Goal: Transaction & Acquisition: Purchase product/service

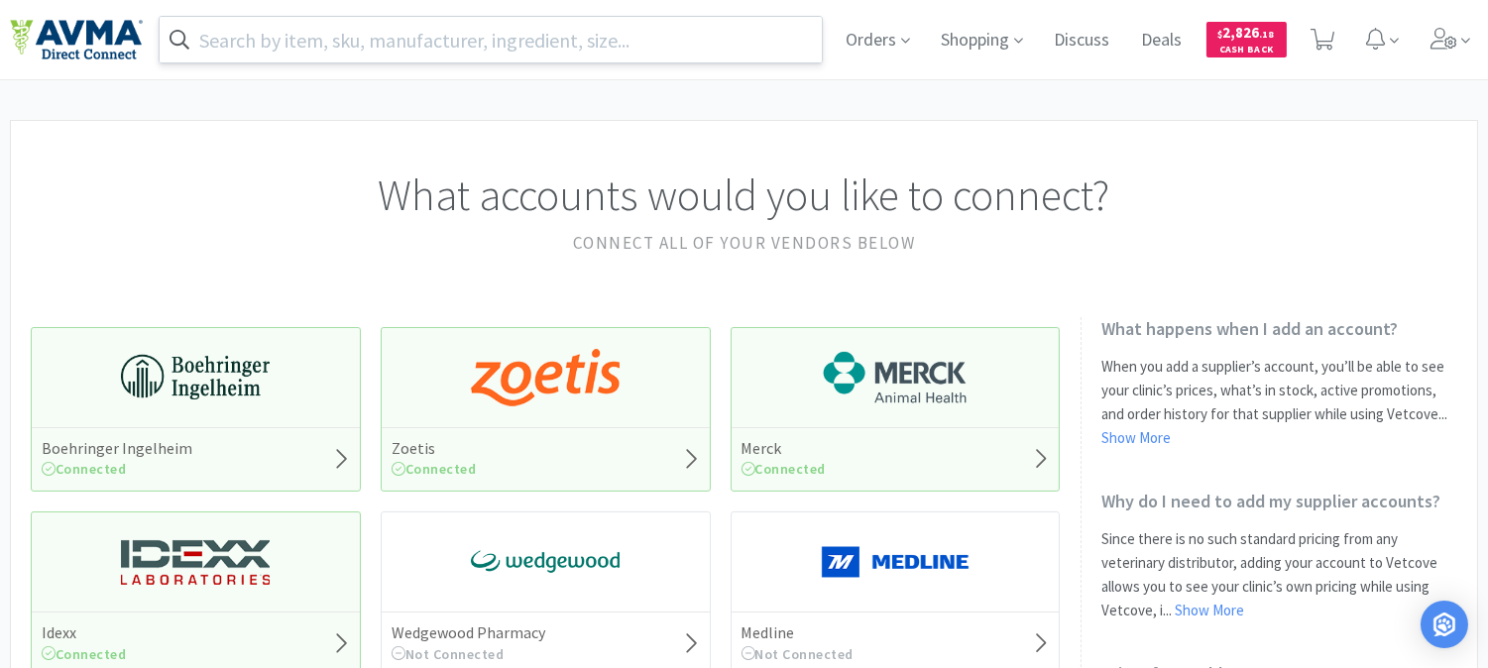
click at [511, 35] on input "text" at bounding box center [491, 40] width 662 height 46
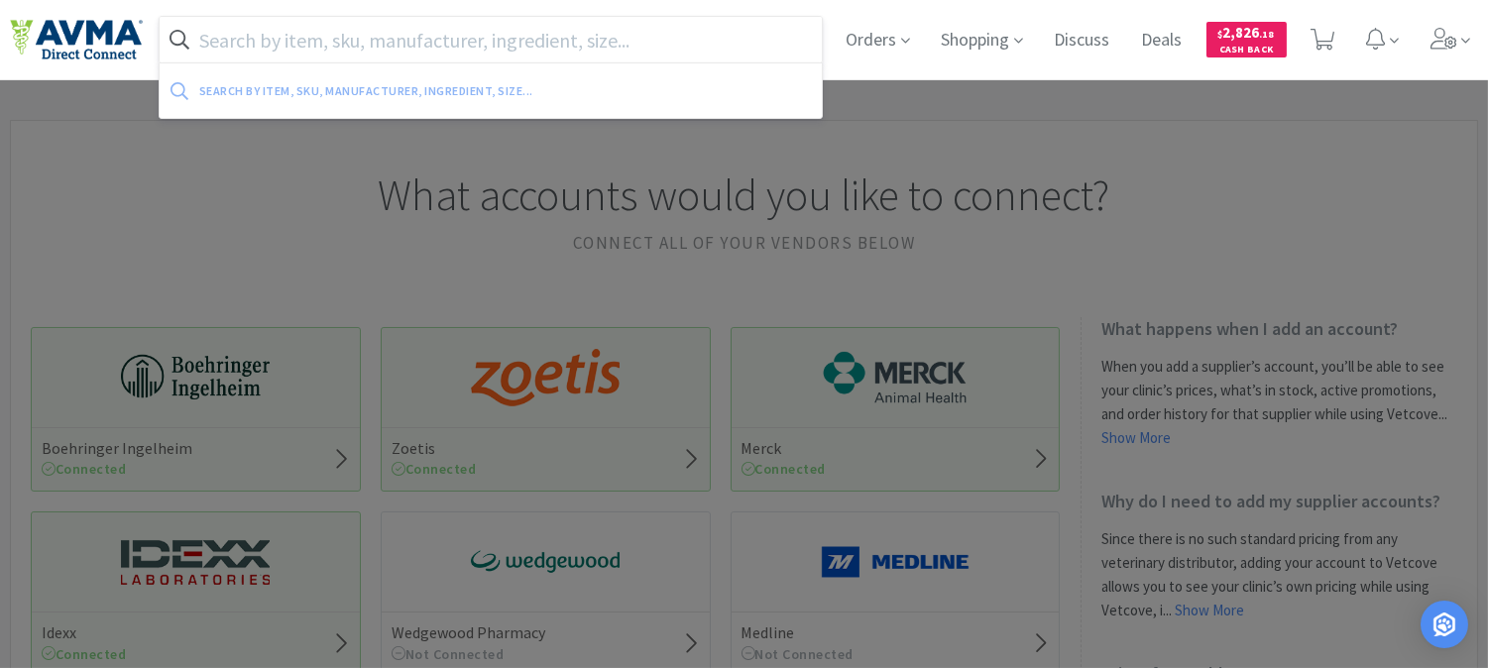
paste input "004357"
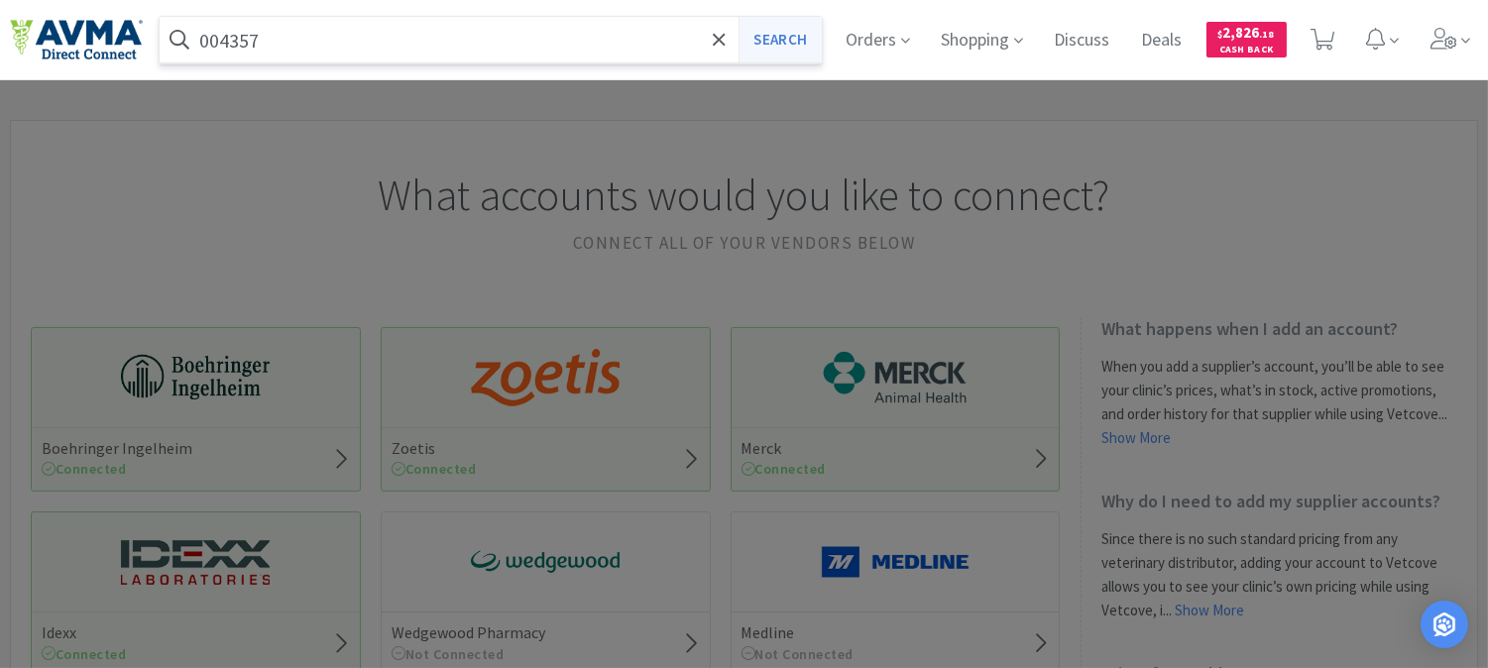
type input "004357"
click at [761, 36] on button "Search" at bounding box center [779, 40] width 82 height 46
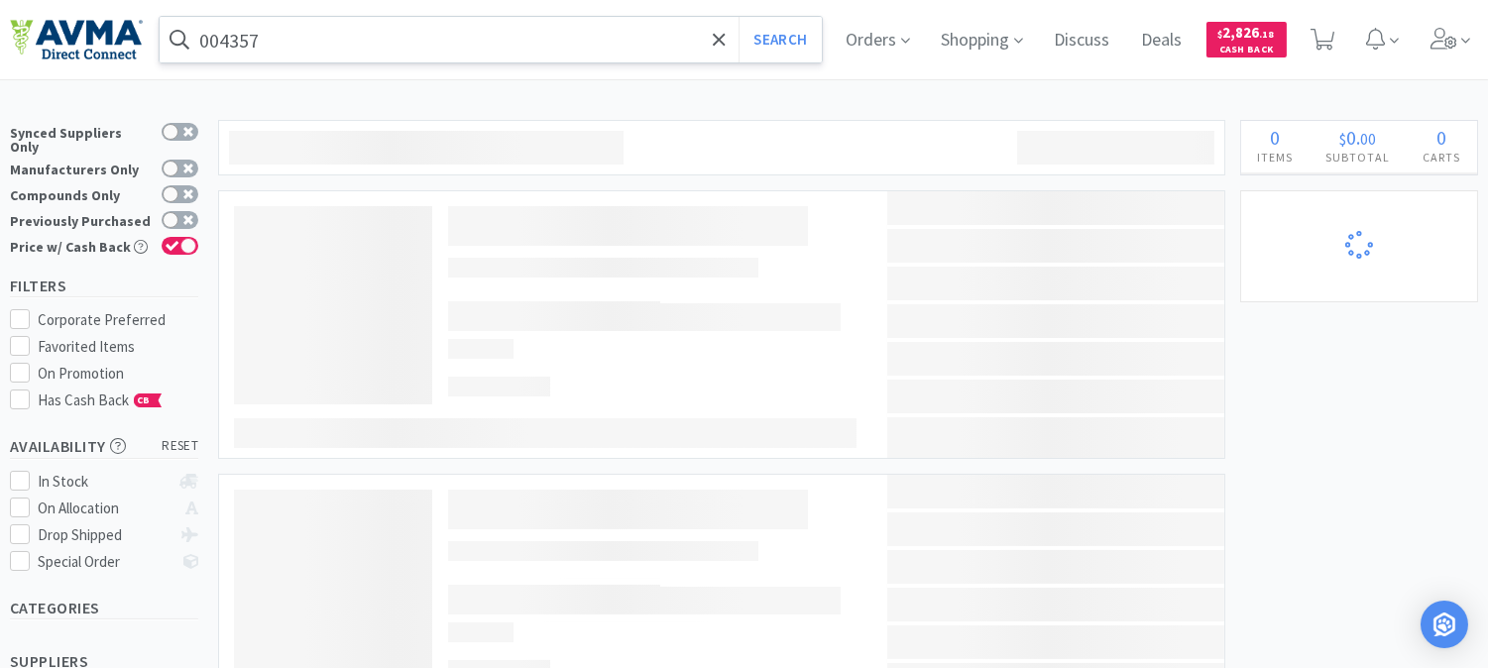
select select "1"
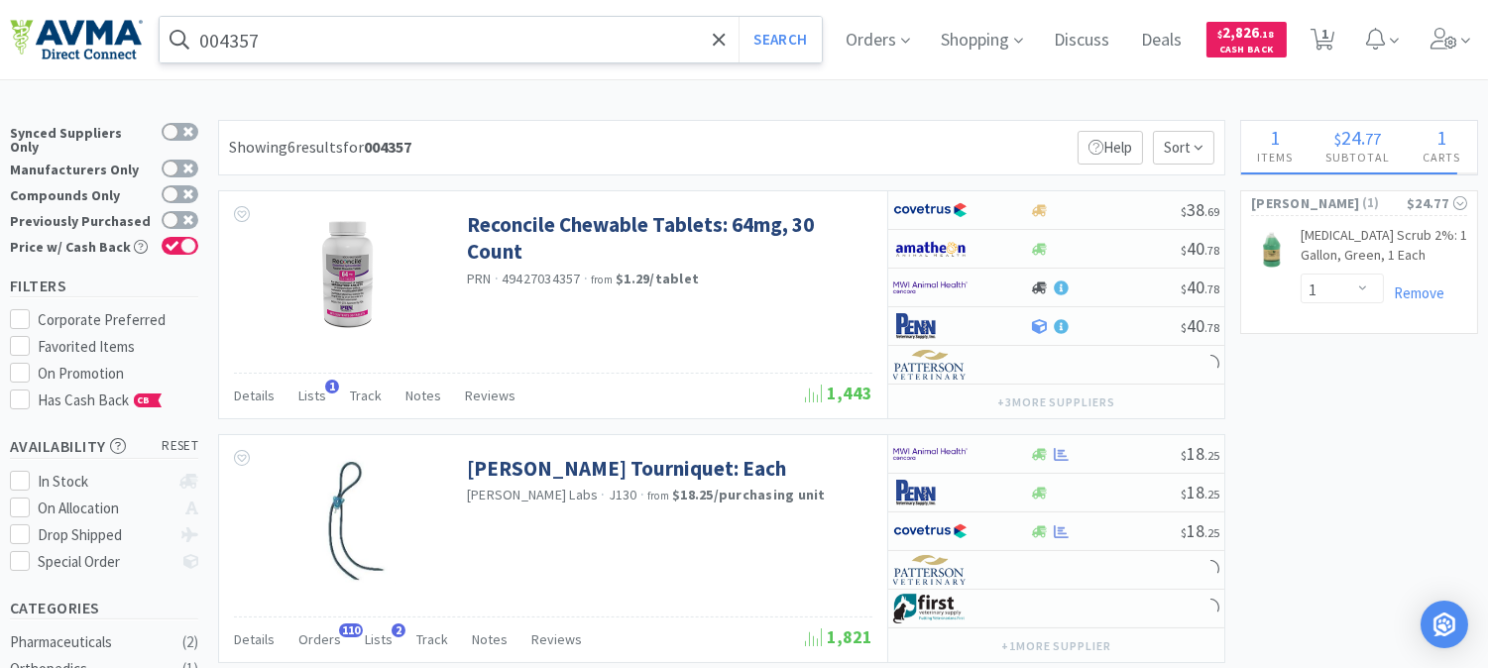
click at [355, 25] on input "004357" at bounding box center [491, 40] width 662 height 46
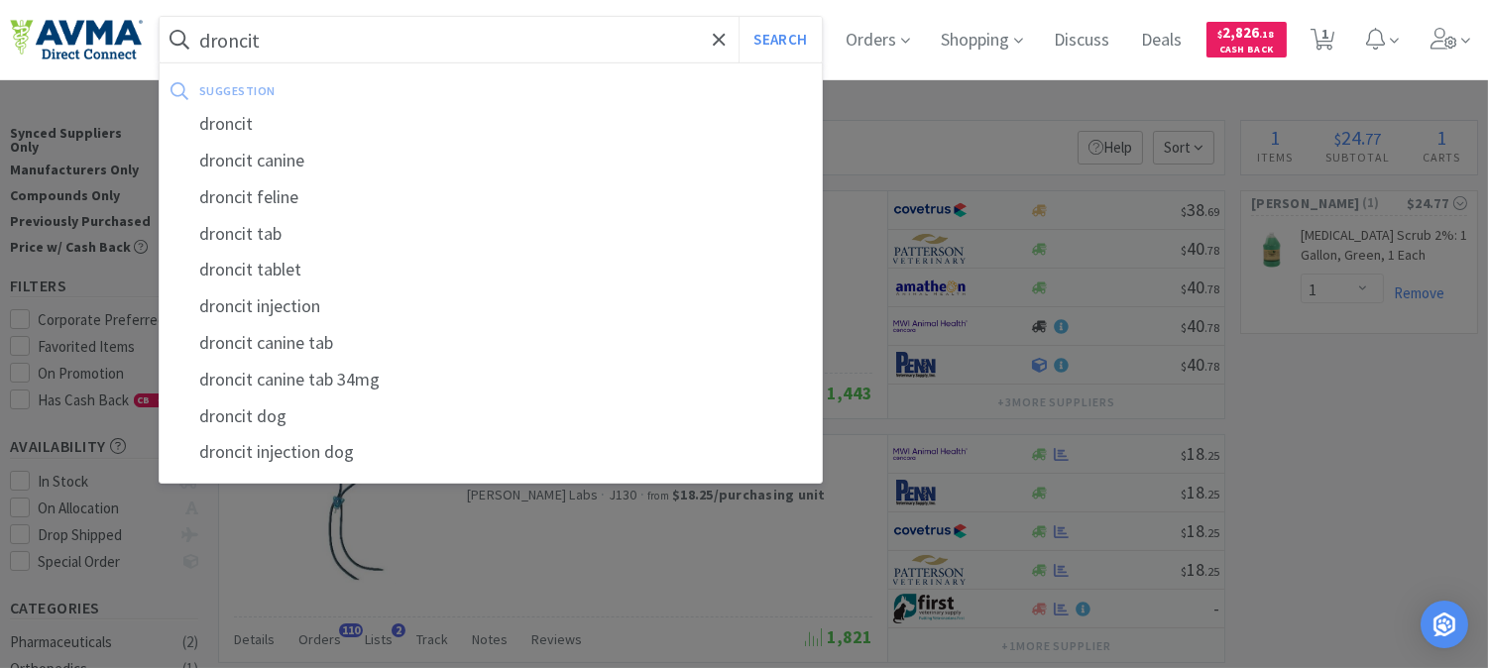
click at [317, 37] on input "droncit" at bounding box center [491, 40] width 662 height 46
drag, startPoint x: 315, startPoint y: 37, endPoint x: 198, endPoint y: 41, distance: 117.0
click at [198, 41] on form "droncit Search" at bounding box center [491, 40] width 662 height 46
type input "v"
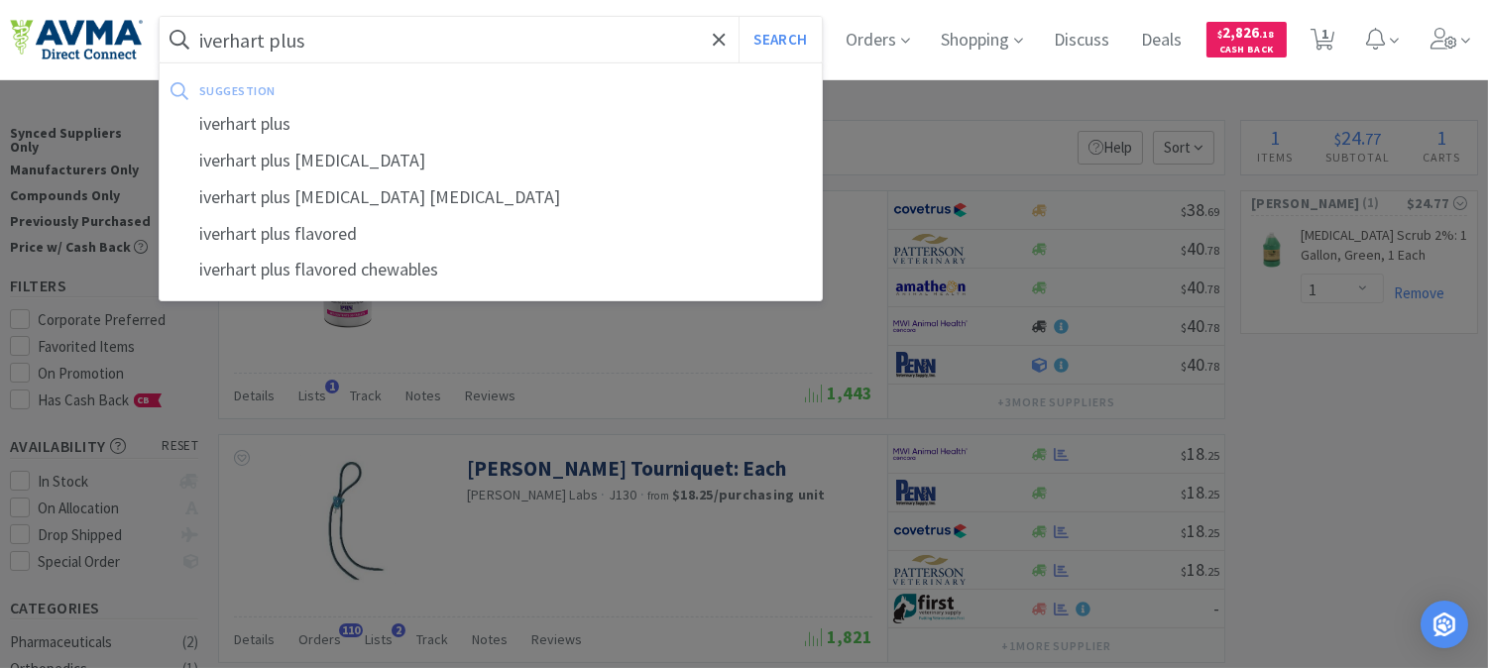
click at [738, 17] on button "Search" at bounding box center [779, 40] width 82 height 46
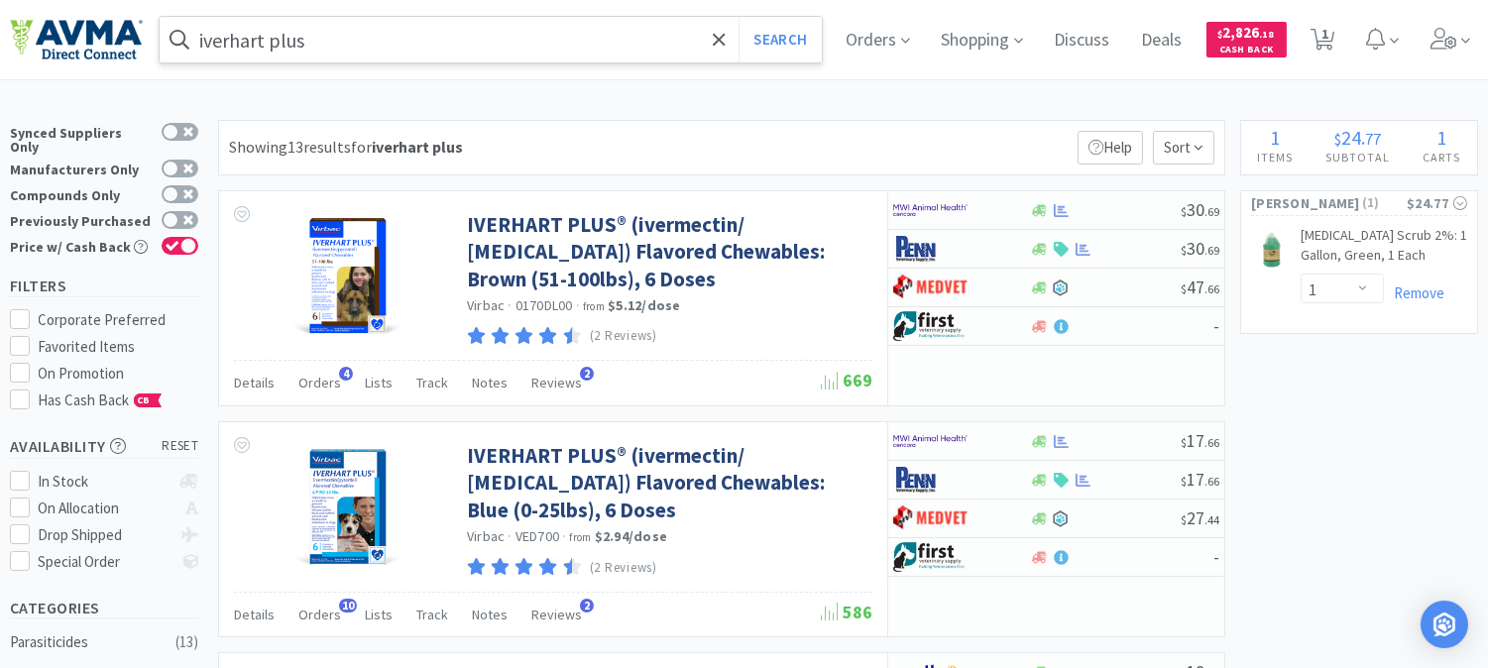
click at [345, 35] on input "iverhart plus" at bounding box center [491, 40] width 662 height 46
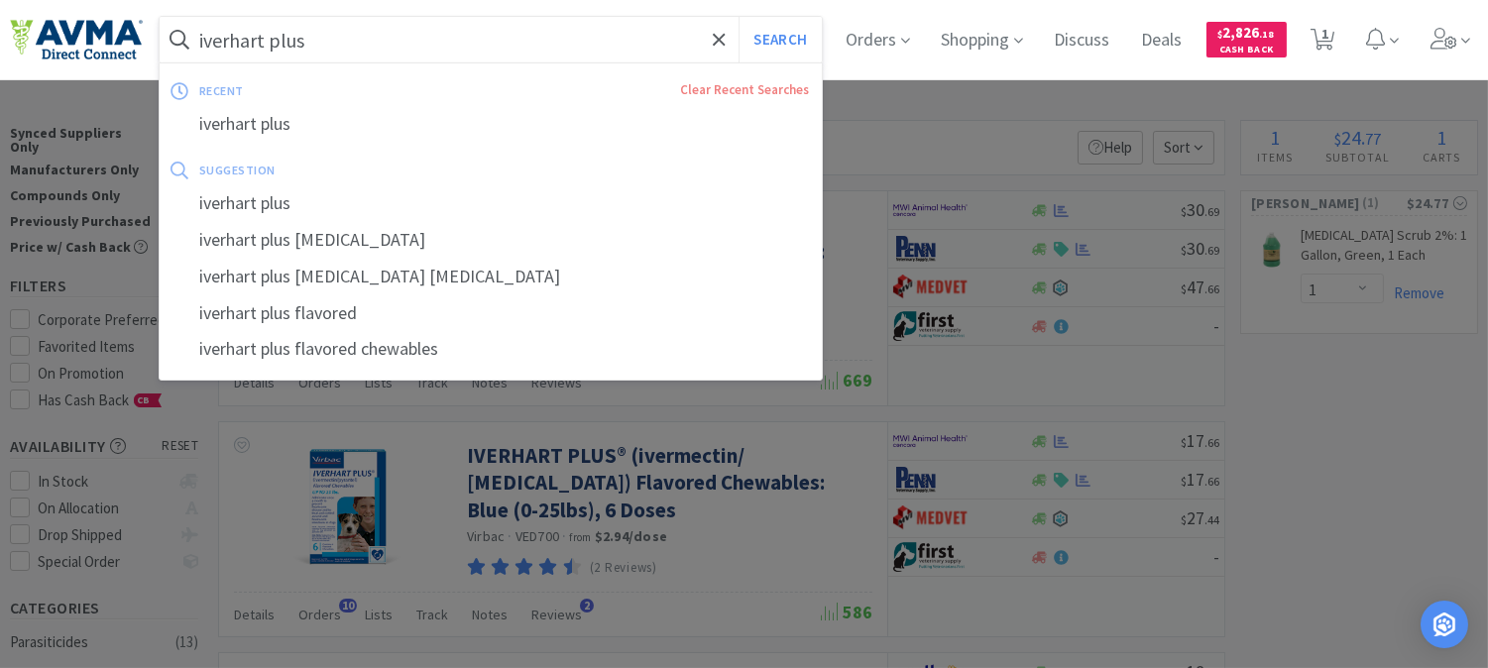
paste input "08713130"
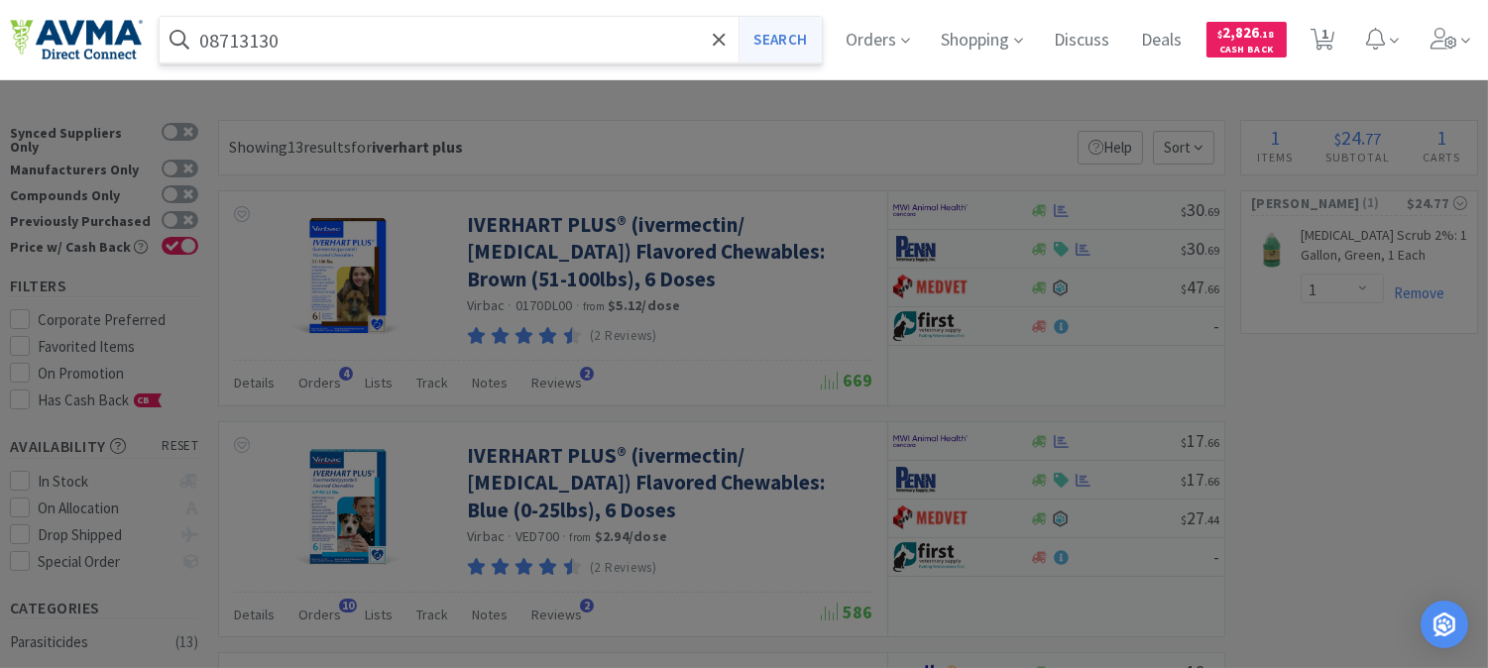
click at [801, 36] on button "Search" at bounding box center [779, 40] width 82 height 46
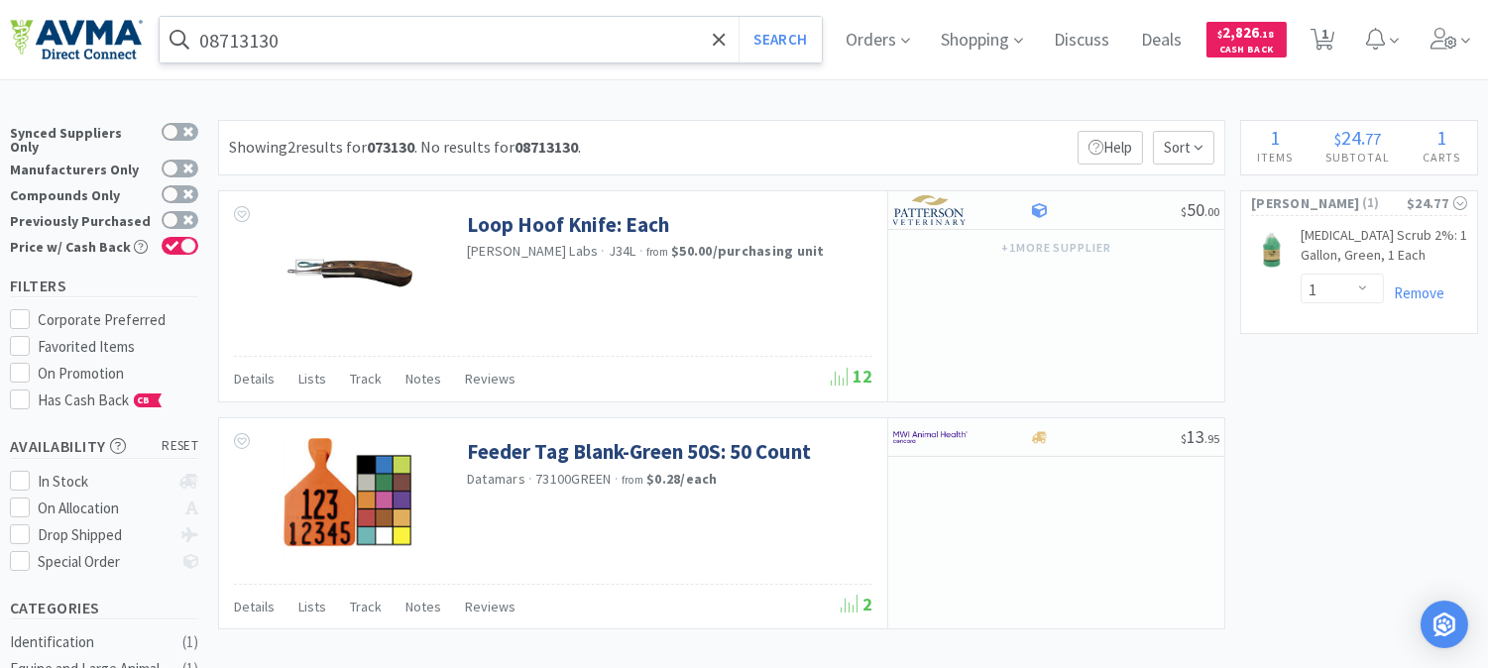
click at [355, 28] on input "08713130" at bounding box center [491, 40] width 662 height 46
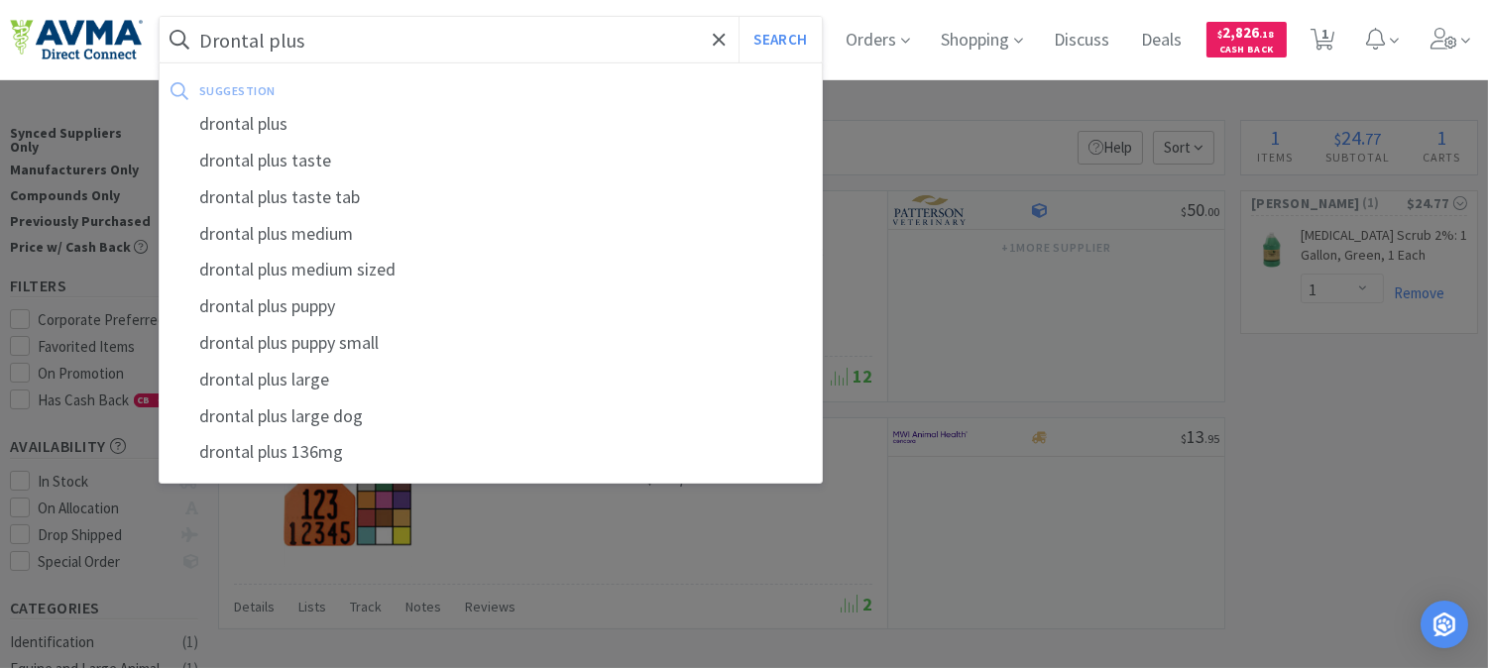
type input "Drontal plus"
click at [738, 17] on button "Search" at bounding box center [779, 40] width 82 height 46
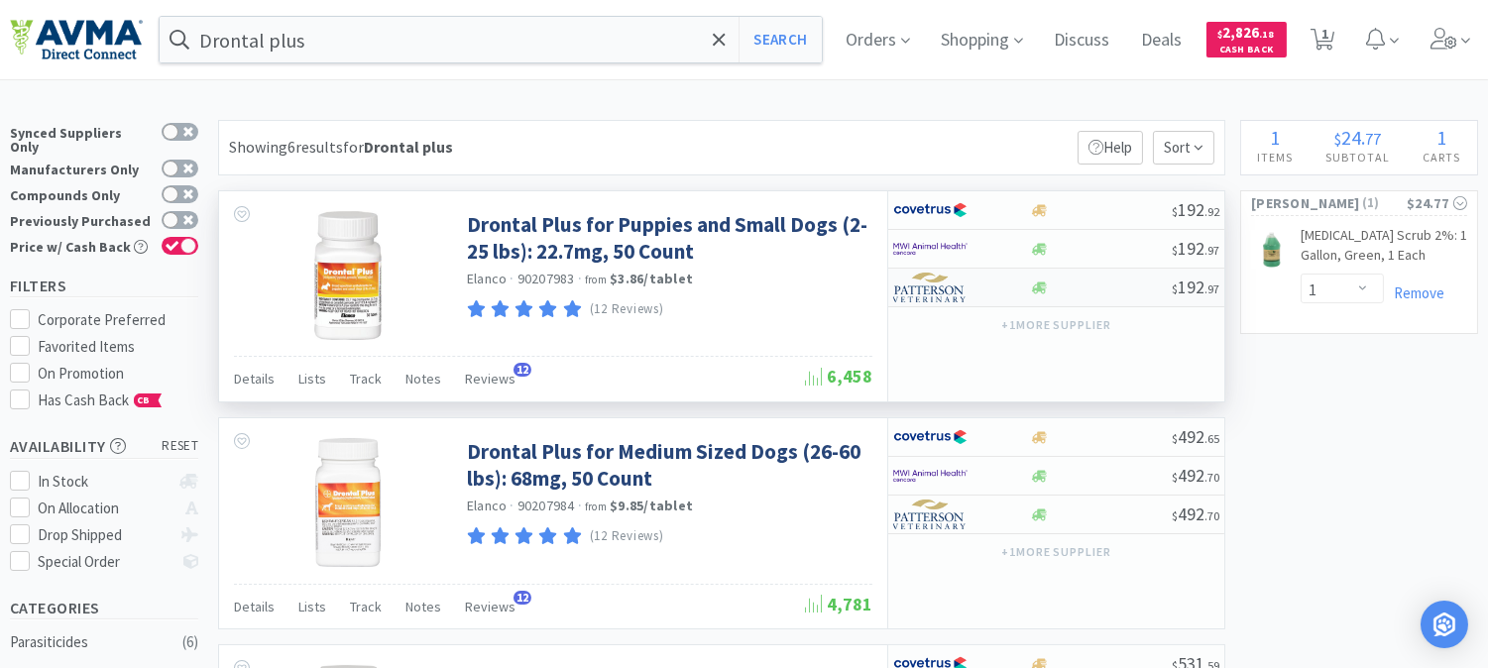
click at [928, 294] on img at bounding box center [930, 288] width 74 height 30
select select "1"
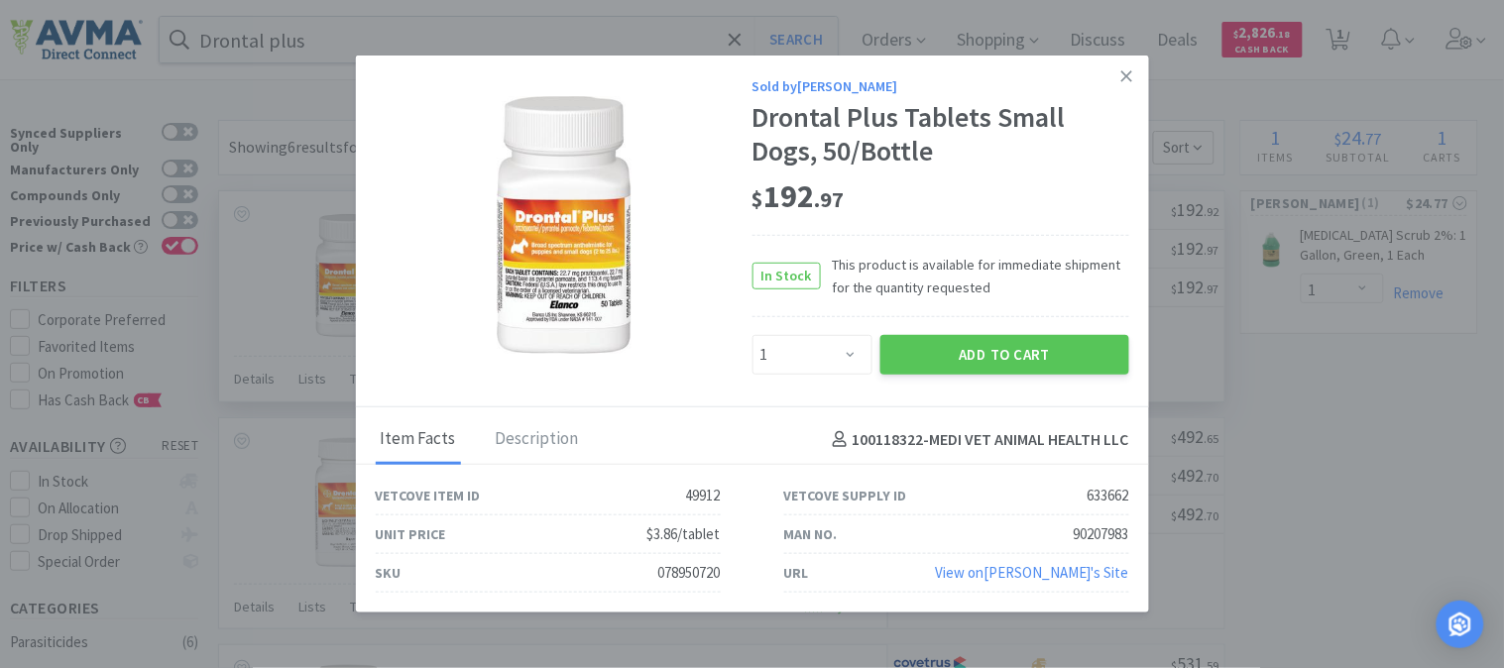
click at [687, 570] on div "078950720" at bounding box center [689, 573] width 62 height 24
copy div "078950720"
click at [1029, 339] on button "Add to Cart" at bounding box center [1004, 355] width 249 height 40
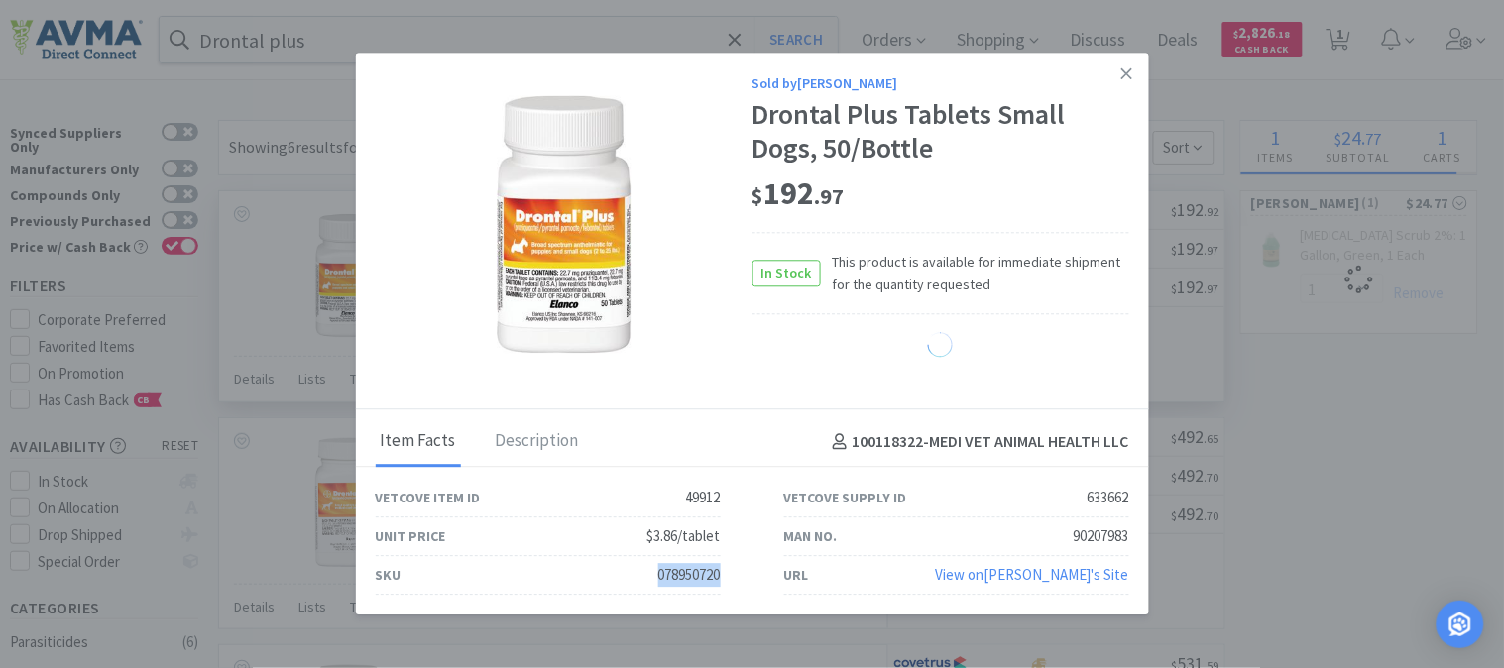
select select "1"
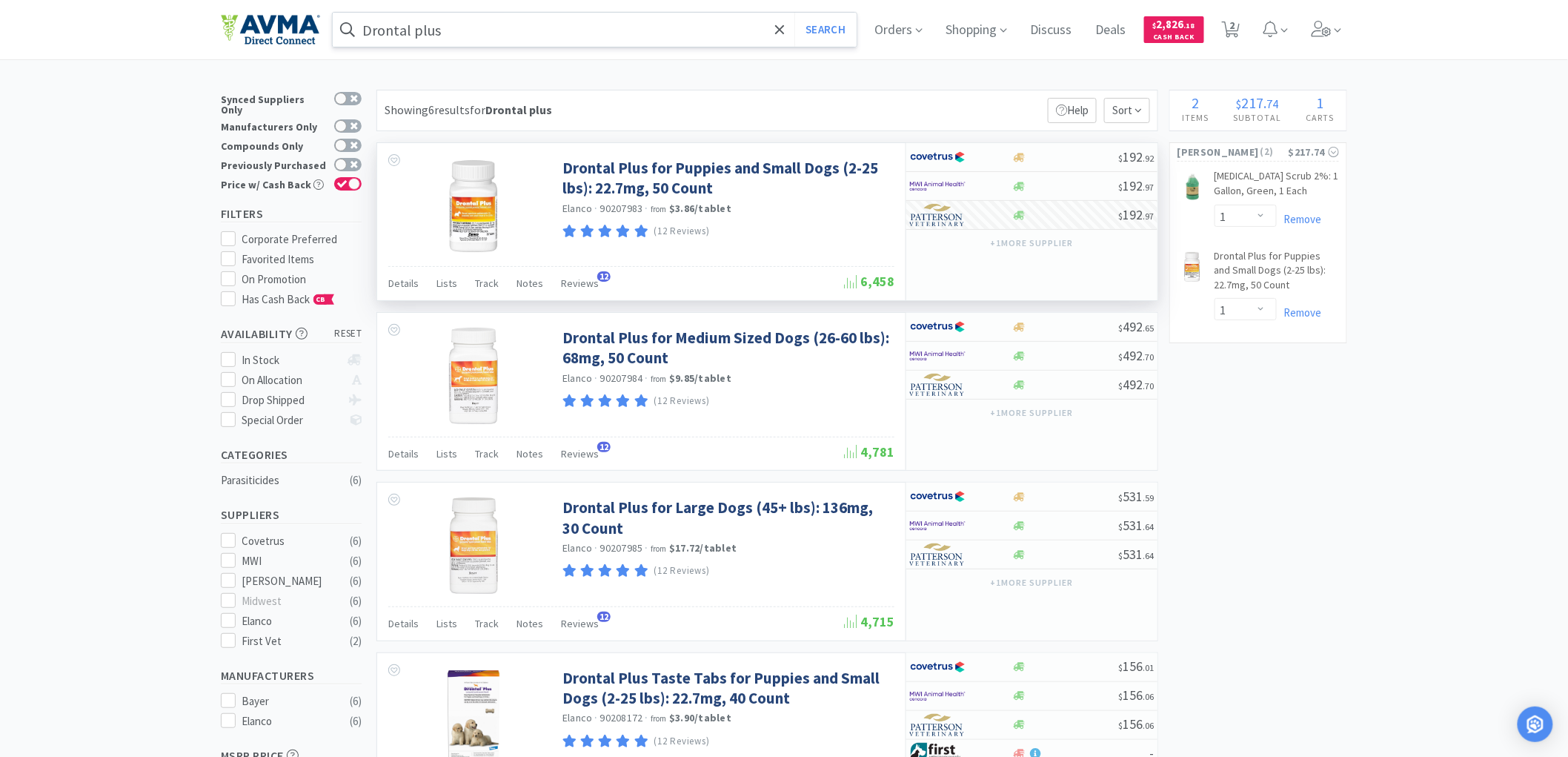
click at [483, 32] on input "Drontal plus" at bounding box center [594, 30] width 524 height 34
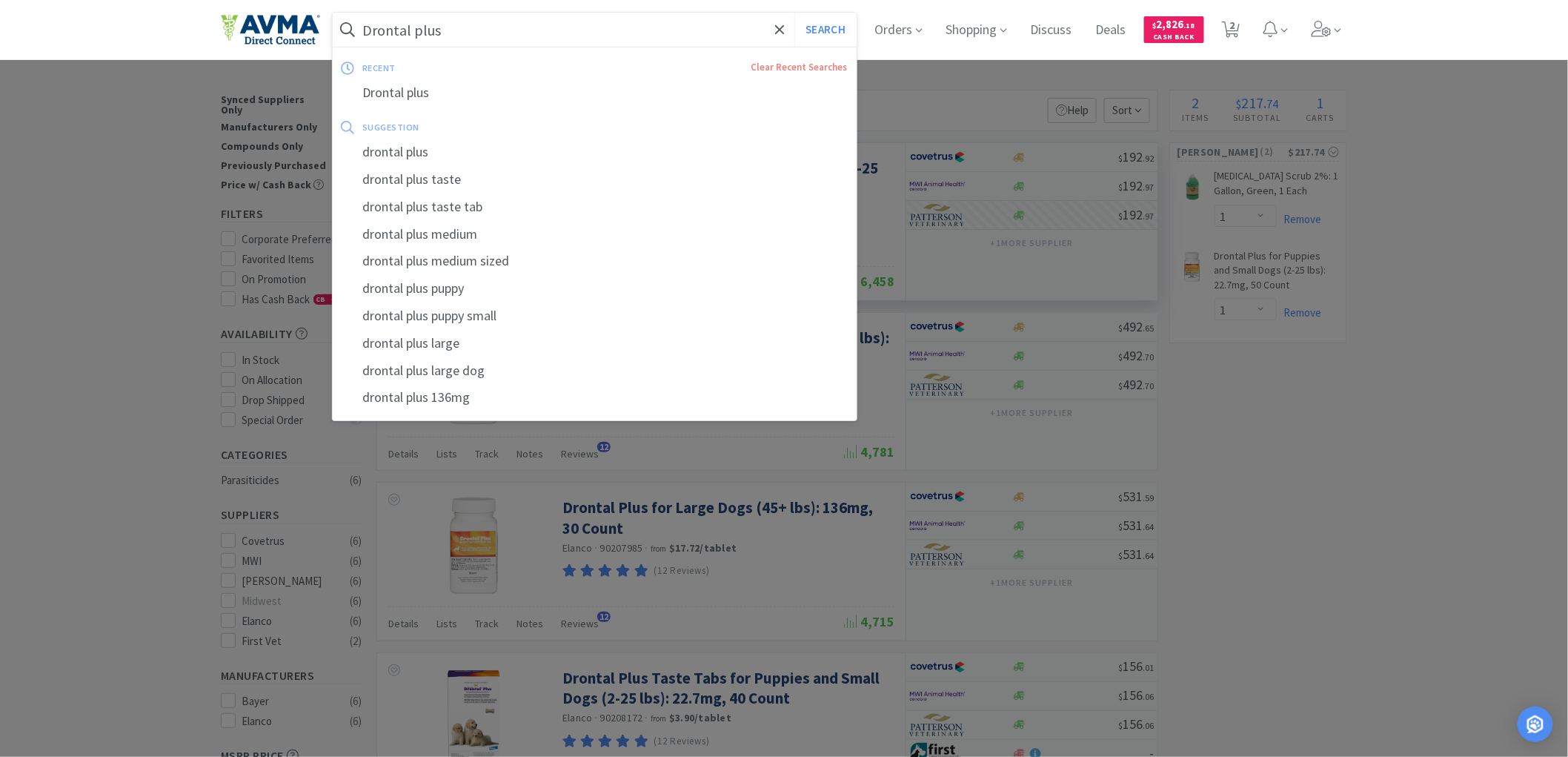
paste input "035340"
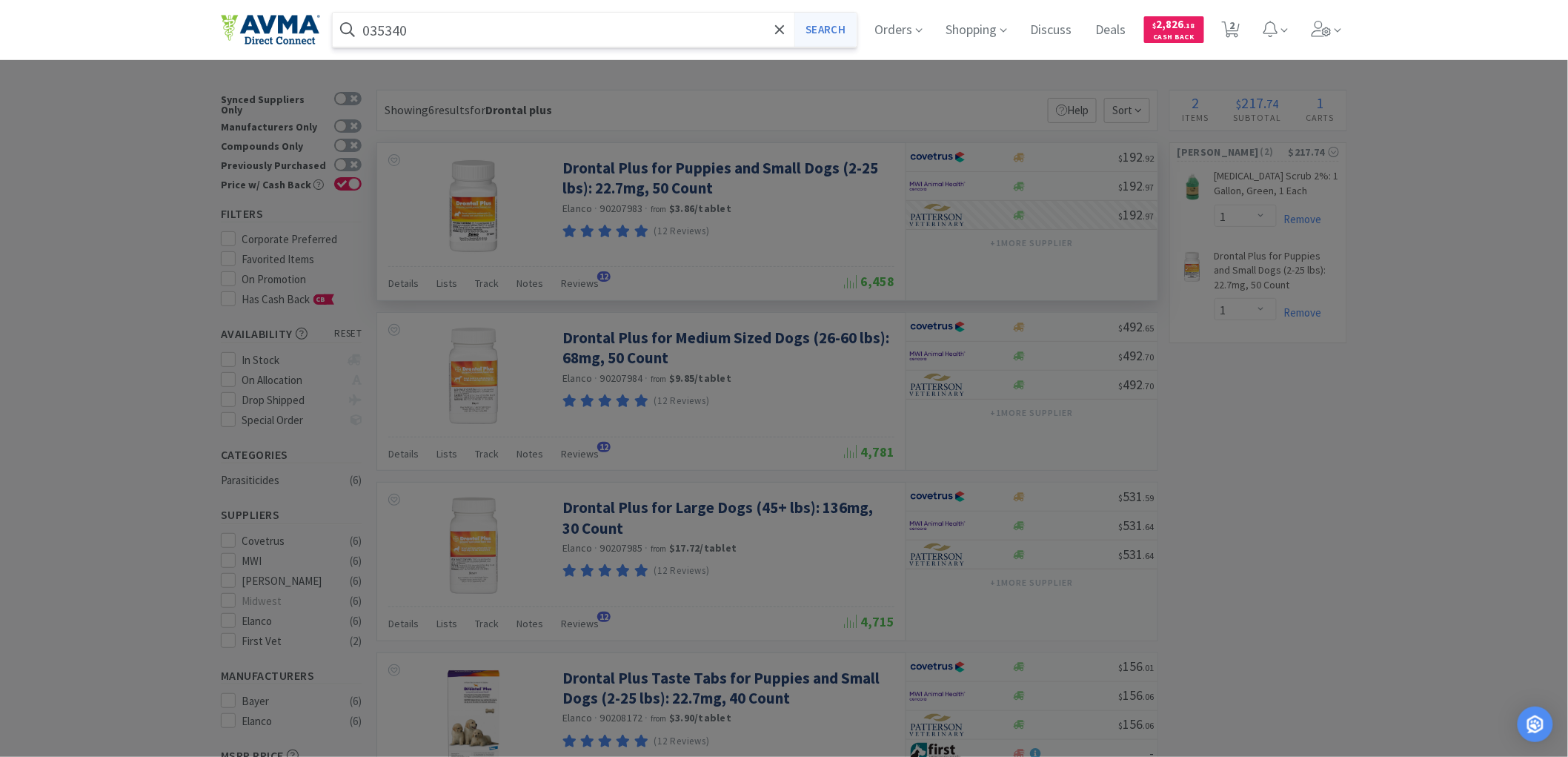
click at [836, 33] on button "Search" at bounding box center [825, 30] width 61 height 34
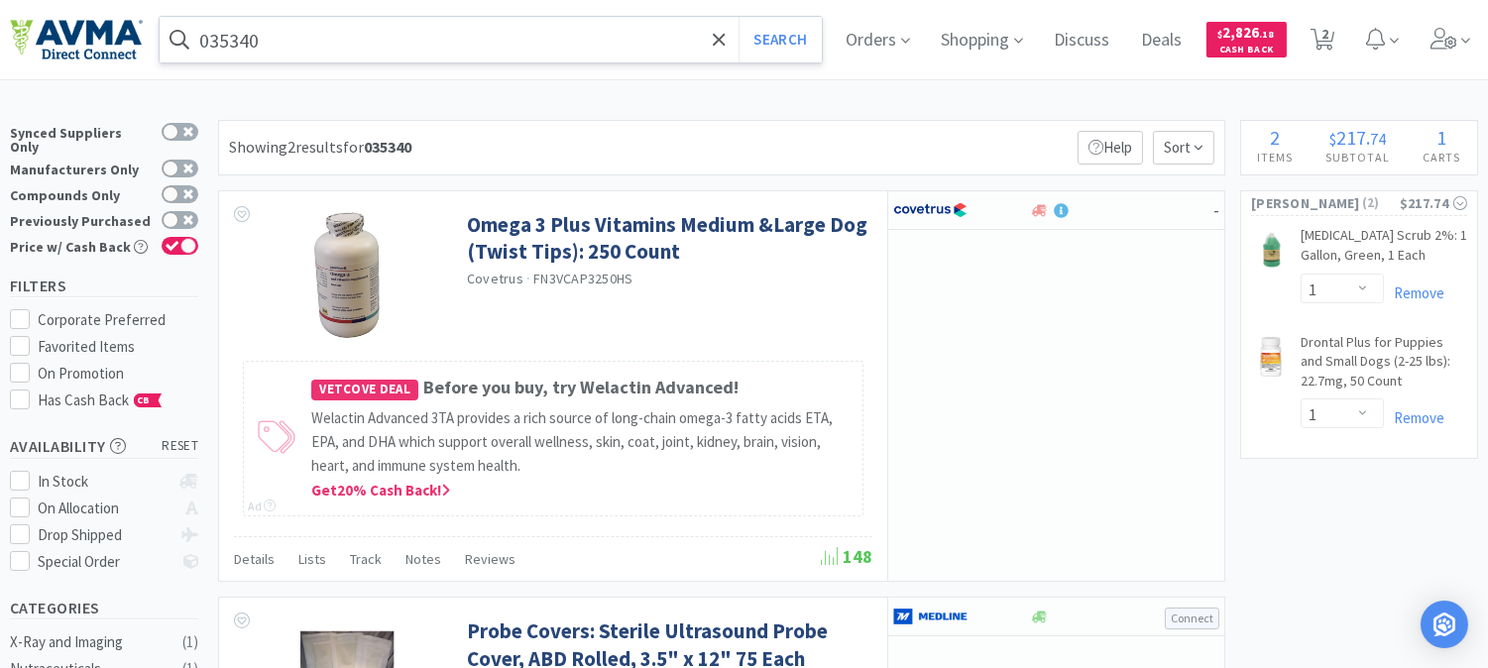
click at [287, 33] on input "035340" at bounding box center [491, 40] width 662 height 46
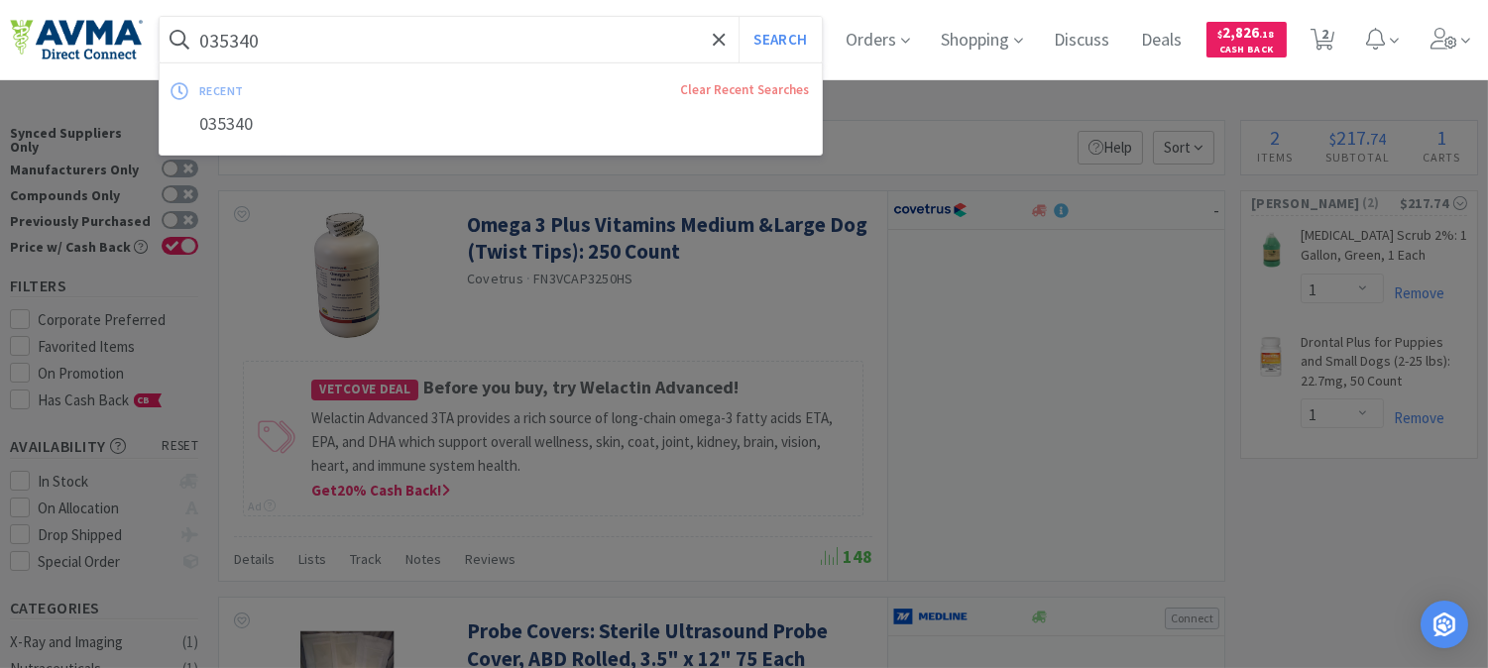
paste input "49804"
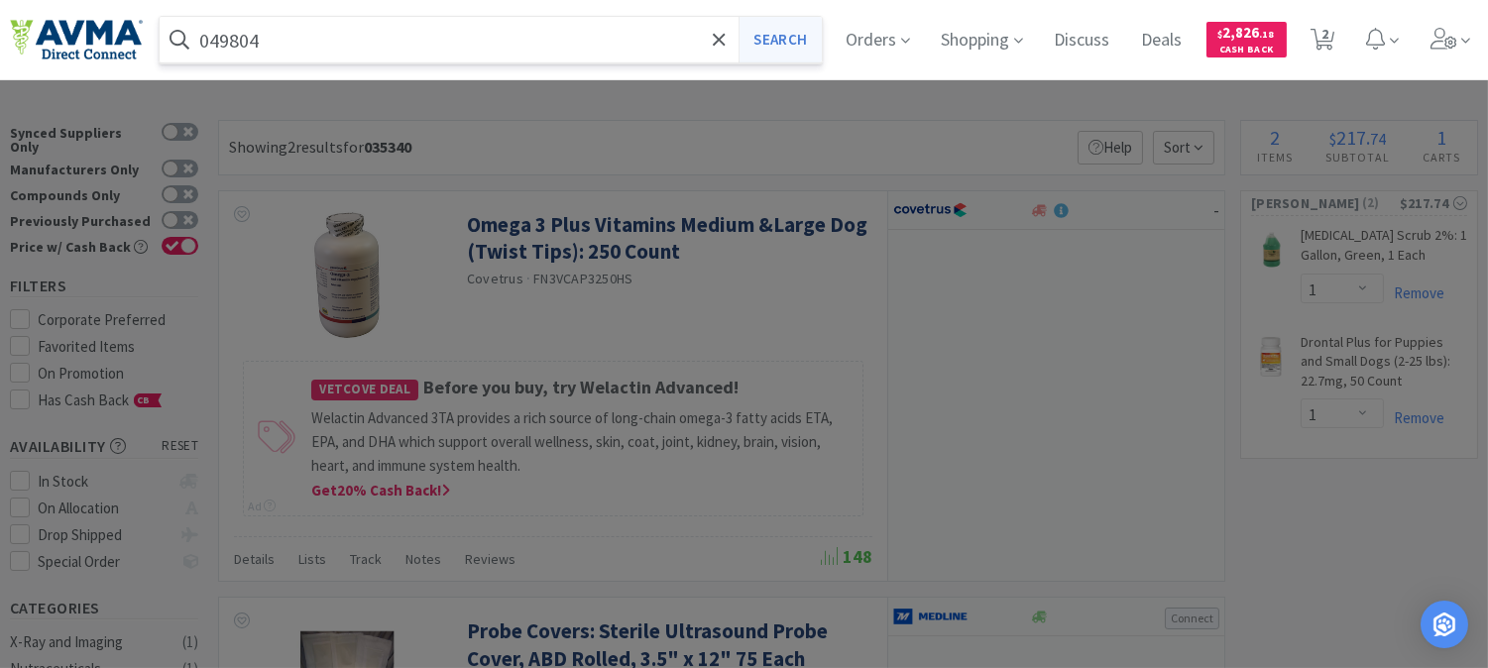
type input "049804"
click at [784, 43] on button "Search" at bounding box center [779, 40] width 82 height 46
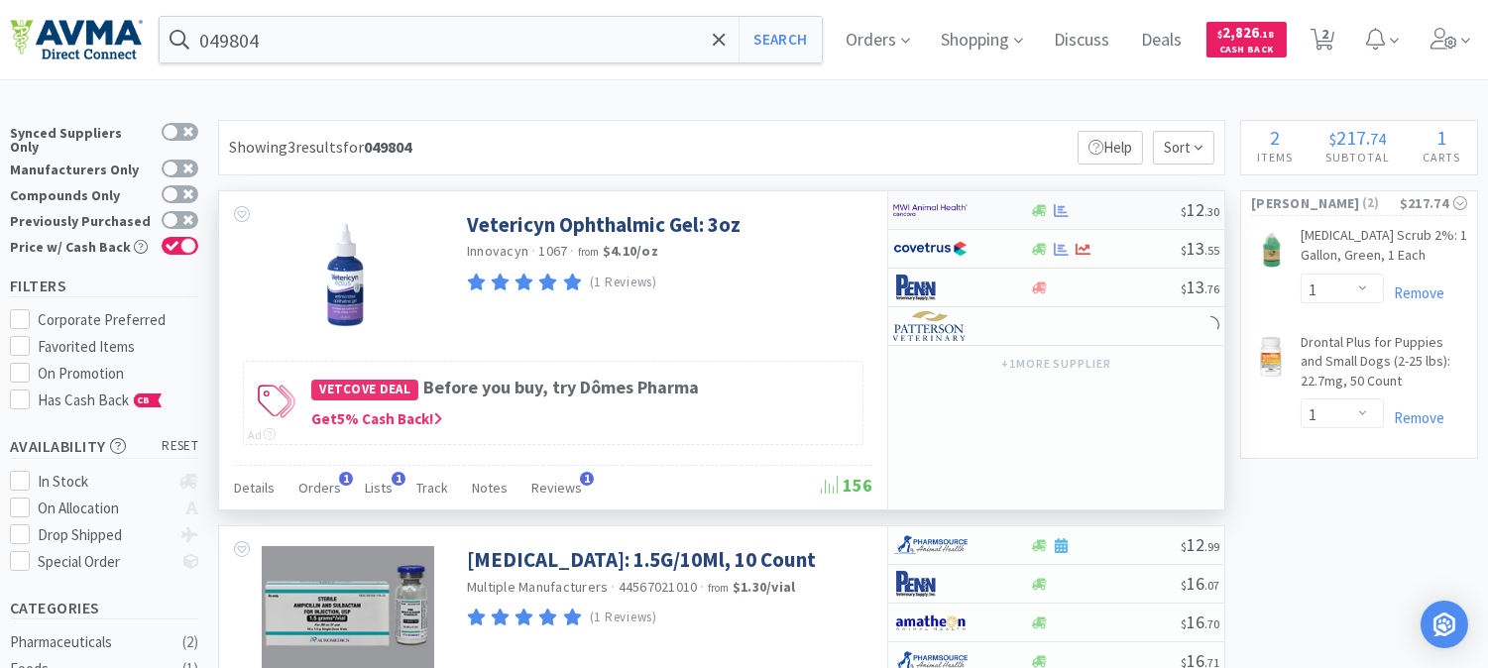
click at [946, 212] on img at bounding box center [930, 210] width 74 height 30
select select "1"
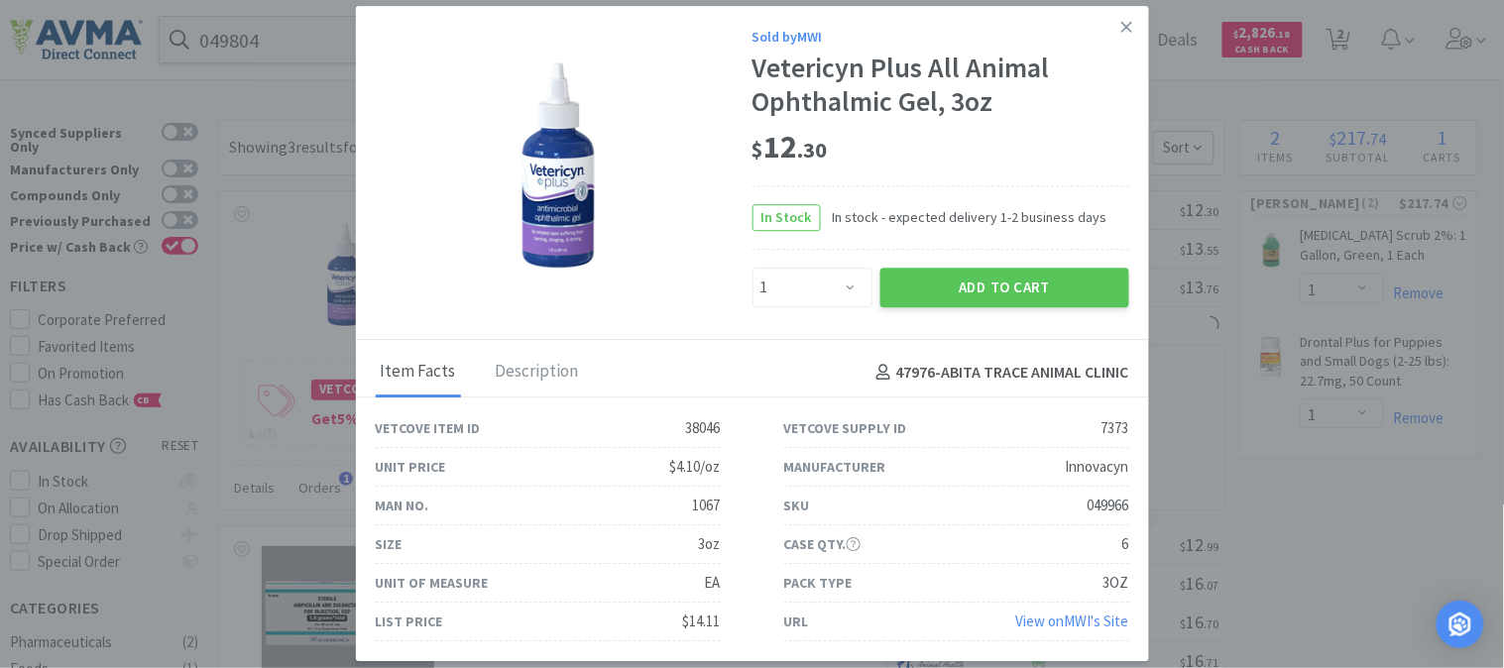
click at [1132, 25] on link at bounding box center [1126, 27] width 35 height 43
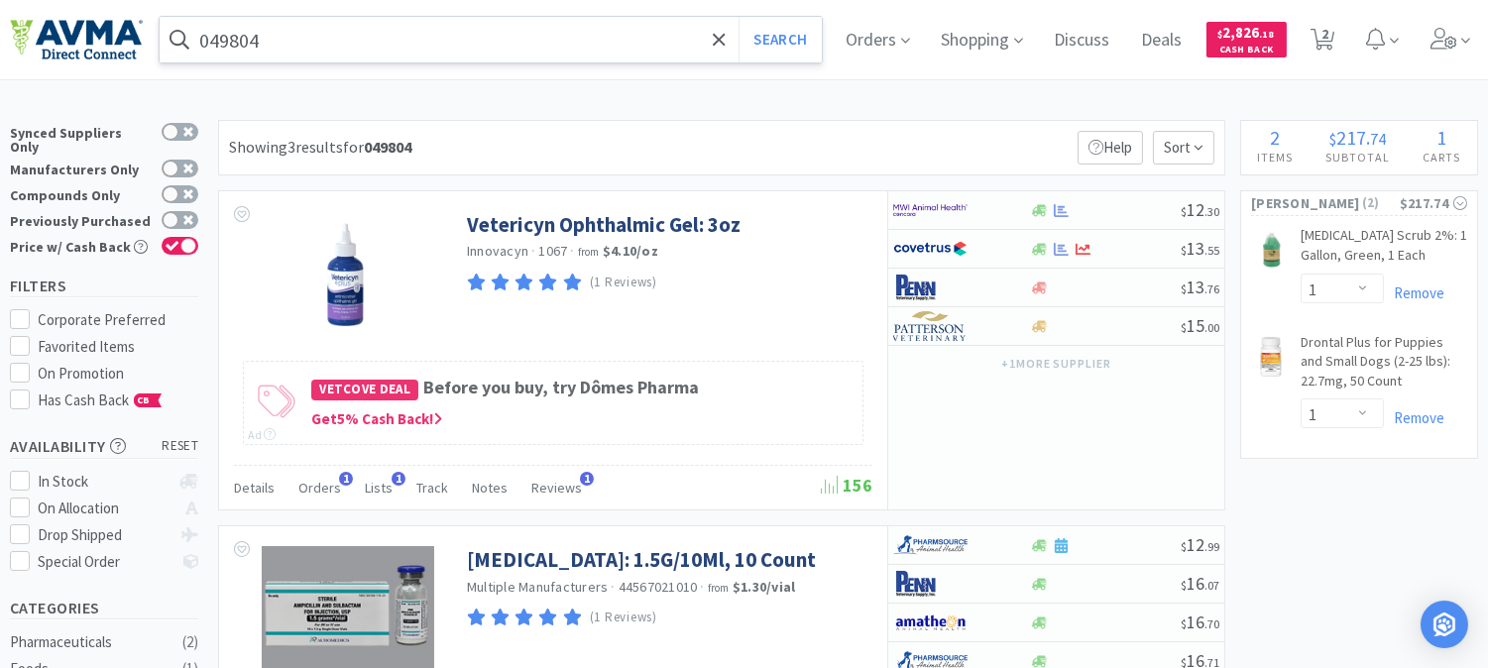
click at [341, 46] on input "049804" at bounding box center [491, 40] width 662 height 46
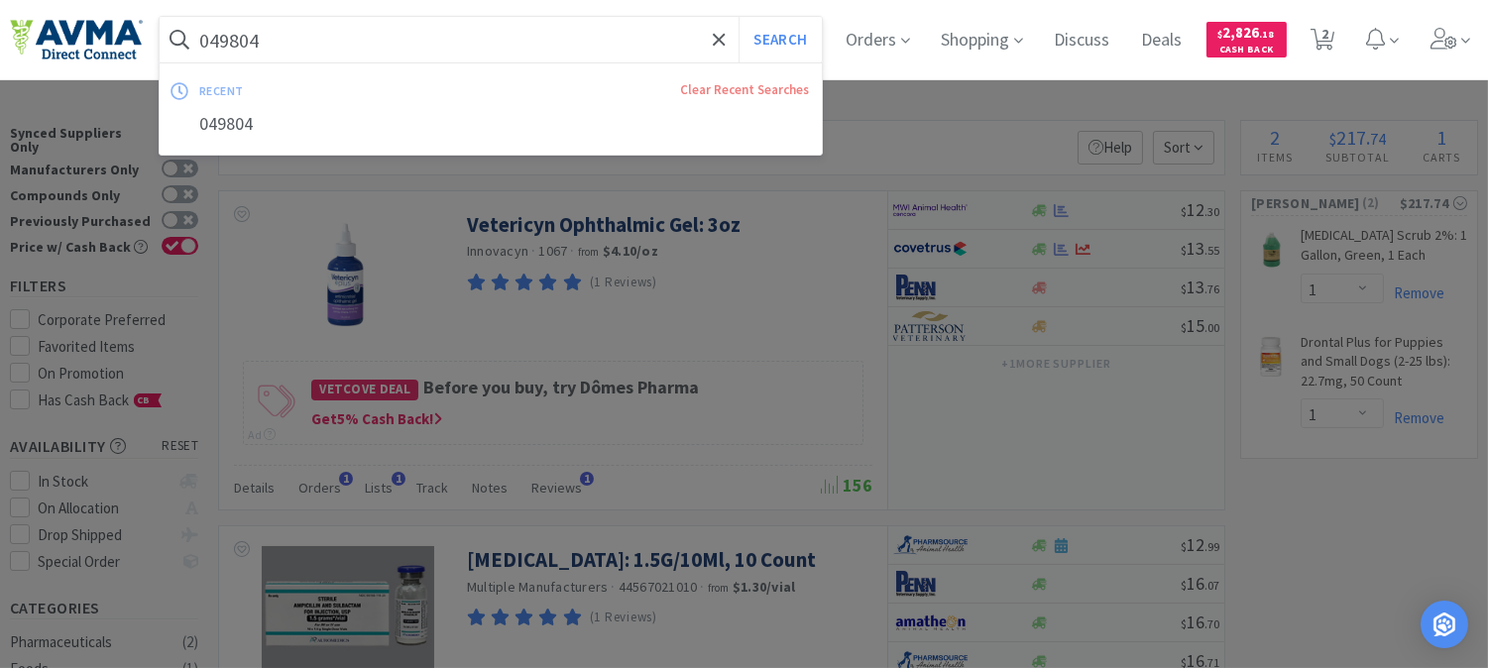
paste input "74163"
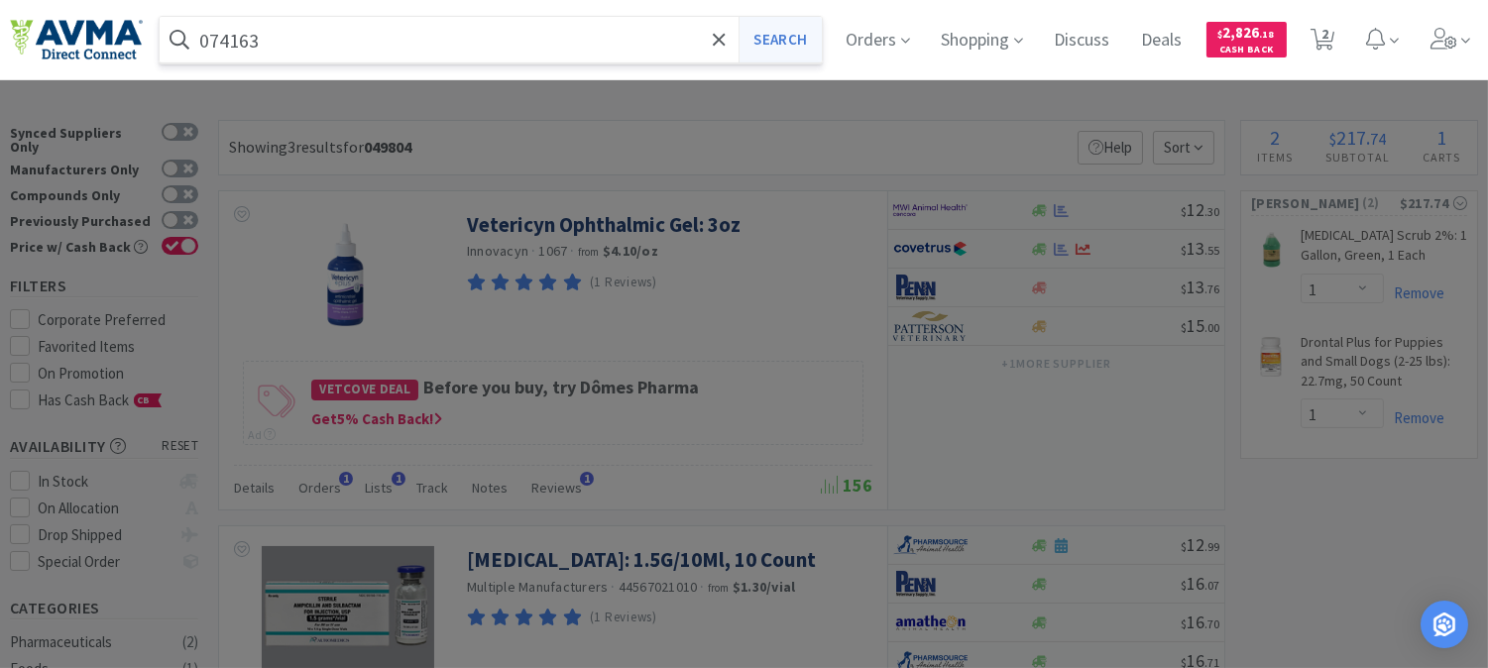
type input "074163"
click at [791, 44] on button "Search" at bounding box center [779, 40] width 82 height 46
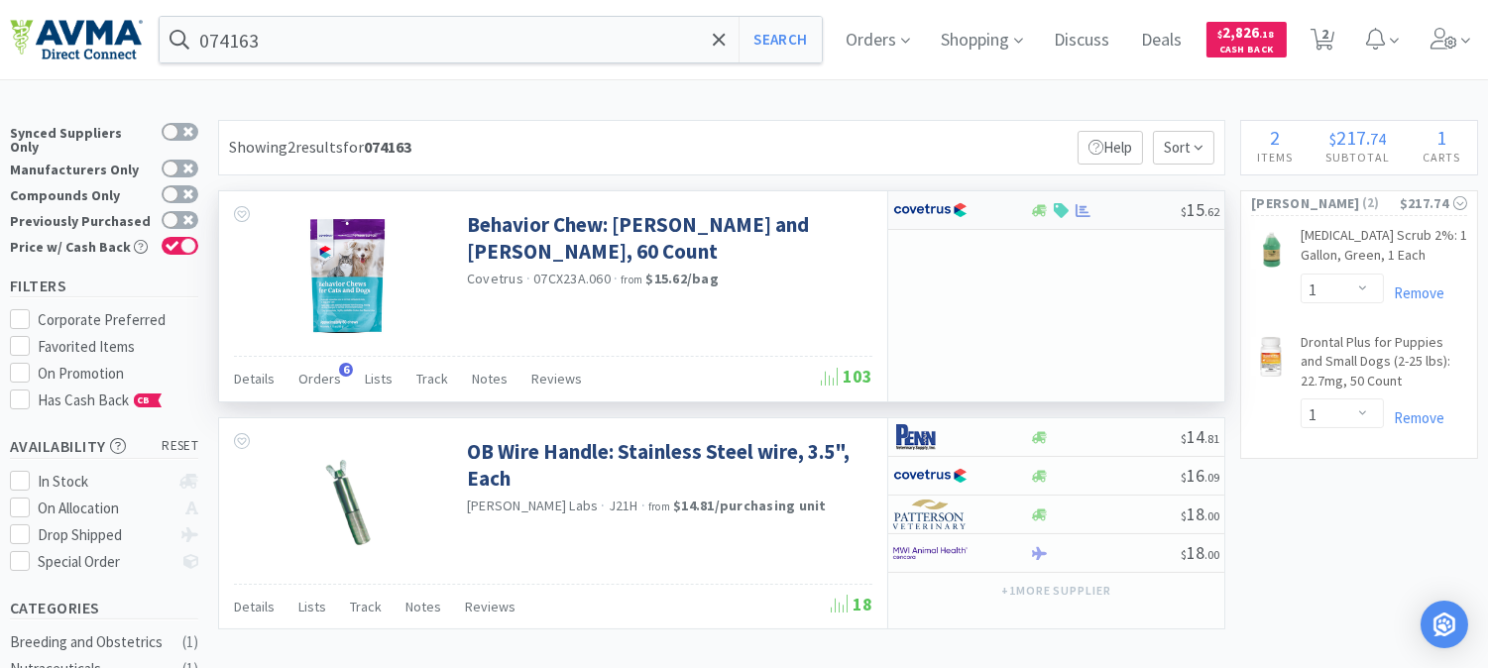
click at [939, 210] on img at bounding box center [930, 210] width 74 height 30
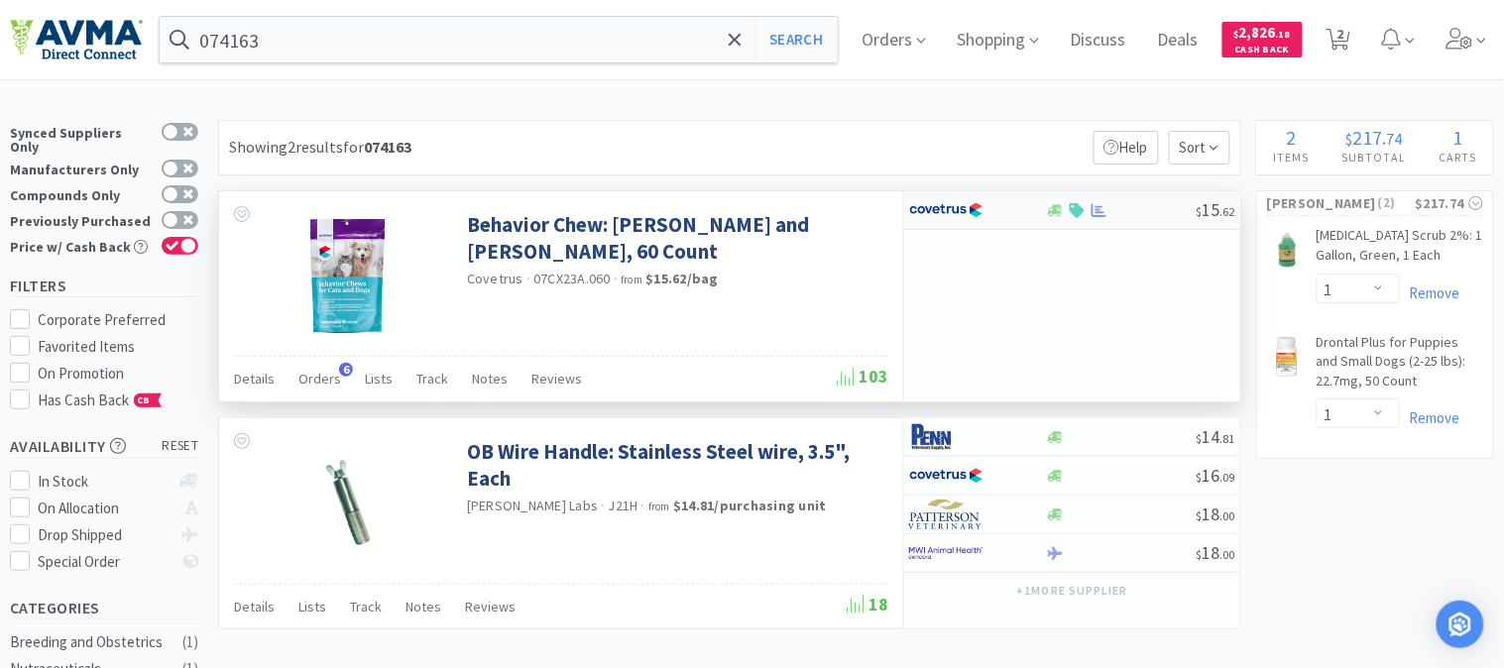
select select "1"
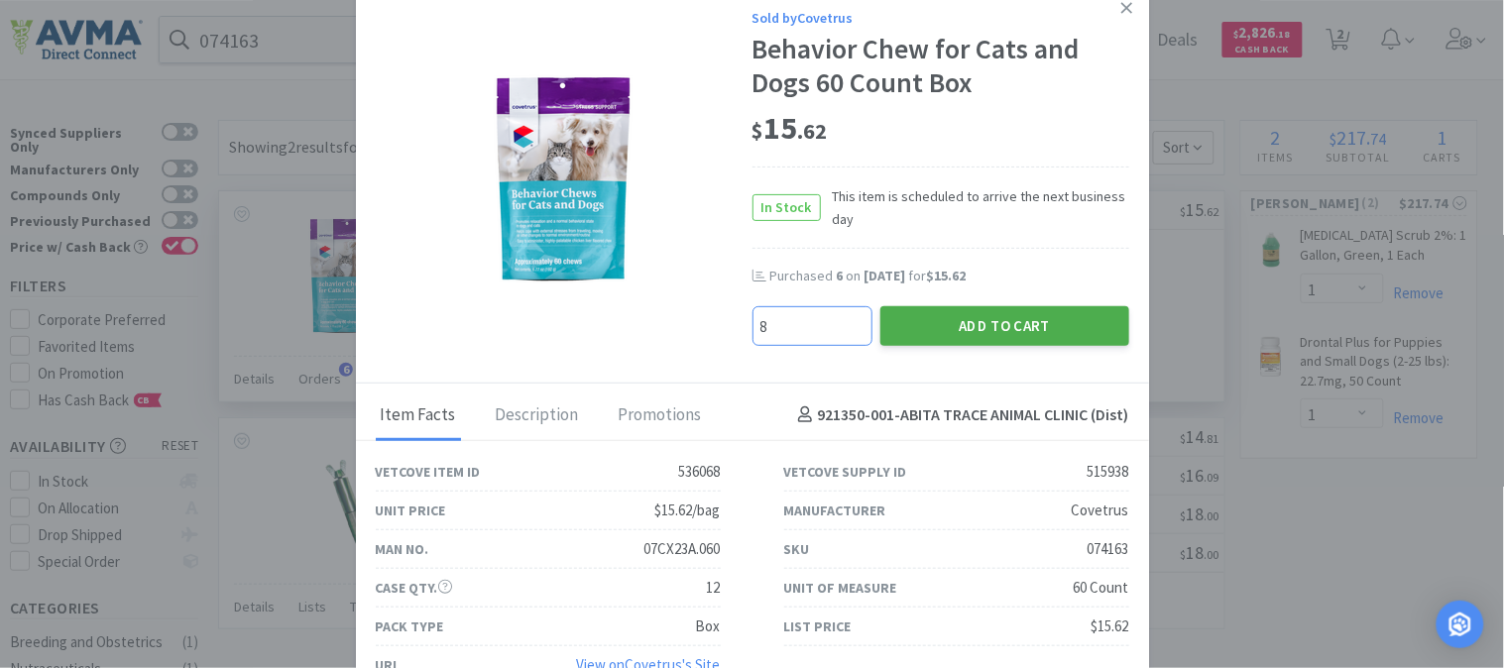
type input "8"
click at [978, 322] on button "Add to Cart" at bounding box center [1004, 326] width 249 height 40
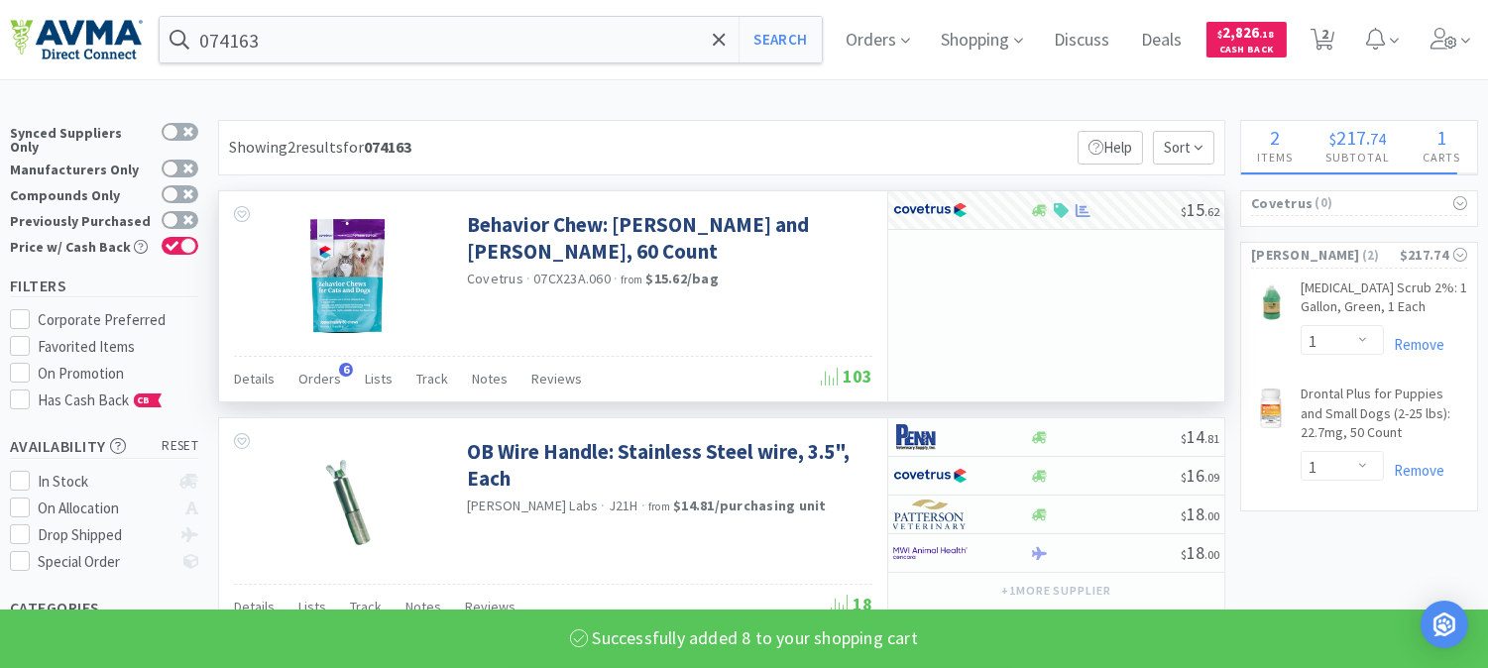
select select "8"
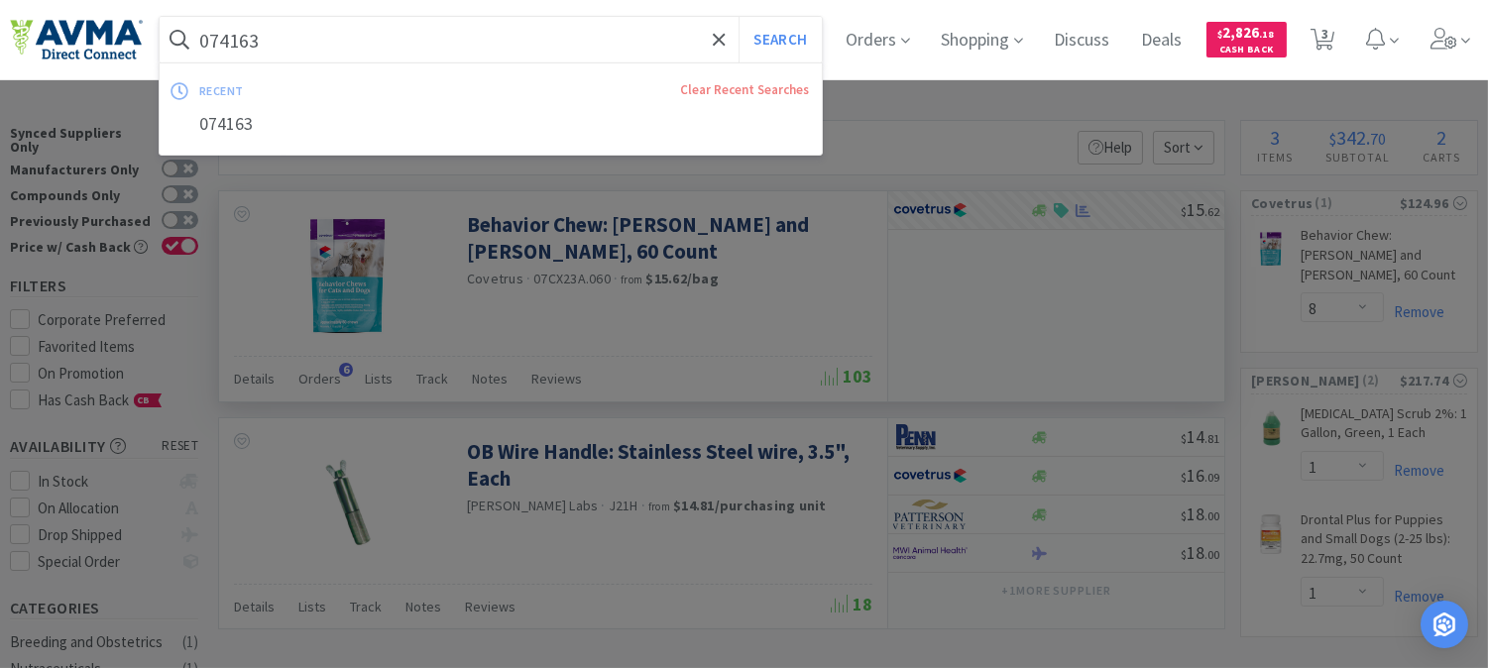
click at [236, 38] on input "074163" at bounding box center [491, 40] width 662 height 46
paste input "2770"
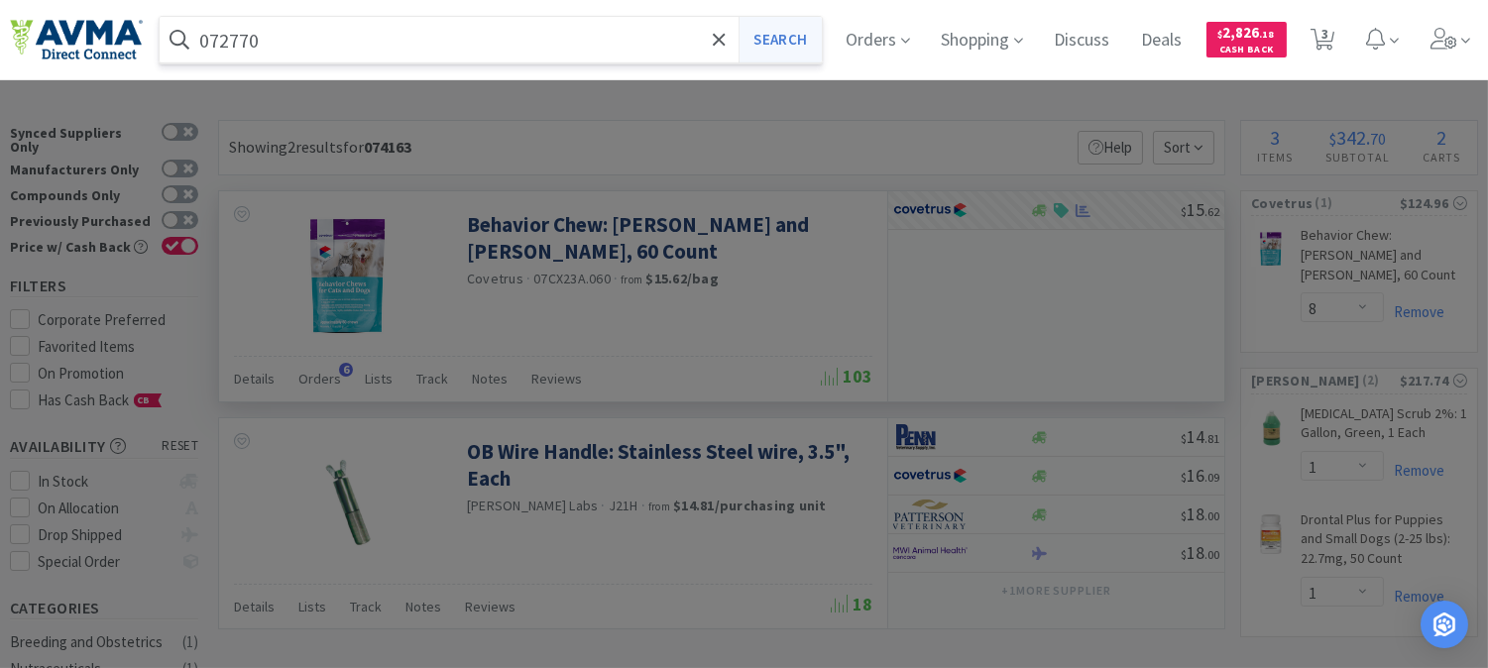
type input "072770"
click at [813, 30] on button "Search" at bounding box center [779, 40] width 82 height 46
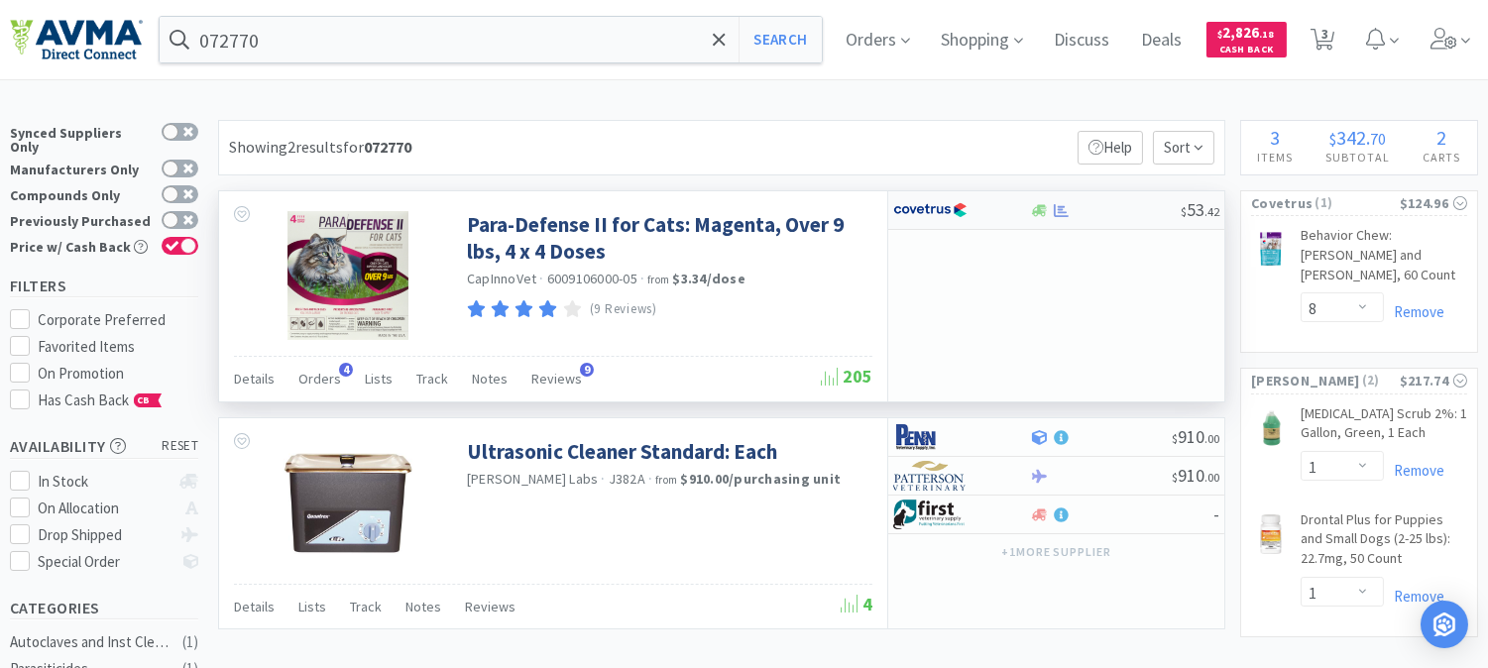
click at [926, 204] on img at bounding box center [930, 210] width 74 height 30
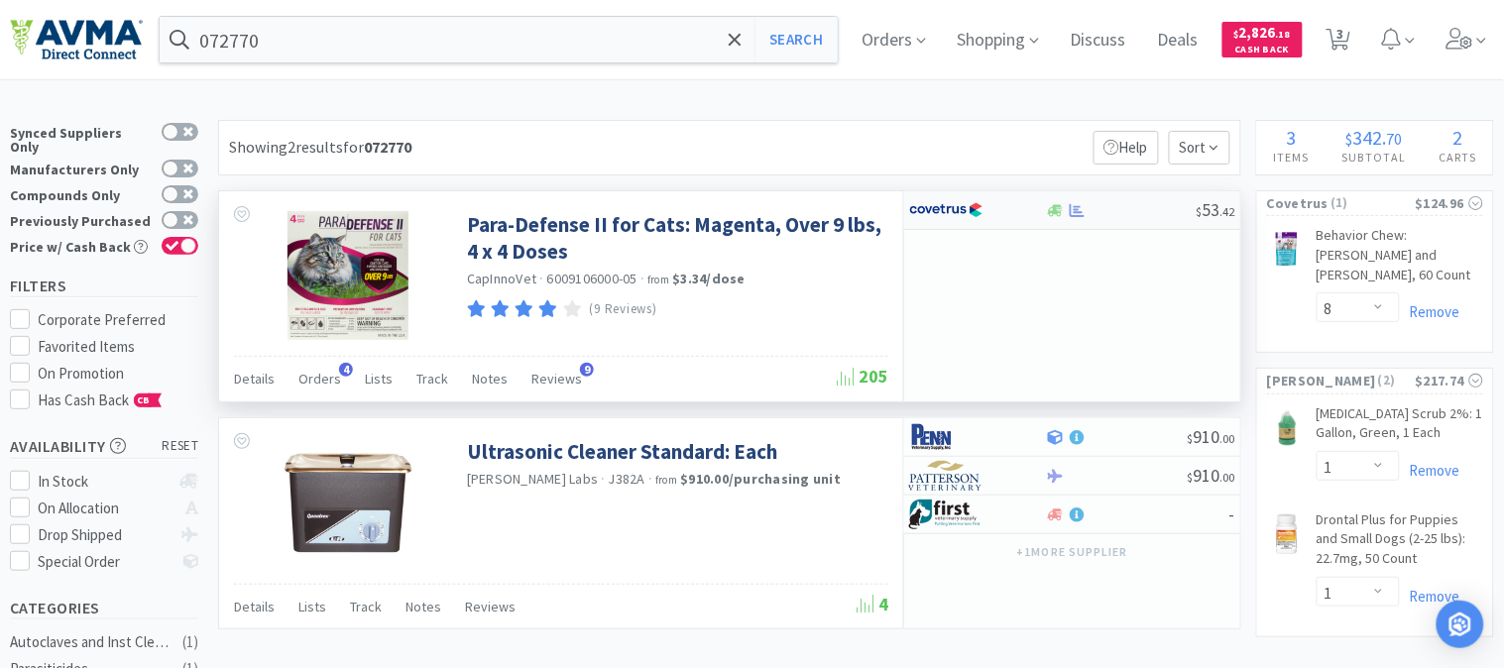
select select "1"
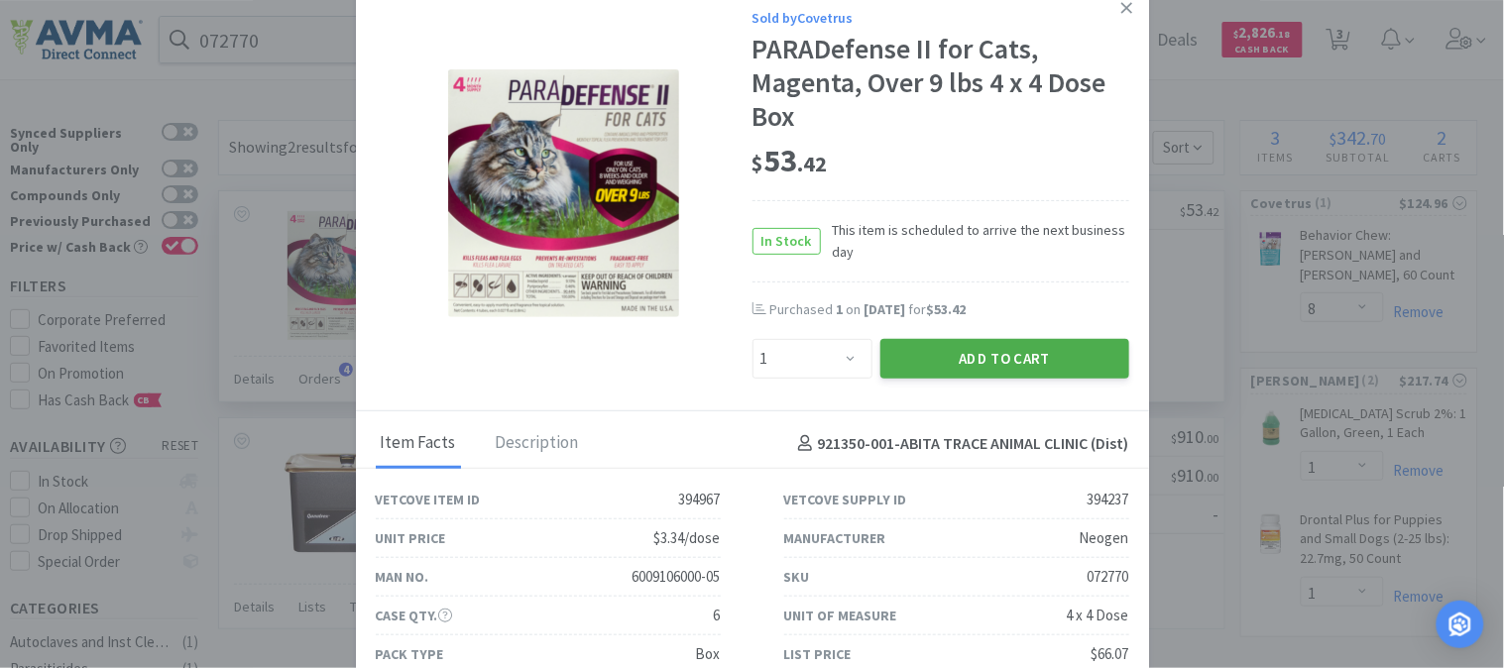
click at [948, 365] on button "Add to Cart" at bounding box center [1004, 359] width 249 height 40
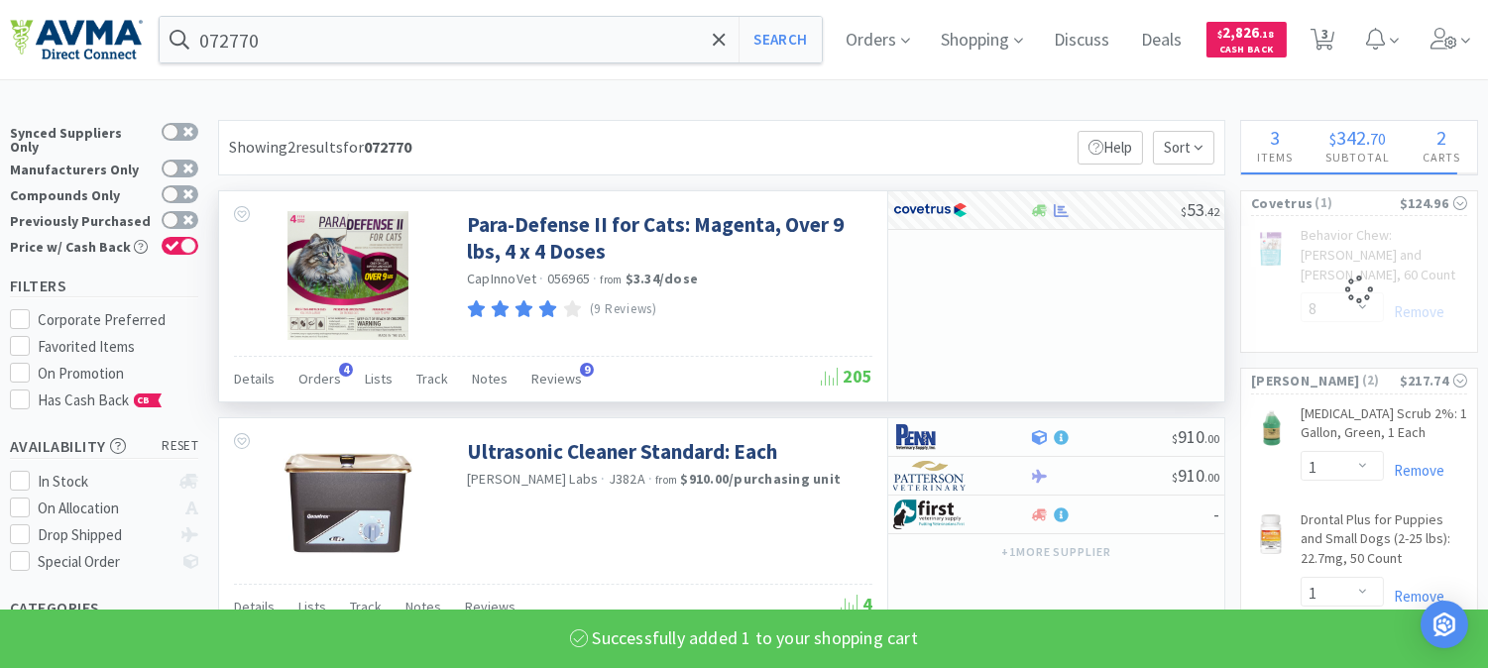
select select "1"
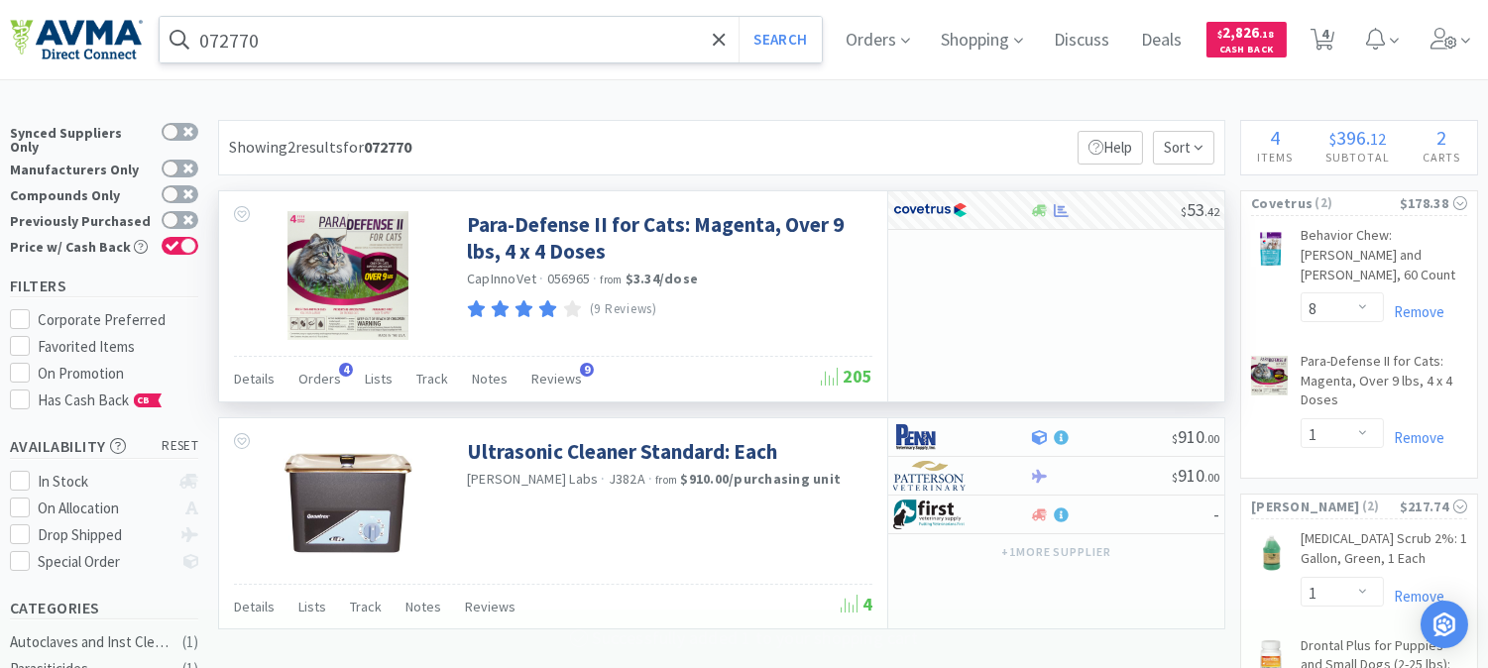
click at [234, 42] on input "072770" at bounding box center [491, 40] width 662 height 46
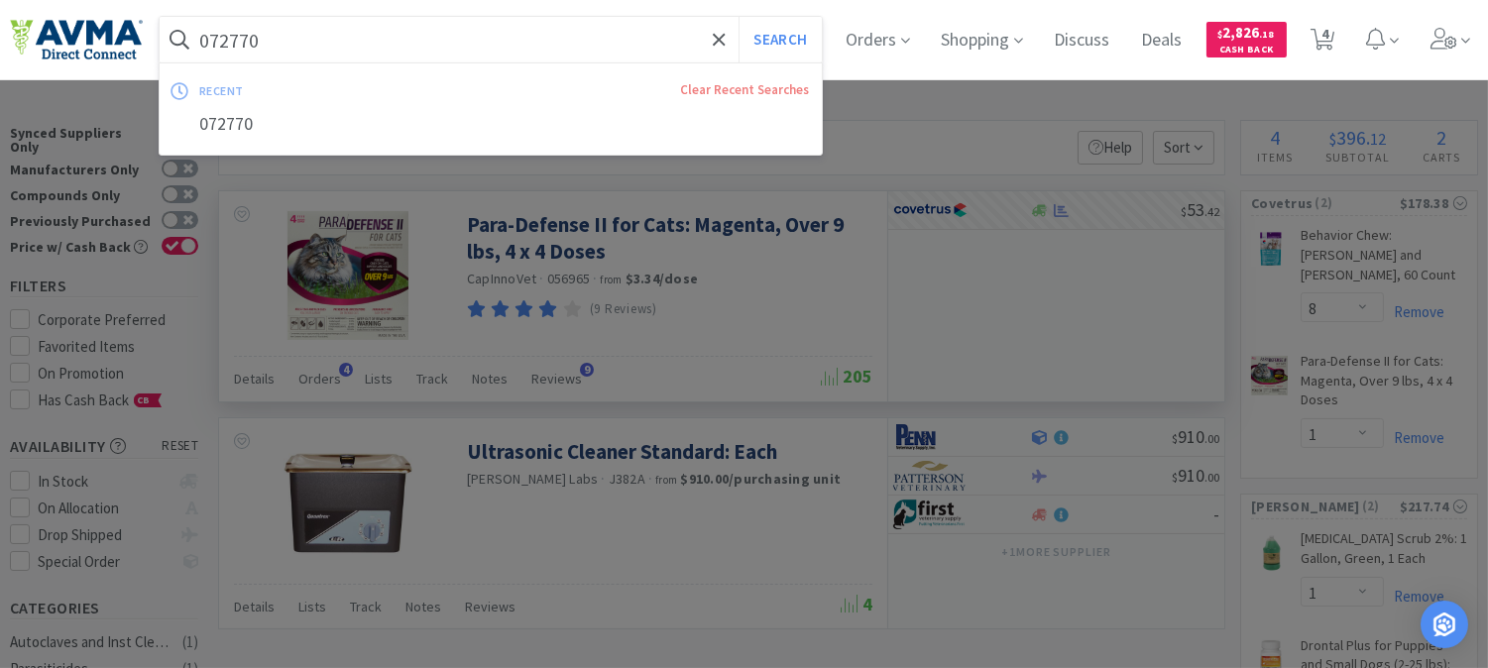
paste input "287"
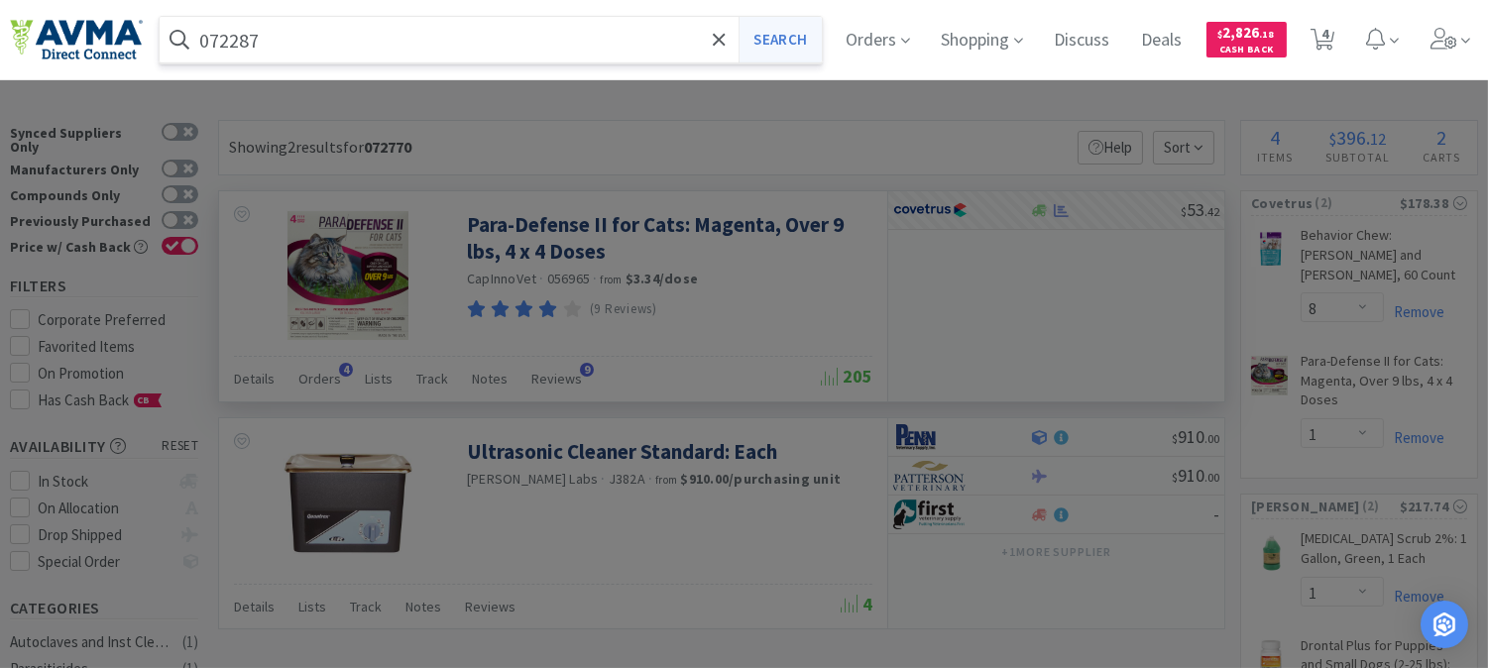
type input "072287"
click at [780, 42] on button "Search" at bounding box center [779, 40] width 82 height 46
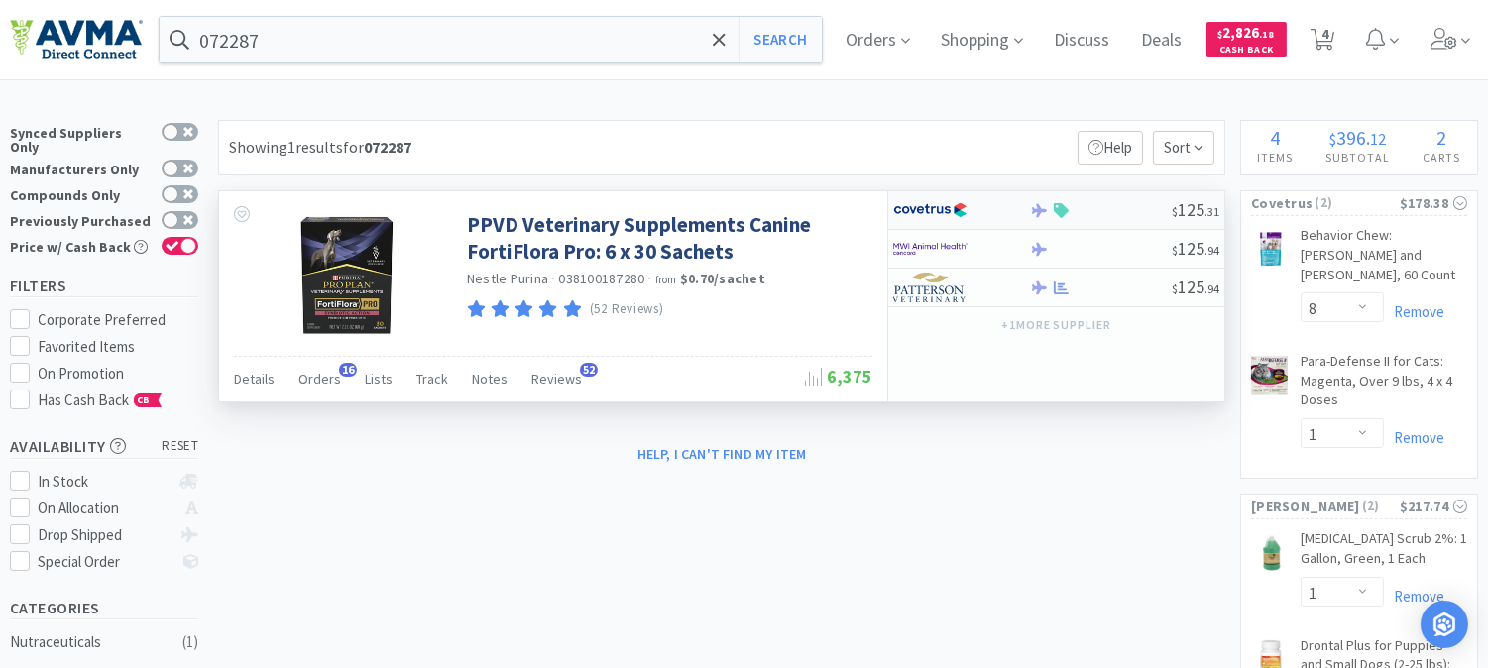
click at [919, 210] on img at bounding box center [930, 210] width 74 height 30
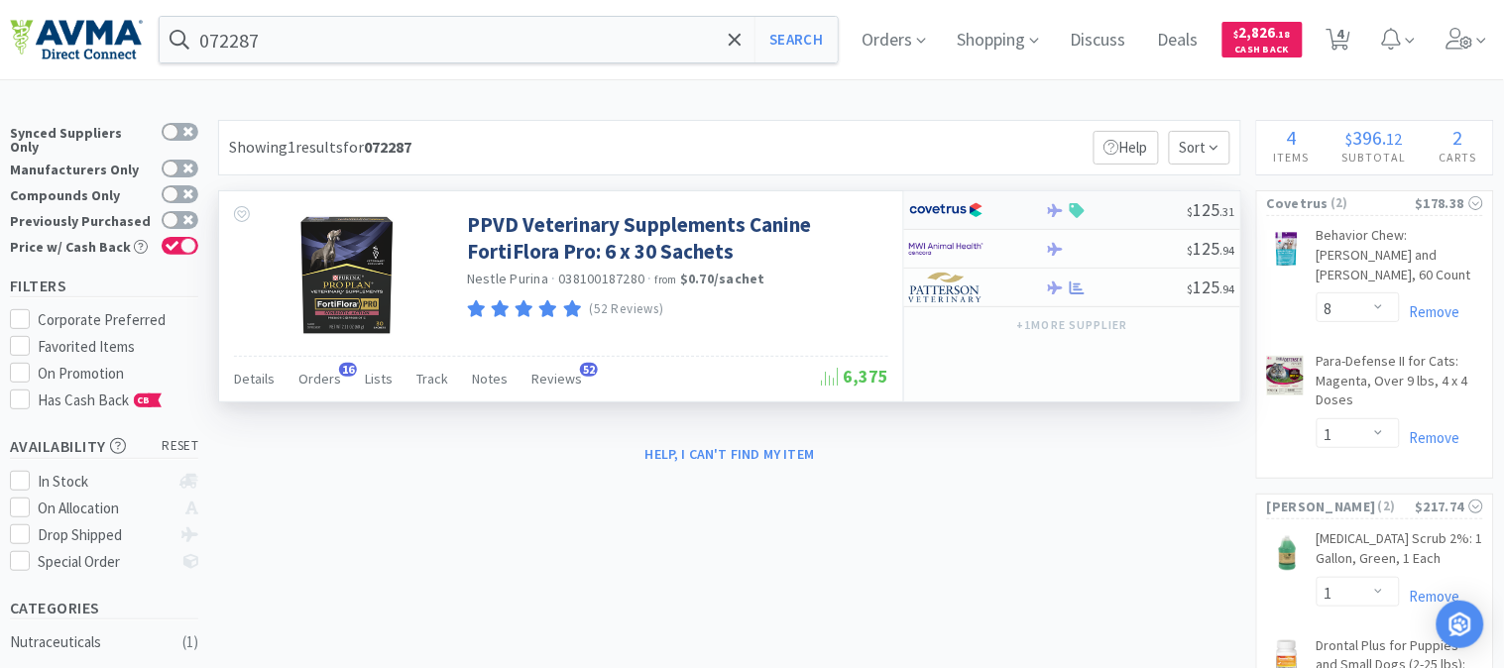
select select "1"
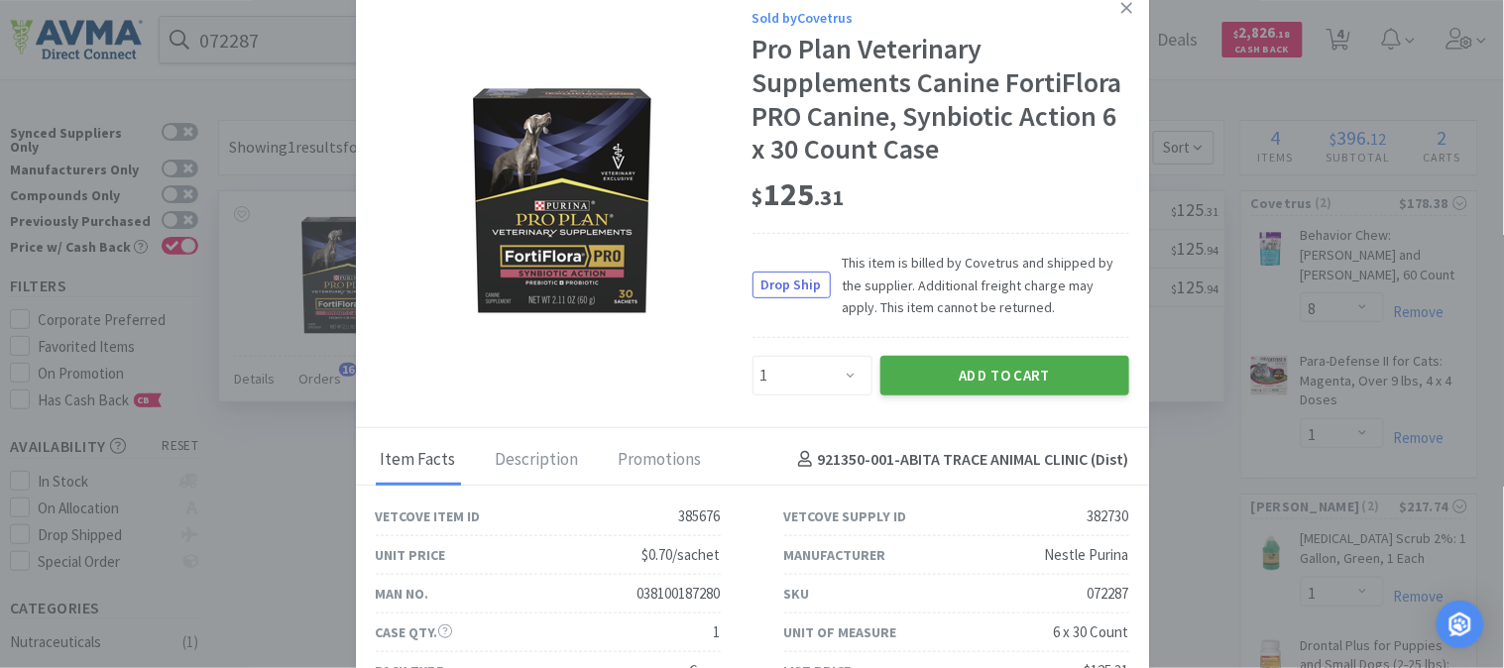
click at [996, 395] on button "Add to Cart" at bounding box center [1004, 376] width 249 height 40
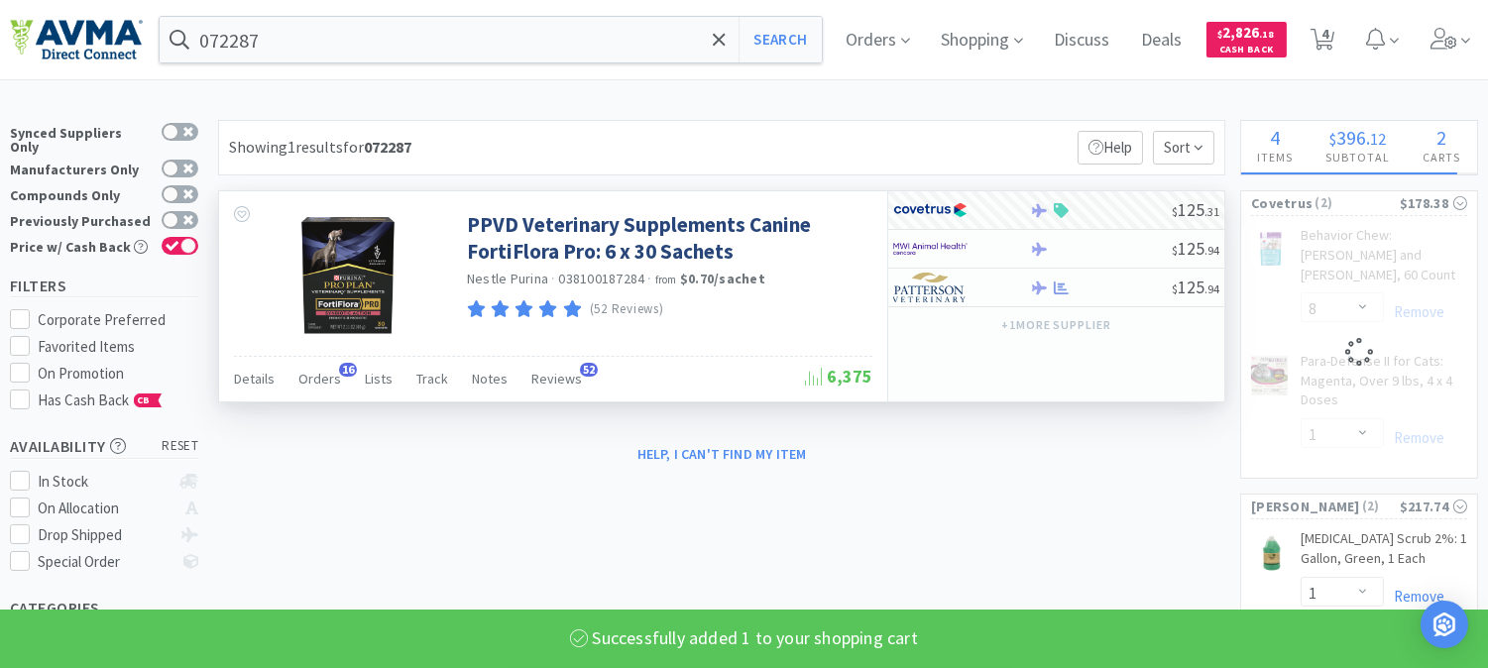
select select "1"
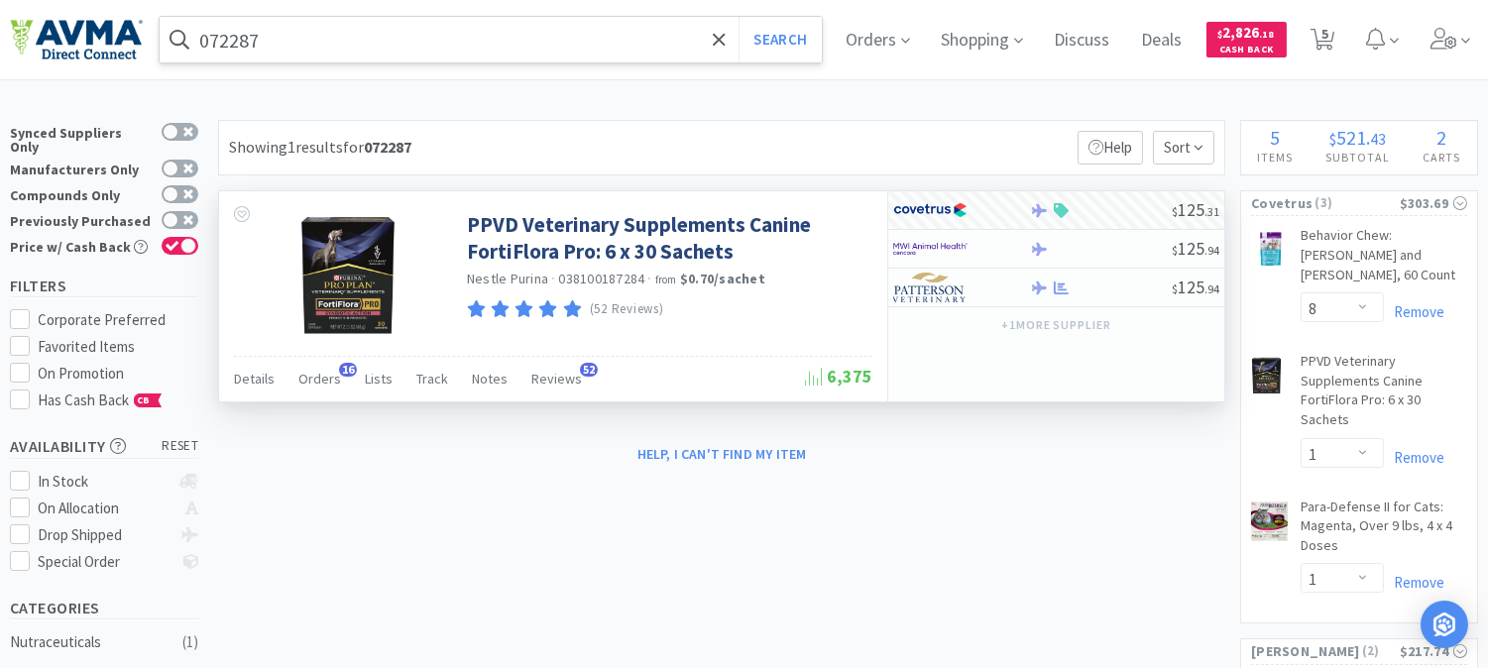
click at [344, 30] on input "072287" at bounding box center [491, 40] width 662 height 46
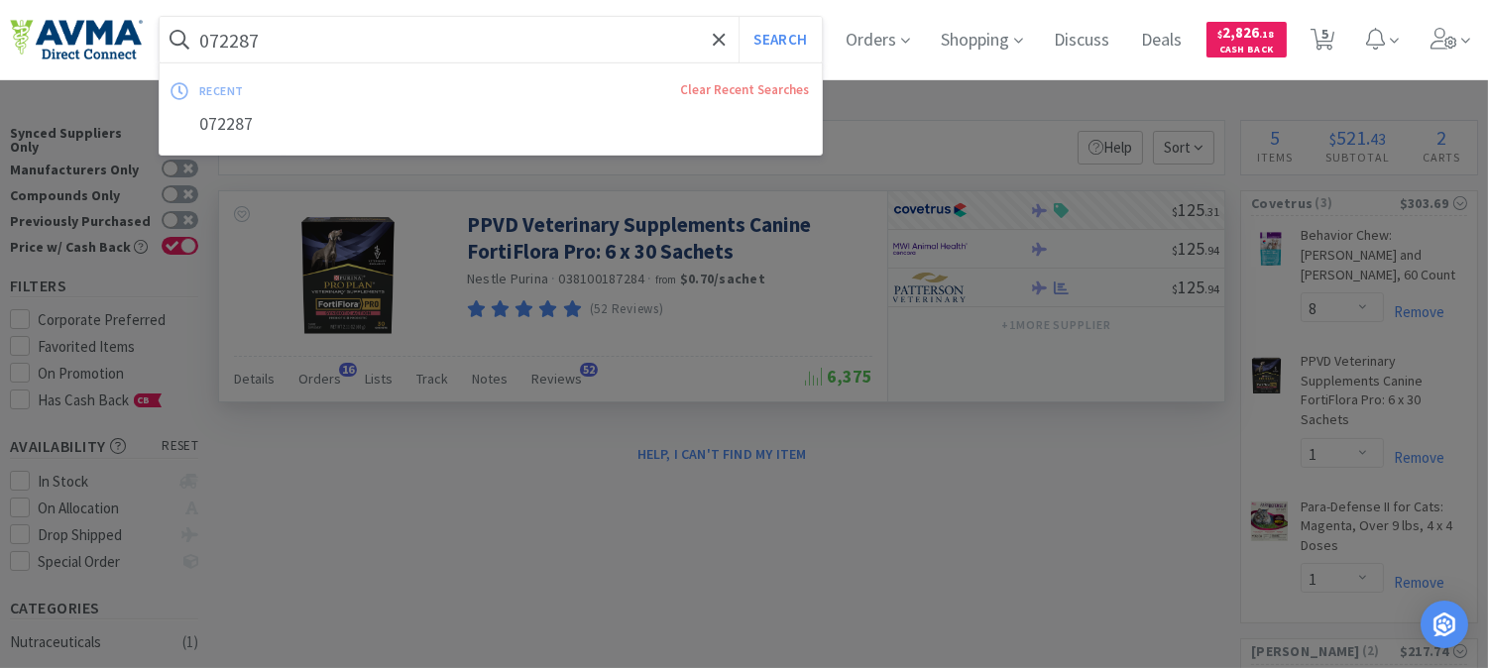
paste input "03976"
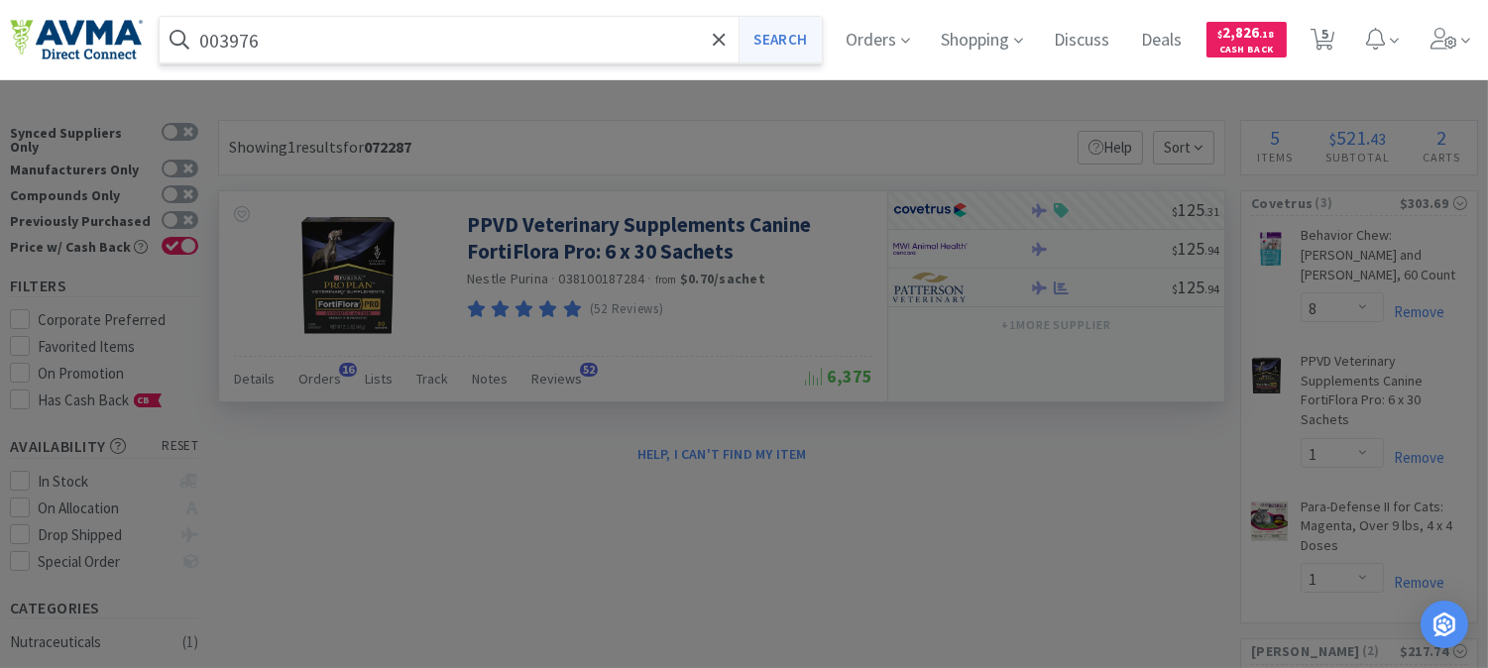
type input "003976"
click at [795, 37] on button "Search" at bounding box center [779, 40] width 82 height 46
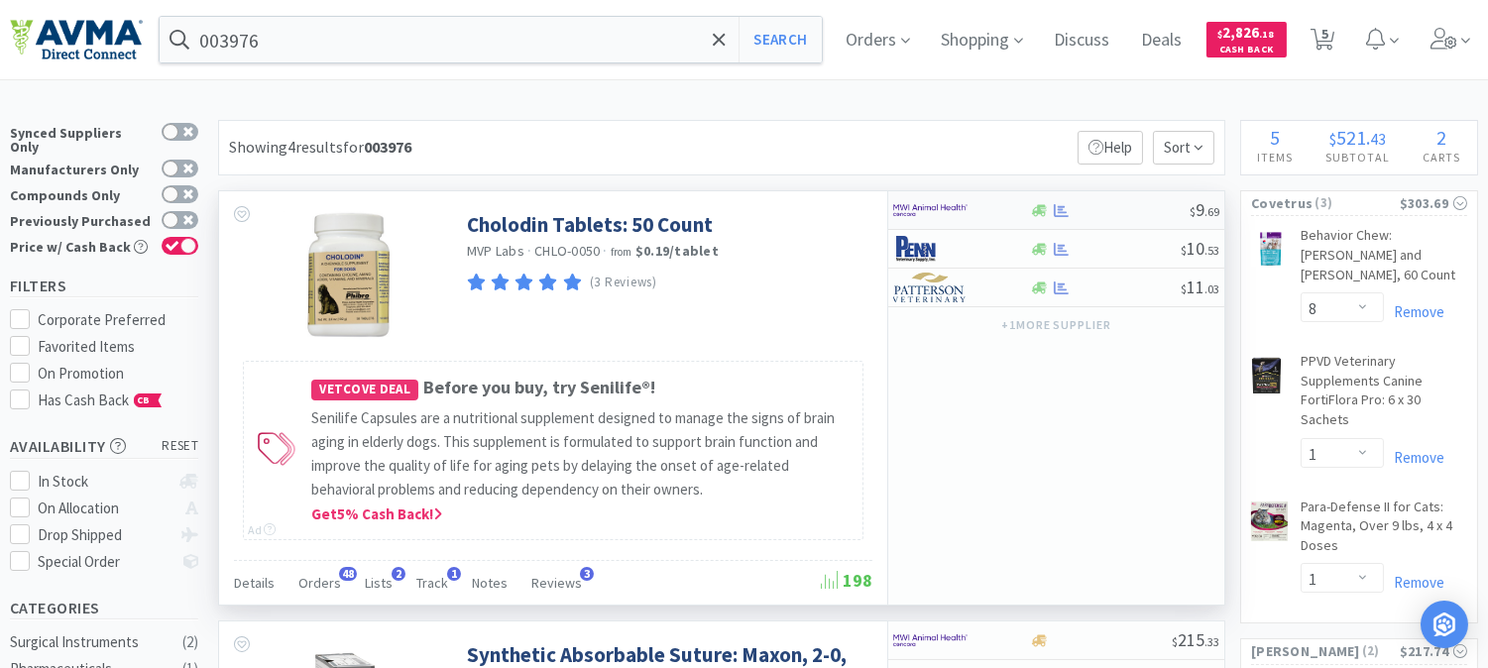
click at [920, 209] on img at bounding box center [930, 210] width 74 height 30
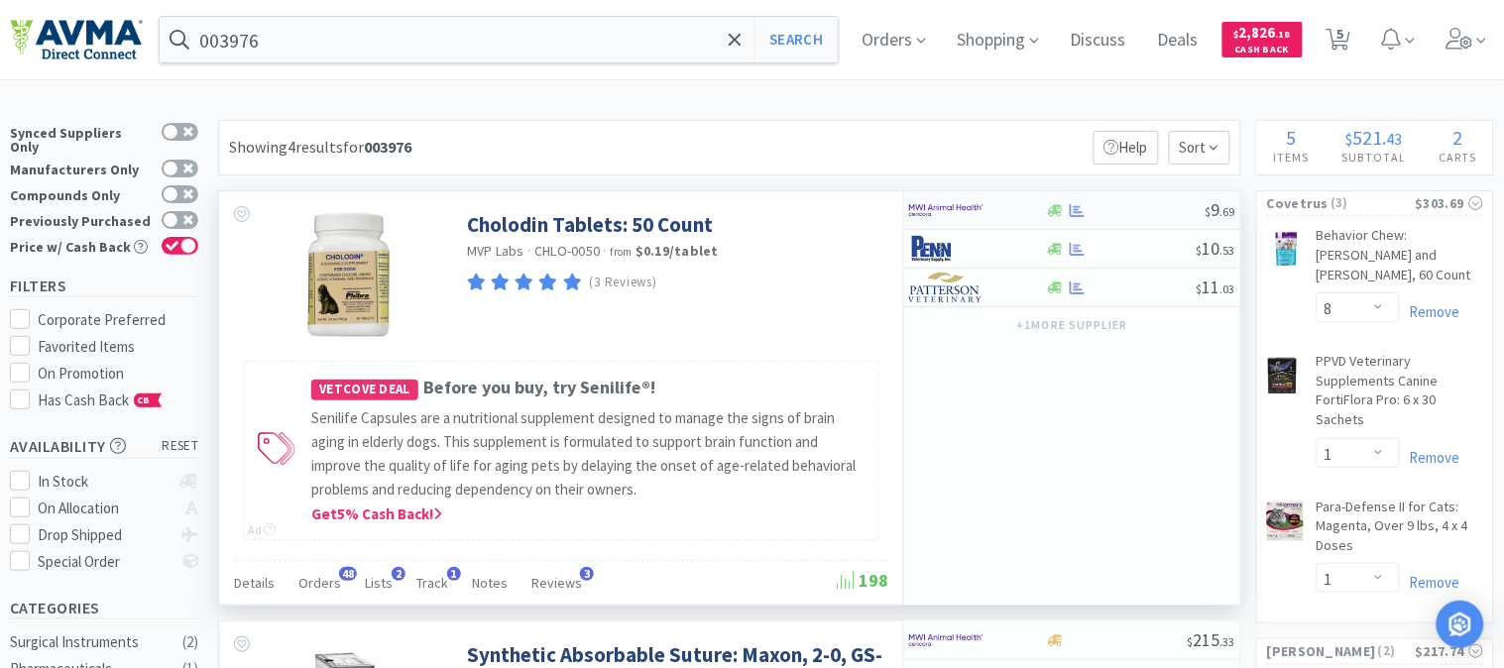
select select "1"
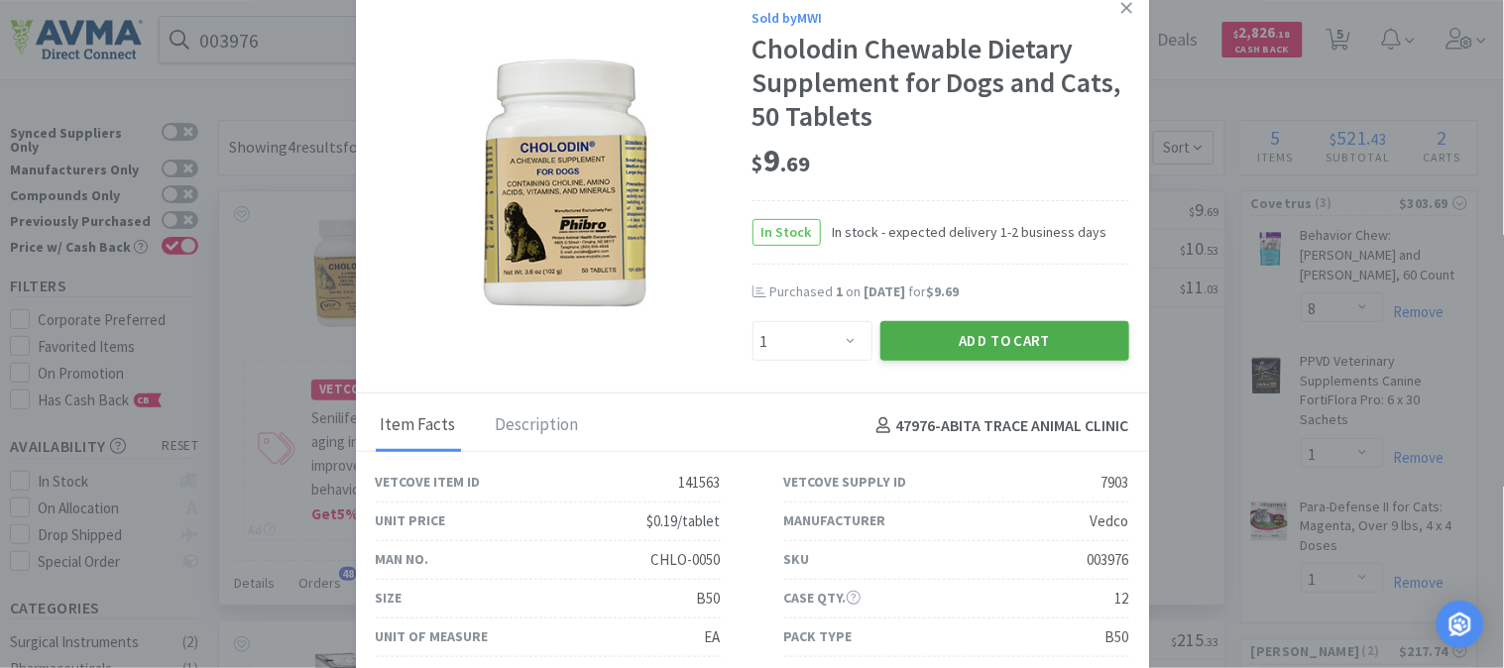
click at [939, 339] on button "Add to Cart" at bounding box center [1004, 341] width 249 height 40
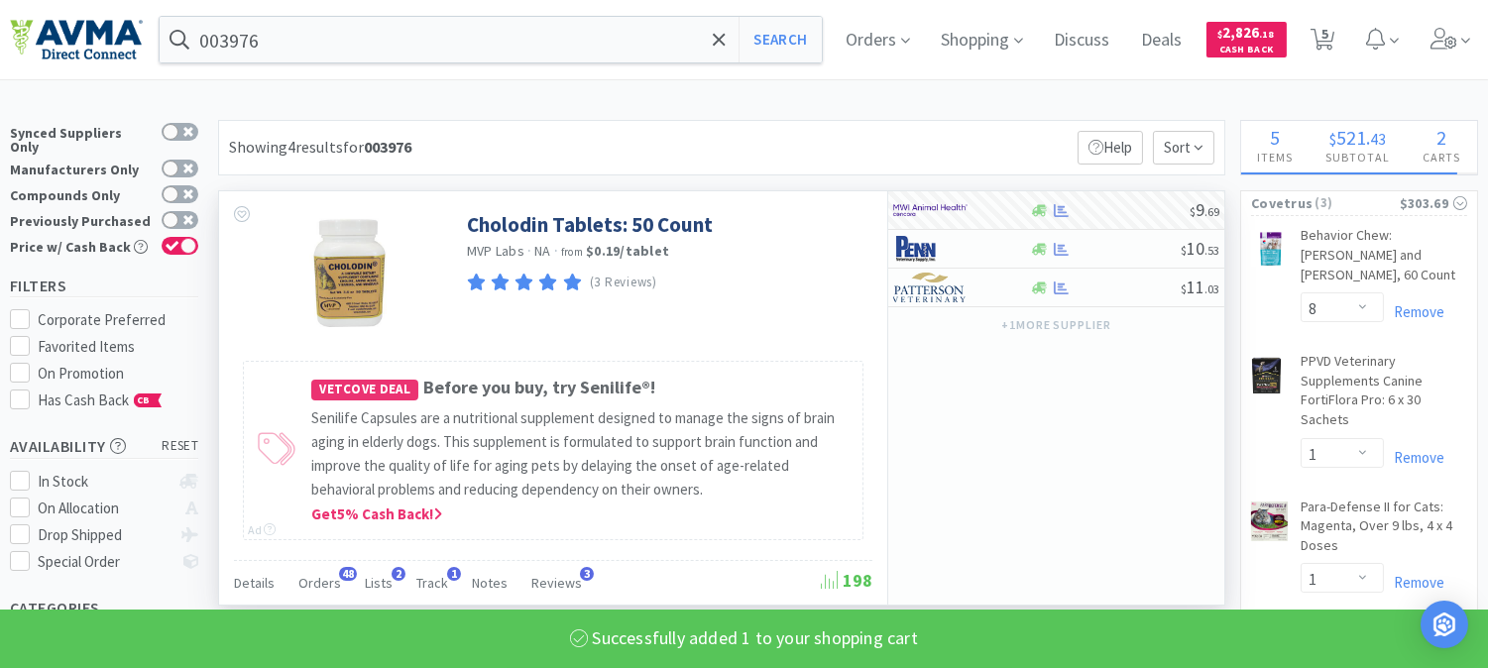
select select "1"
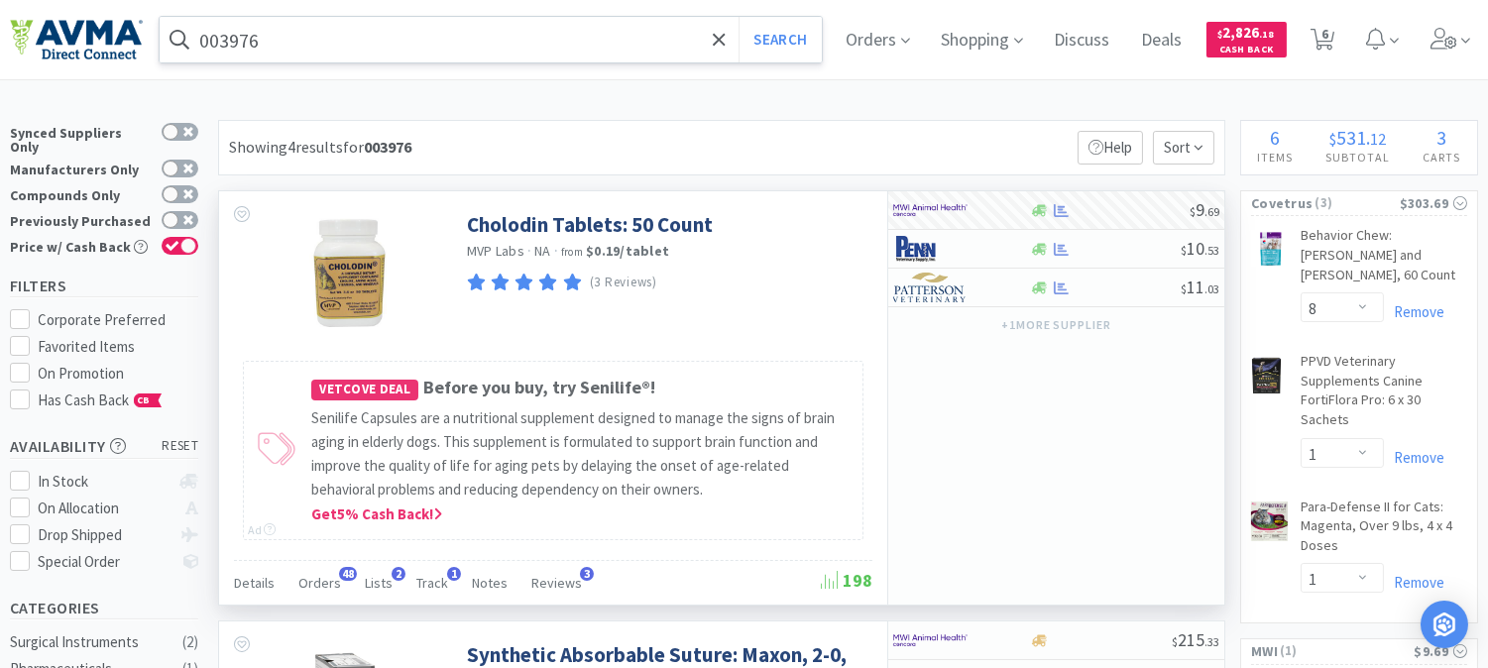
click at [299, 34] on input "003976" at bounding box center [491, 40] width 662 height 46
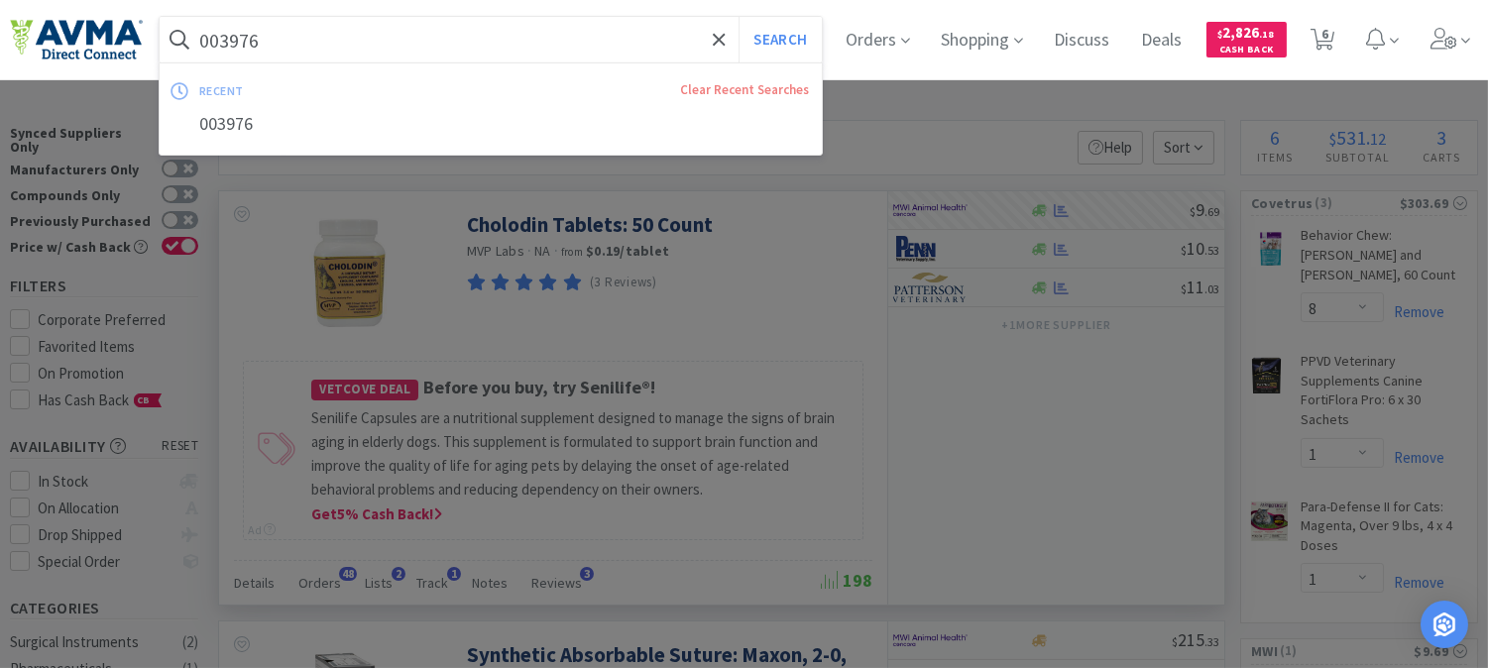
paste input "20840"
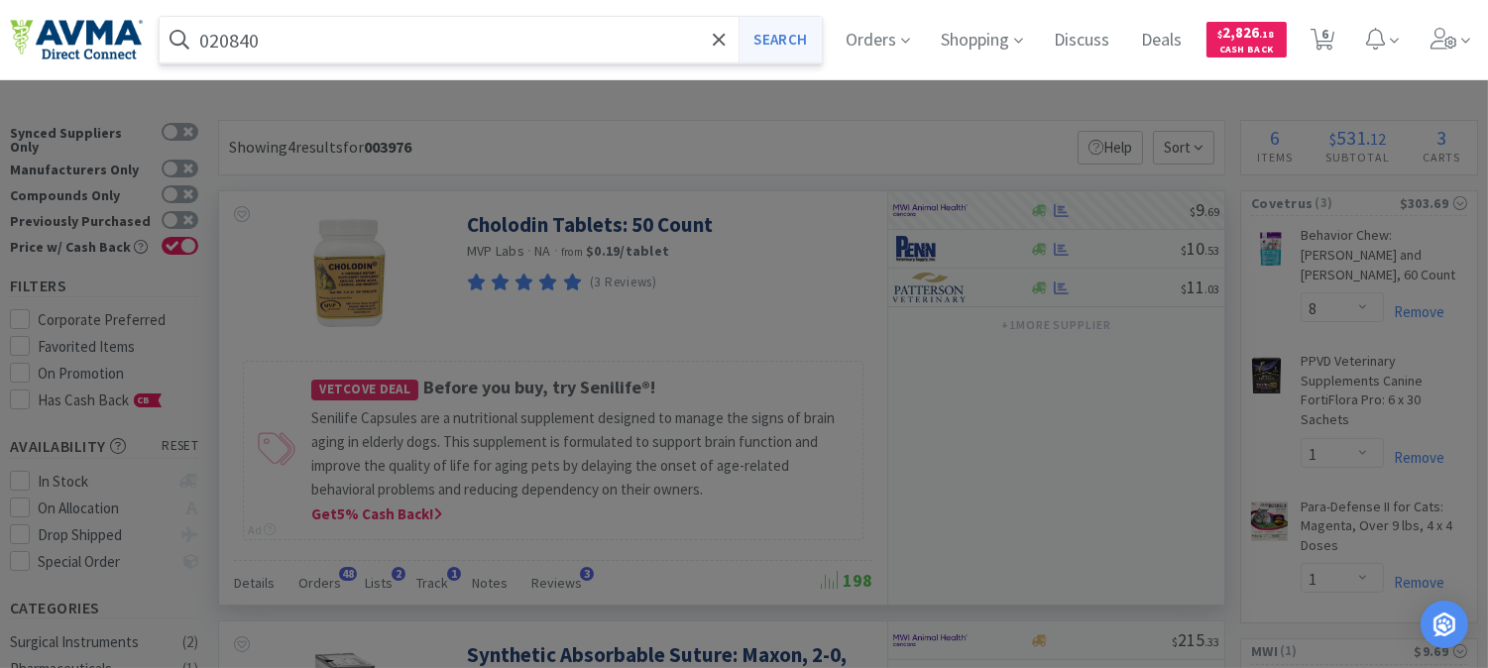
type input "020840"
click at [777, 40] on button "Search" at bounding box center [779, 40] width 82 height 46
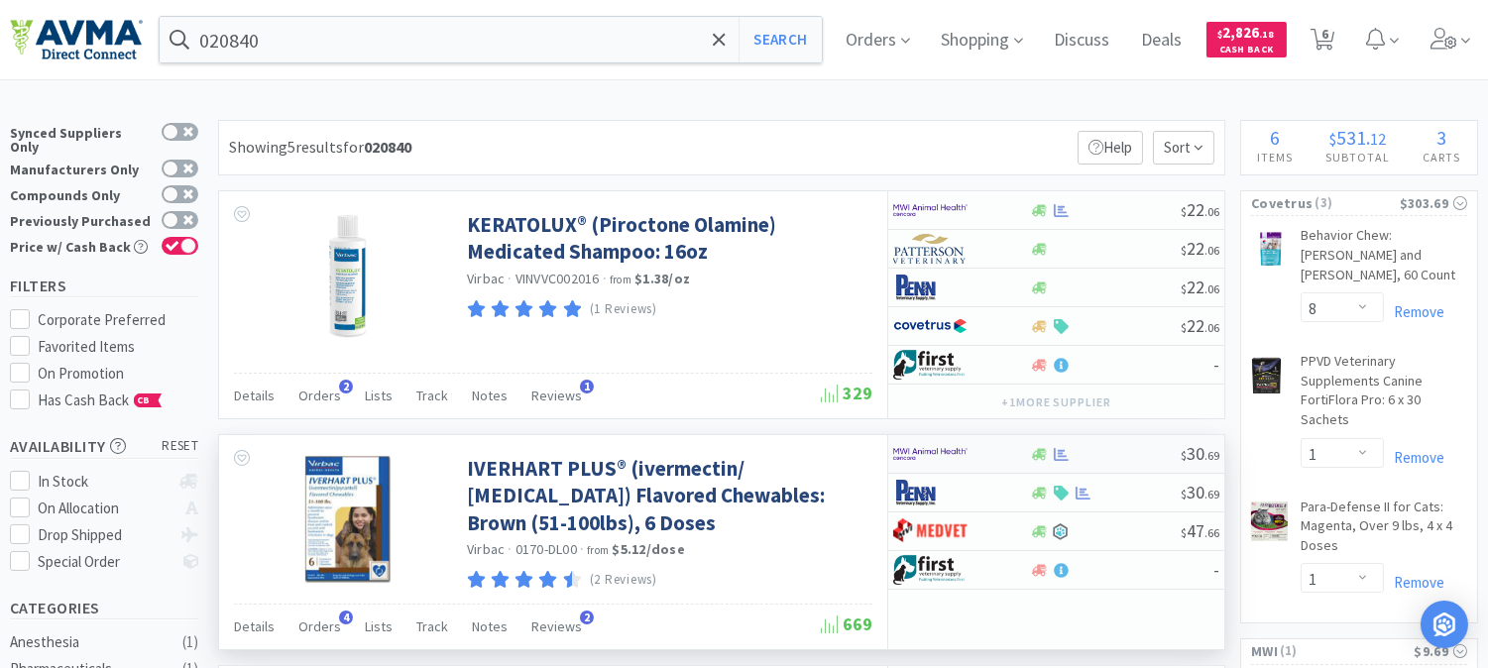
click at [924, 453] on img at bounding box center [930, 454] width 74 height 30
select select "1"
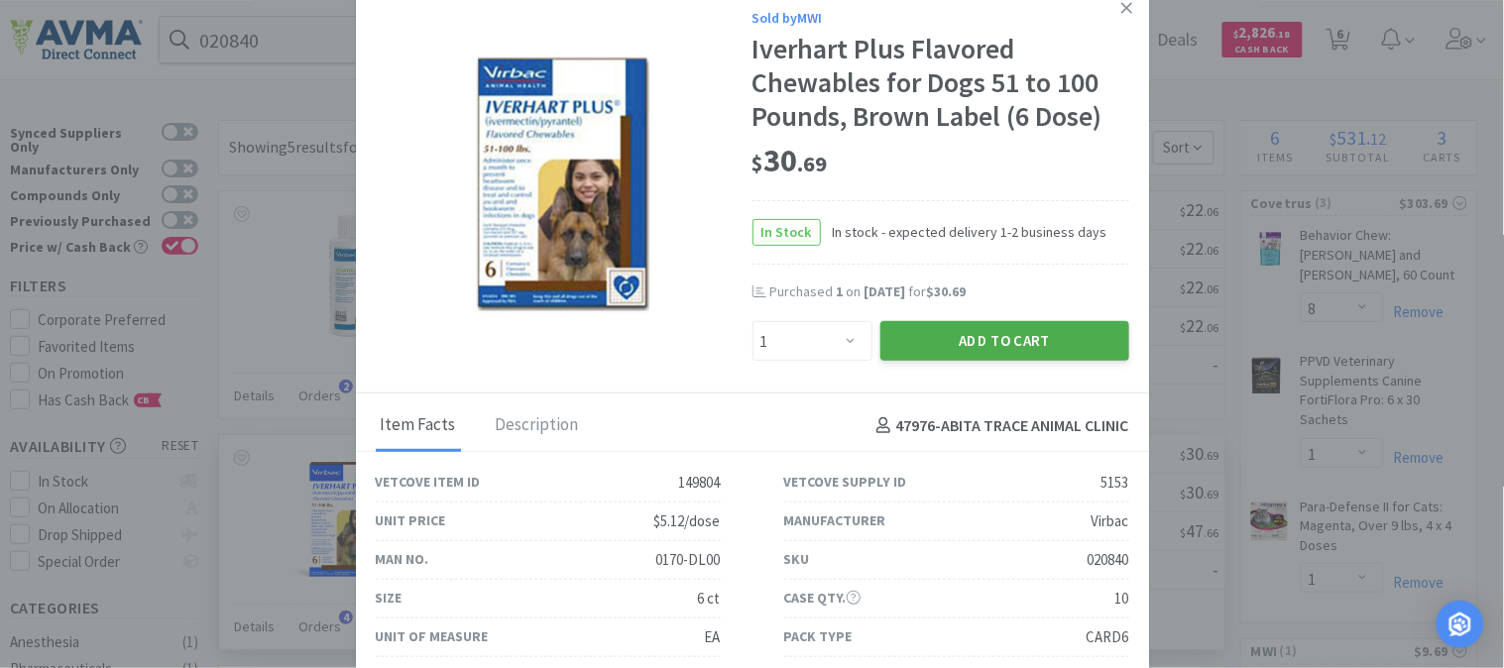
click at [984, 345] on button "Add to Cart" at bounding box center [1004, 341] width 249 height 40
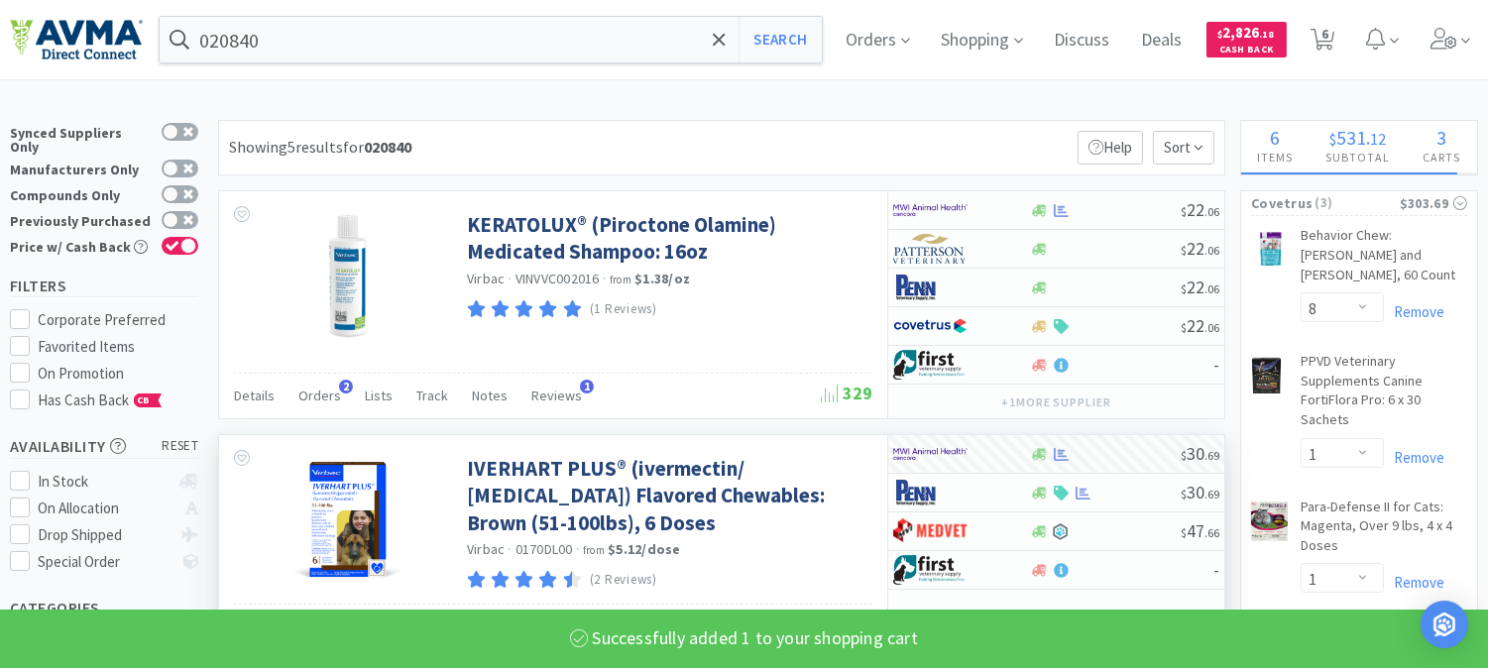
select select "1"
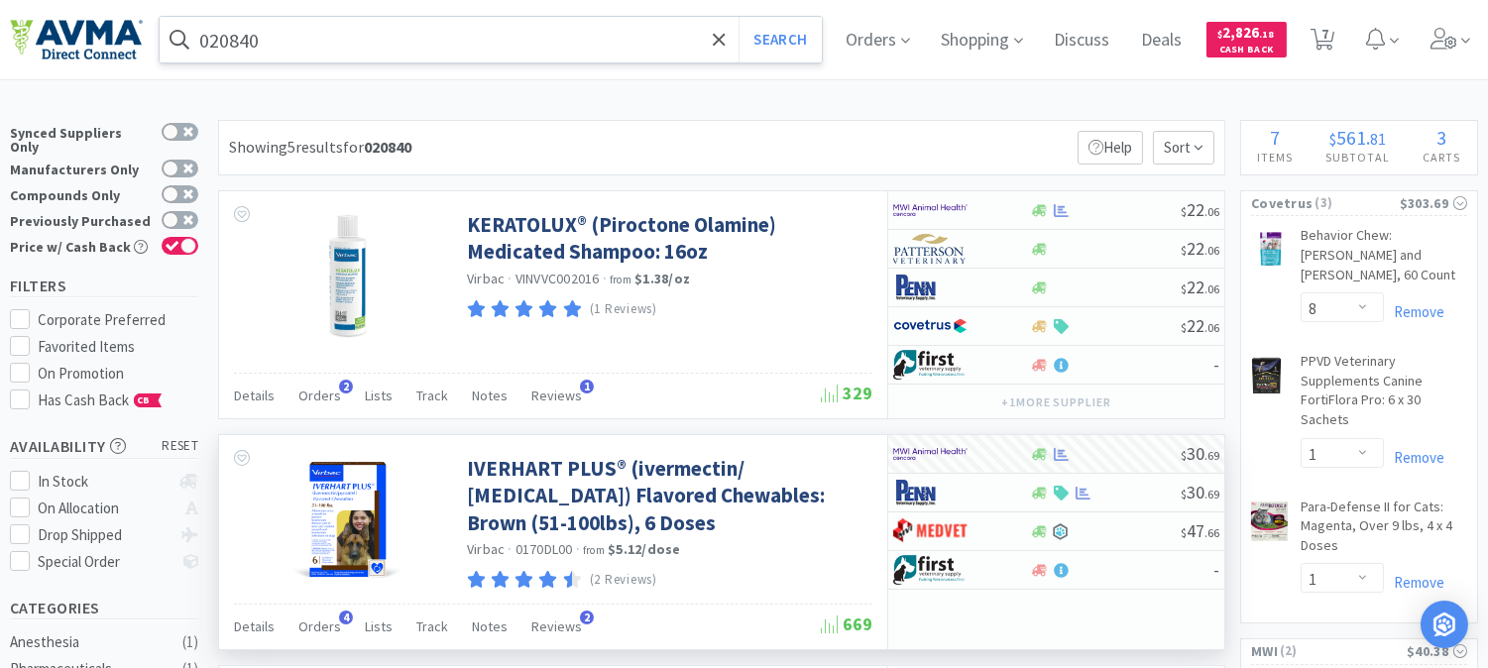
click at [362, 42] on input "020840" at bounding box center [491, 40] width 662 height 46
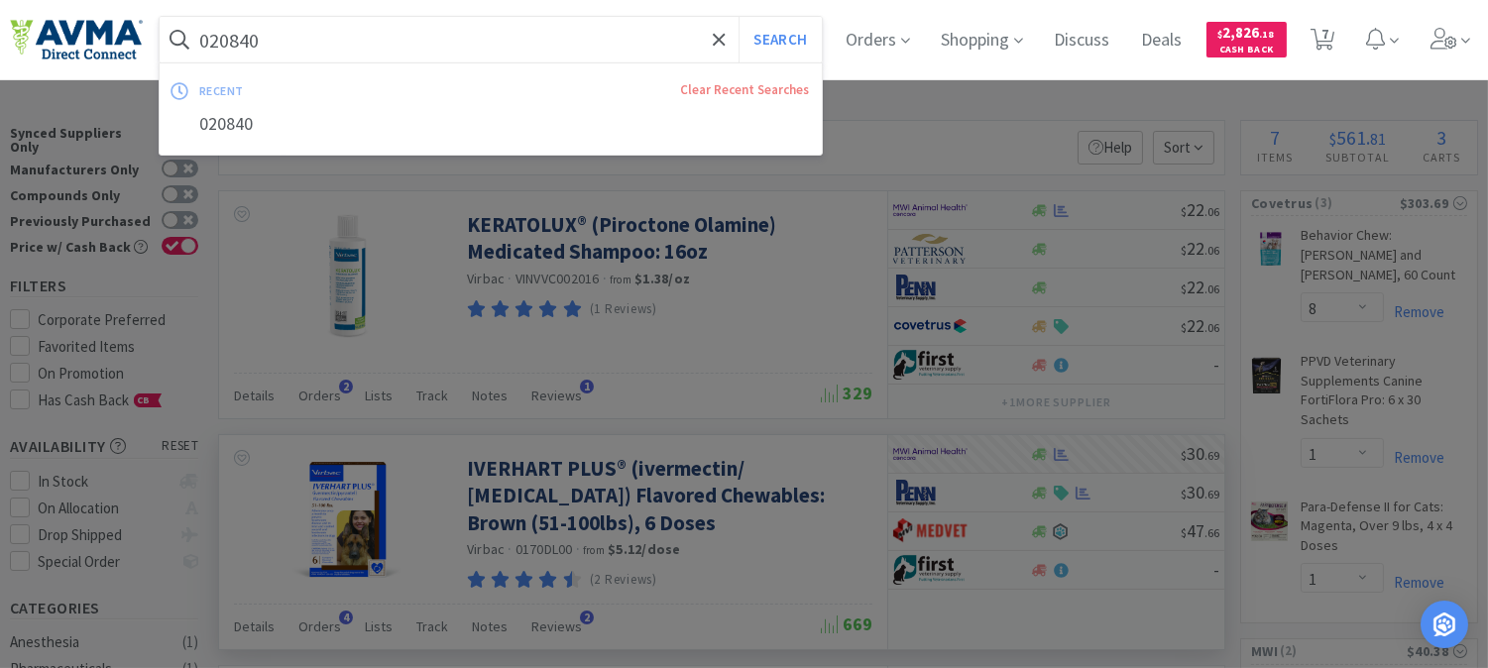
paste input "15751"
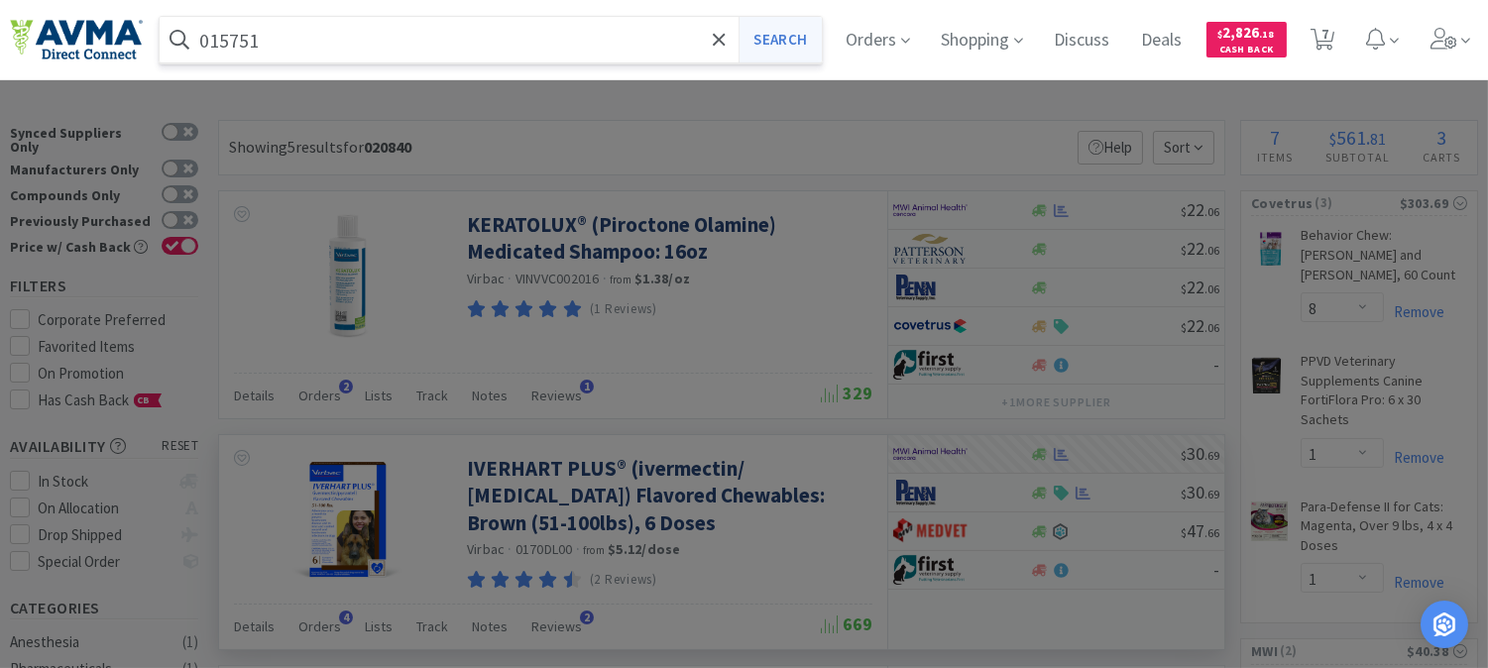
type input "015751"
click at [773, 26] on button "Search" at bounding box center [779, 40] width 82 height 46
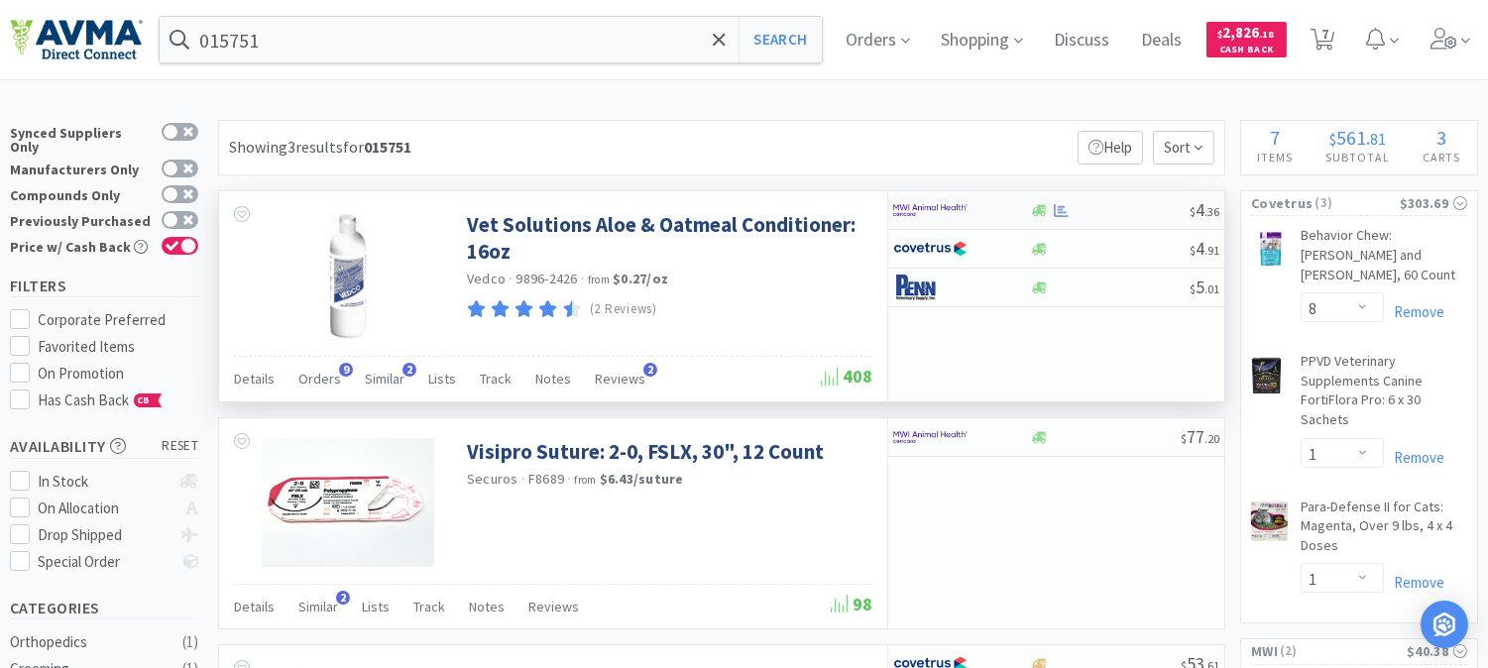
click at [916, 208] on img at bounding box center [930, 210] width 74 height 30
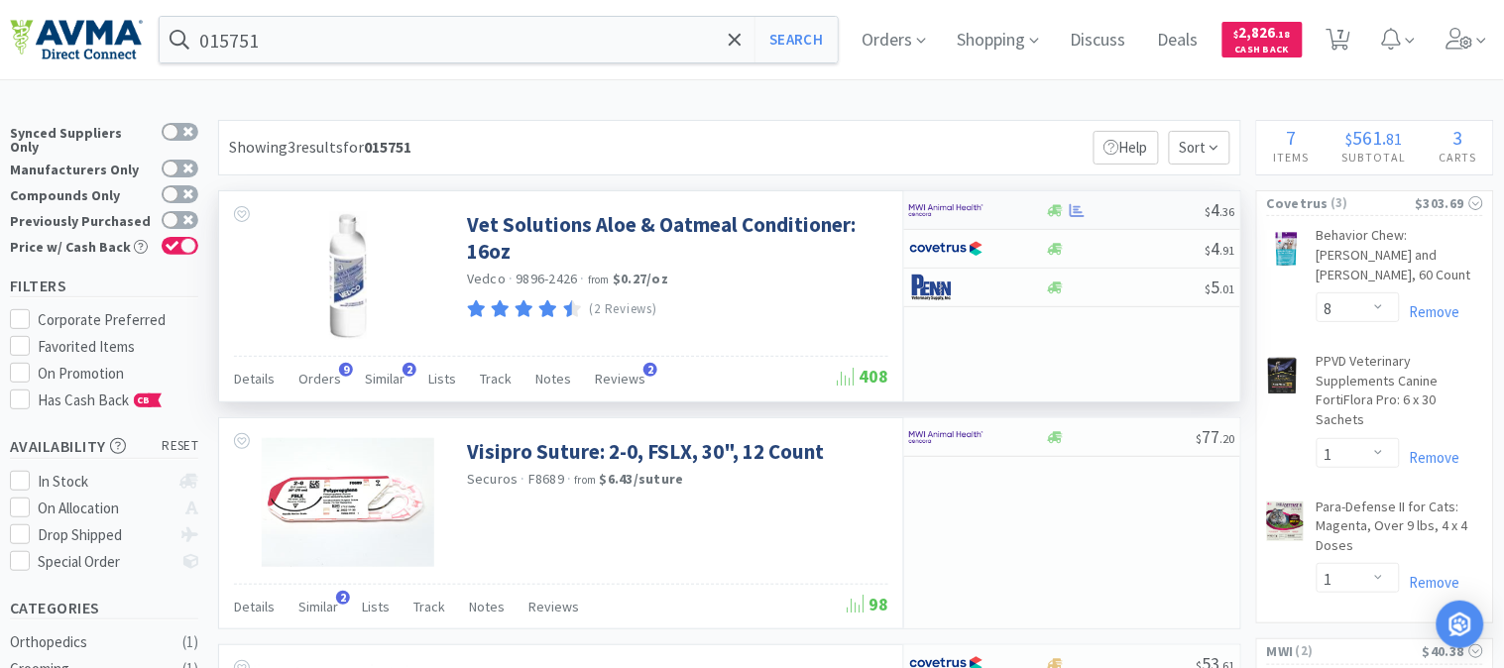
select select "1"
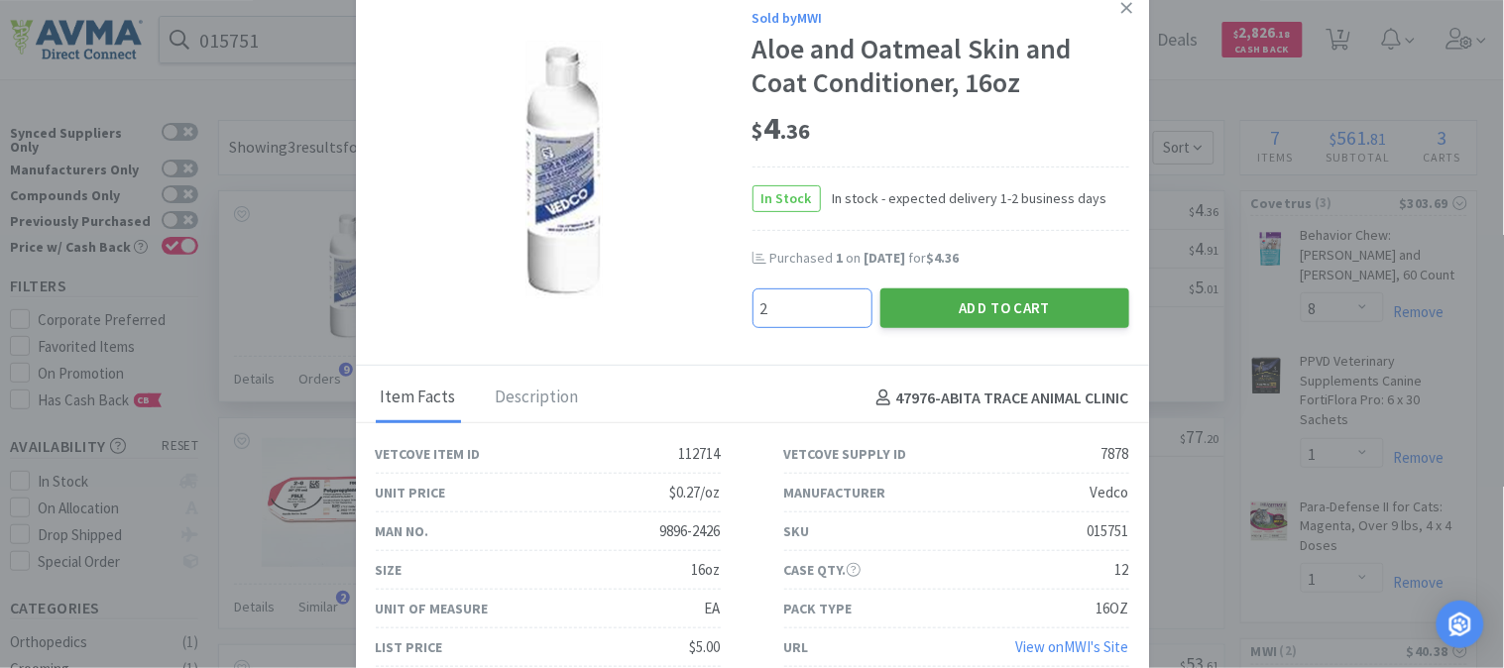
type input "2"
click at [974, 304] on button "Add to Cart" at bounding box center [1004, 308] width 249 height 40
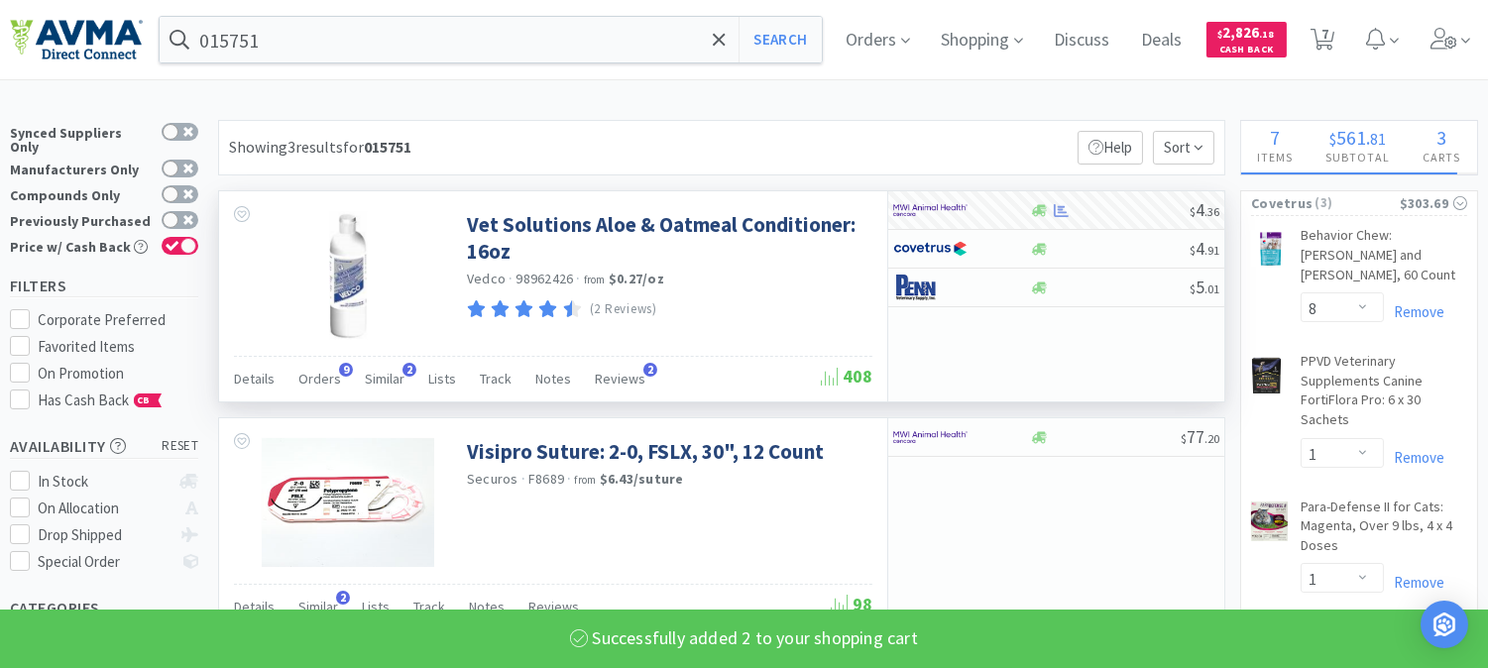
select select "2"
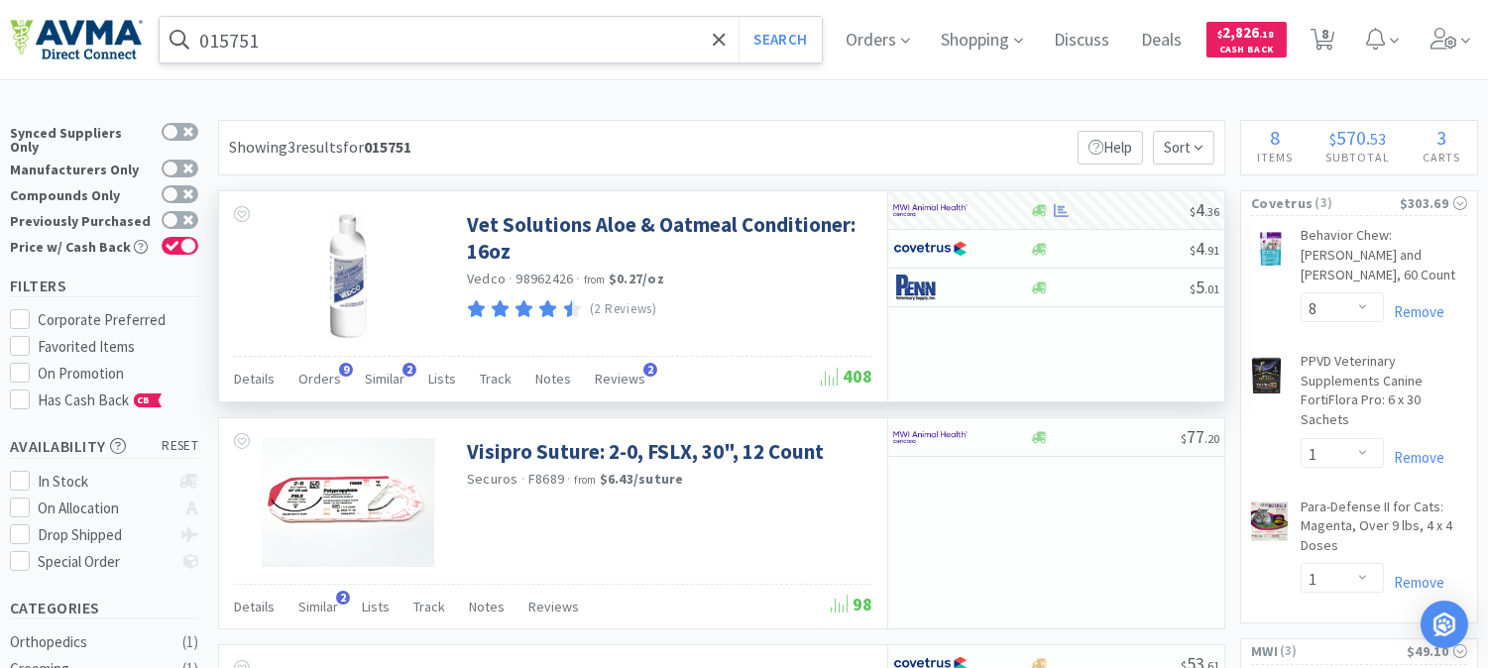
click at [314, 46] on input "015751" at bounding box center [491, 40] width 662 height 46
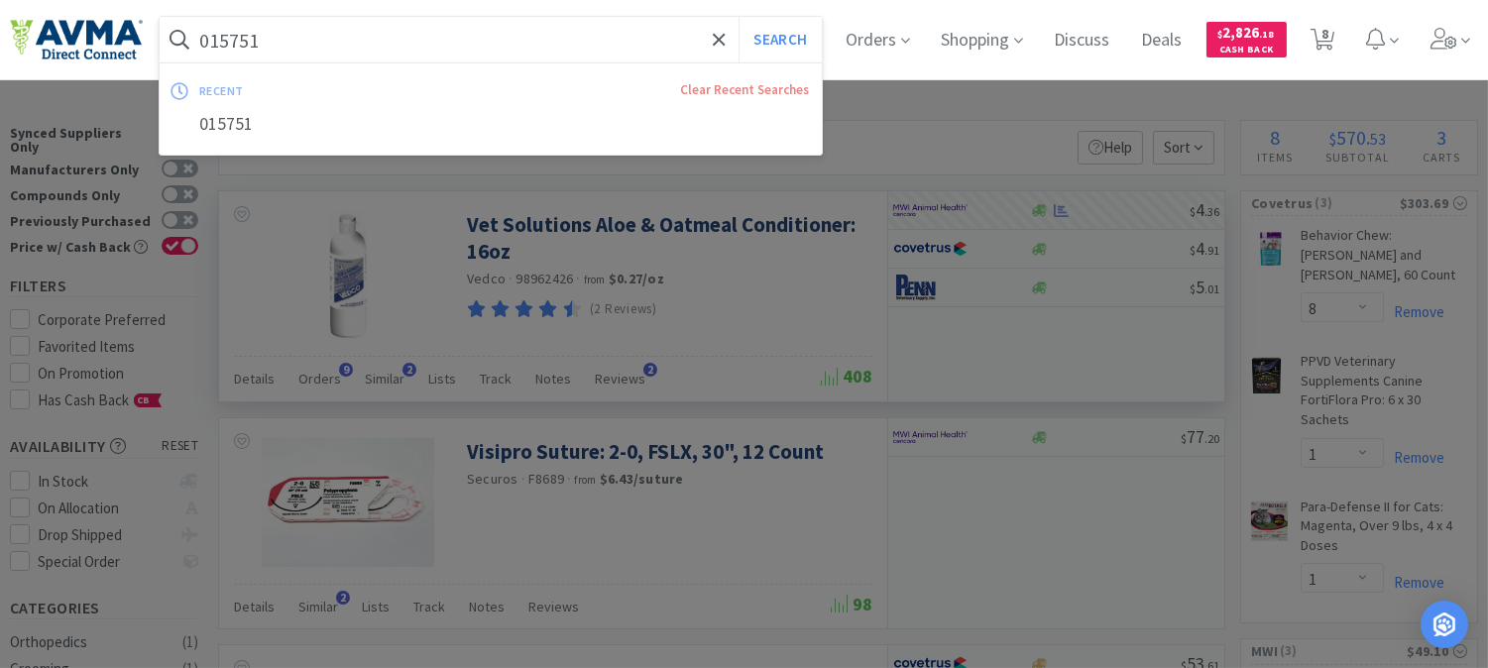
paste input "49966"
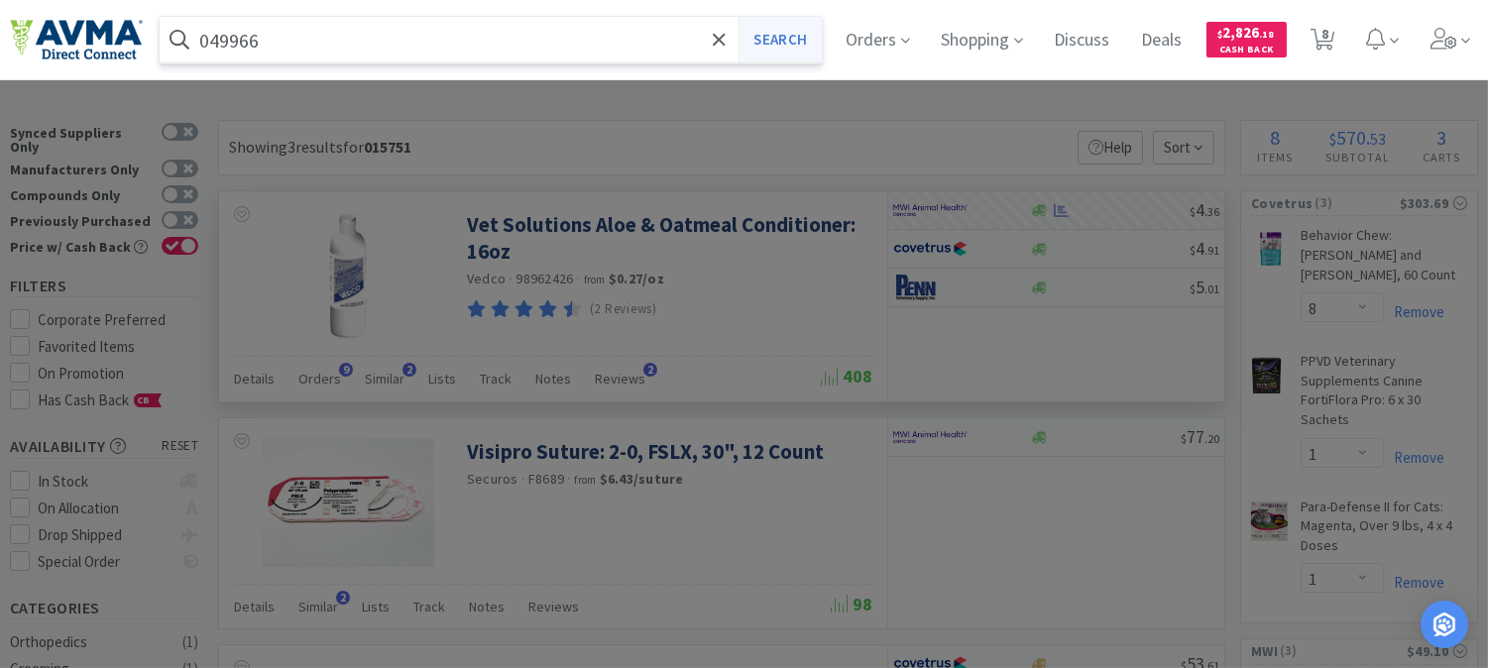
type input "049966"
click at [791, 41] on button "Search" at bounding box center [779, 40] width 82 height 46
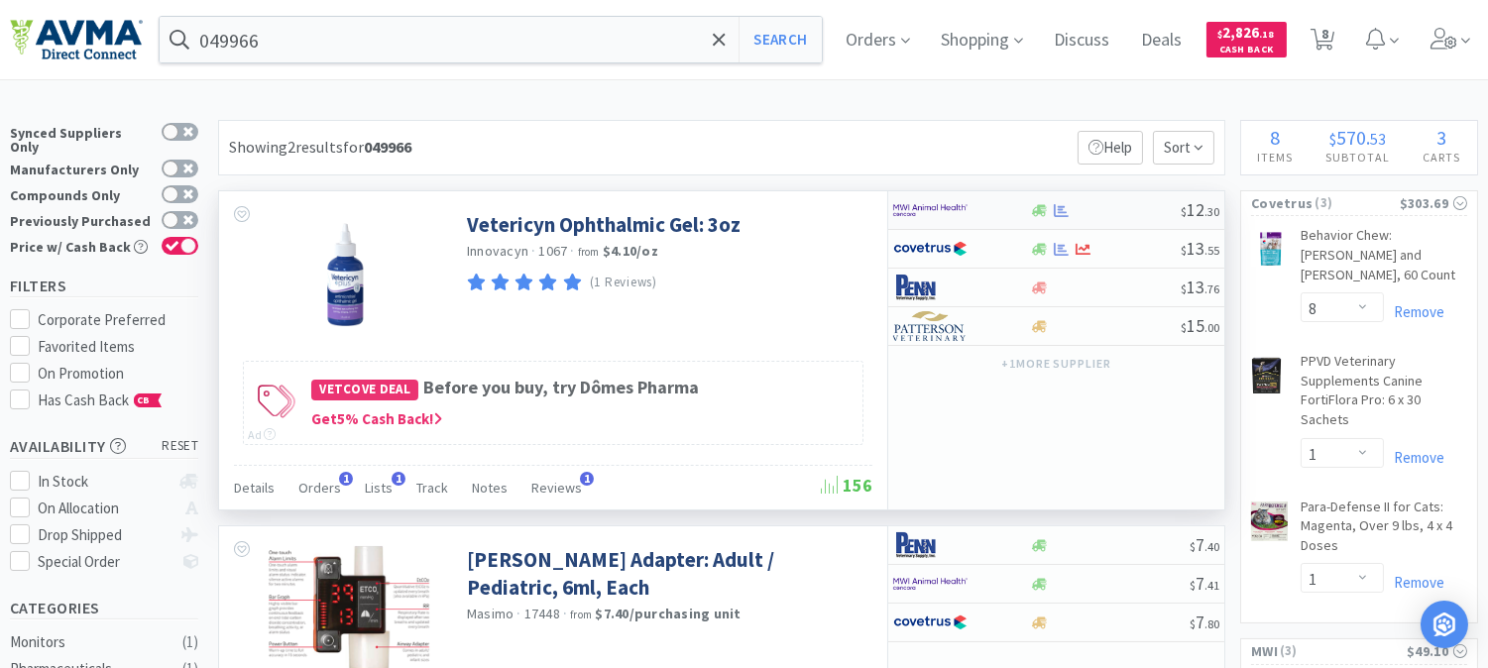
click at [925, 209] on img at bounding box center [930, 210] width 74 height 30
select select "1"
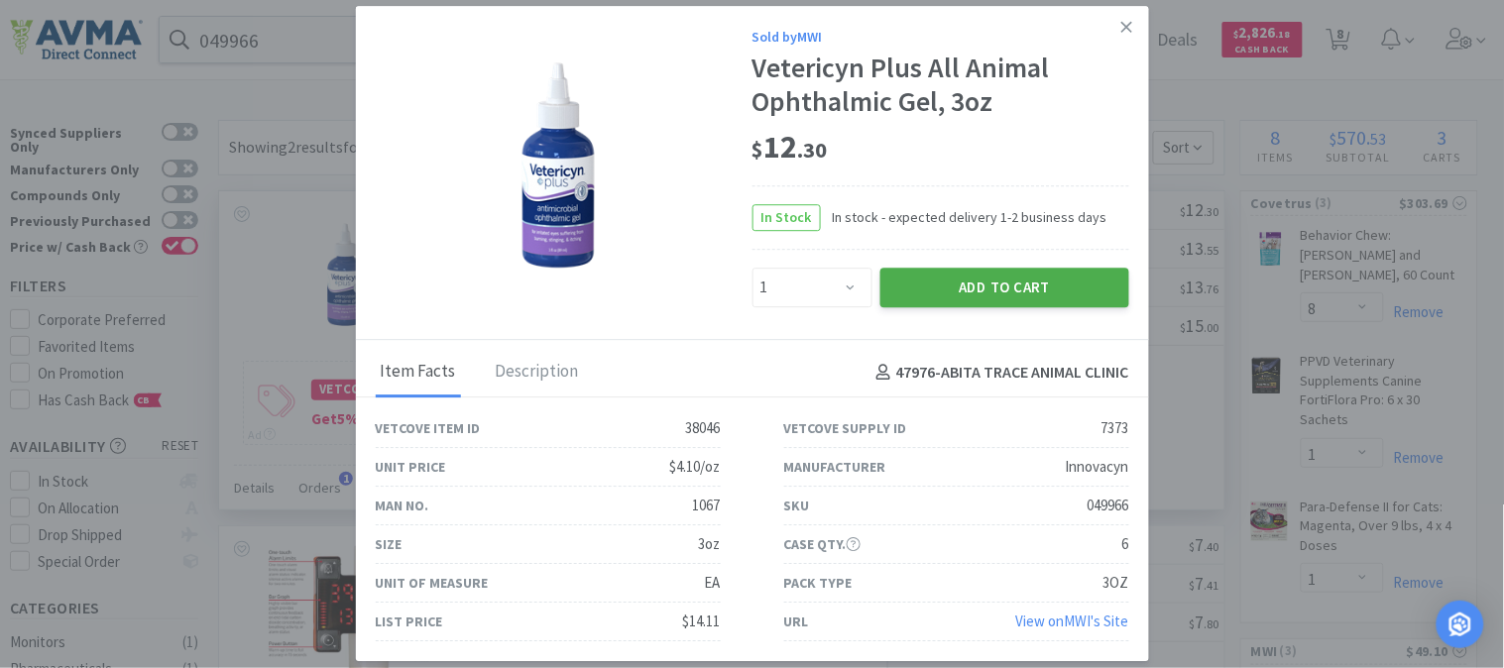
click at [1012, 279] on button "Add to Cart" at bounding box center [1004, 288] width 249 height 40
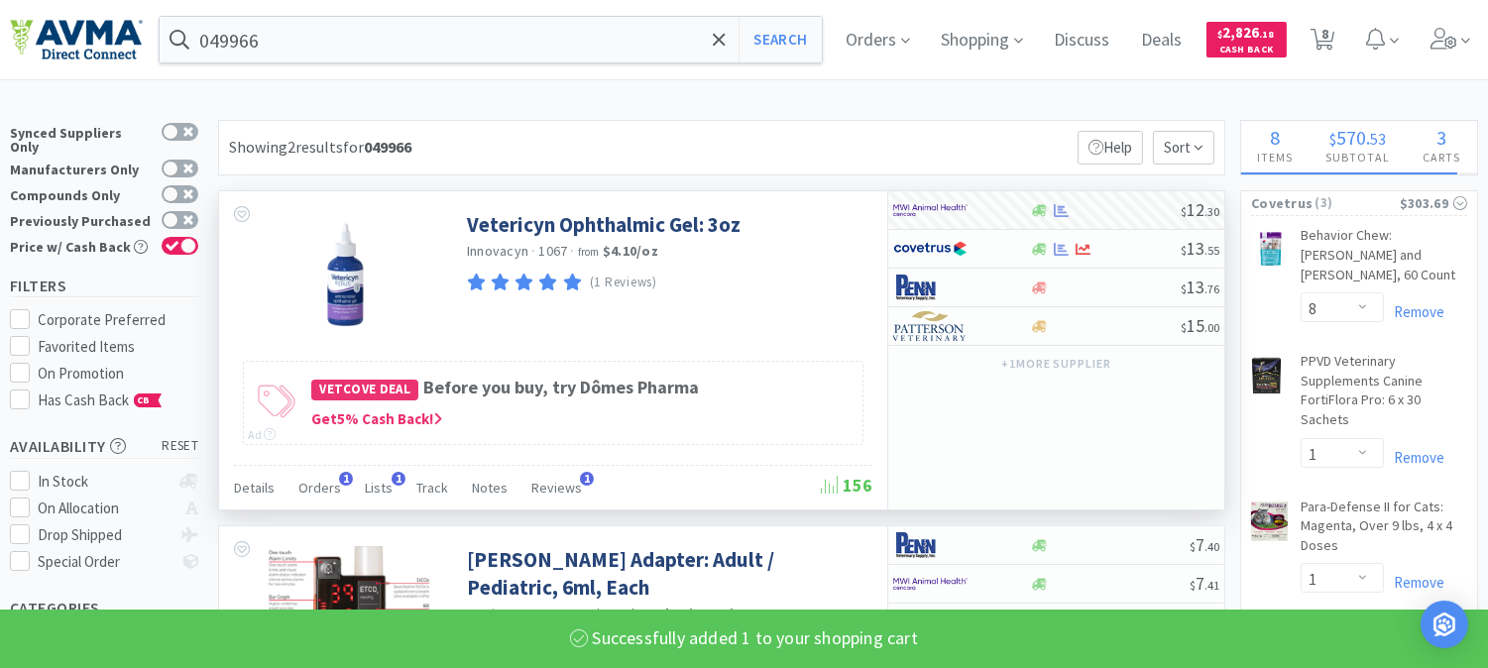
select select "1"
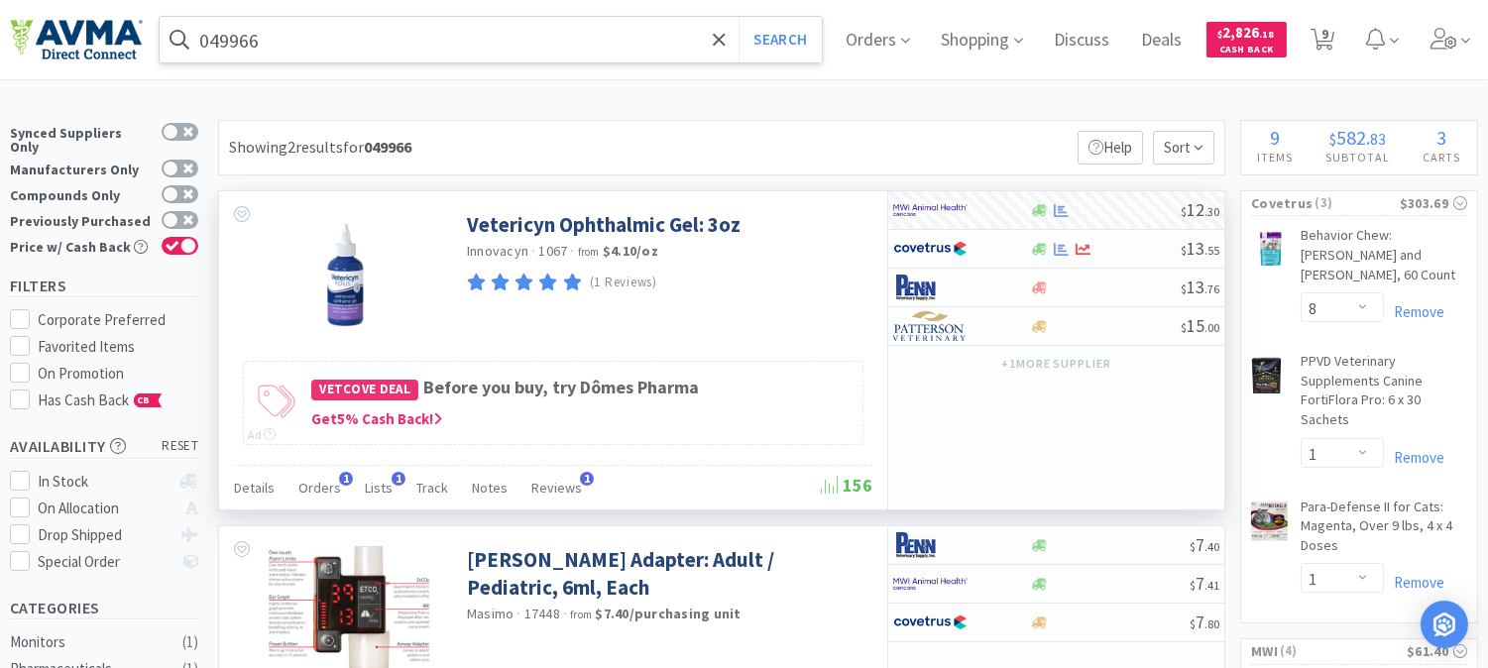
click at [367, 33] on input "049966" at bounding box center [491, 40] width 662 height 46
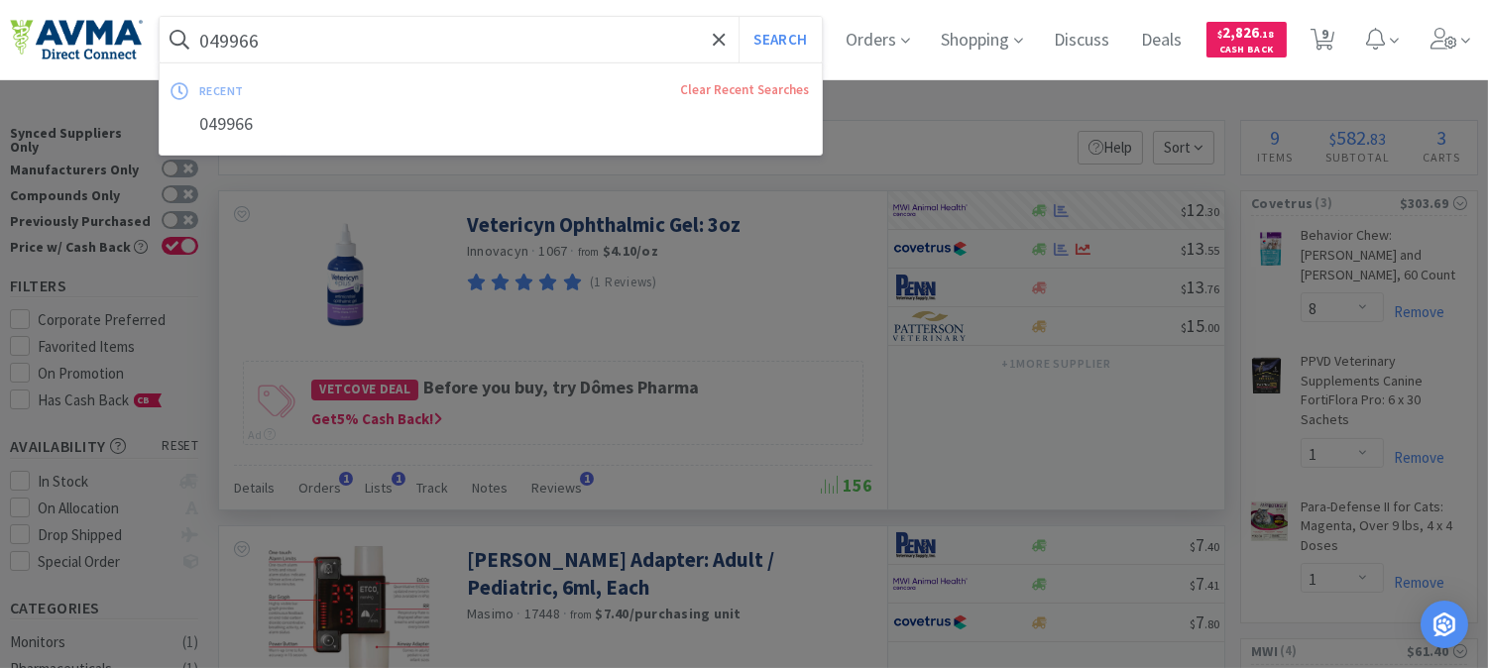
paste input "50123"
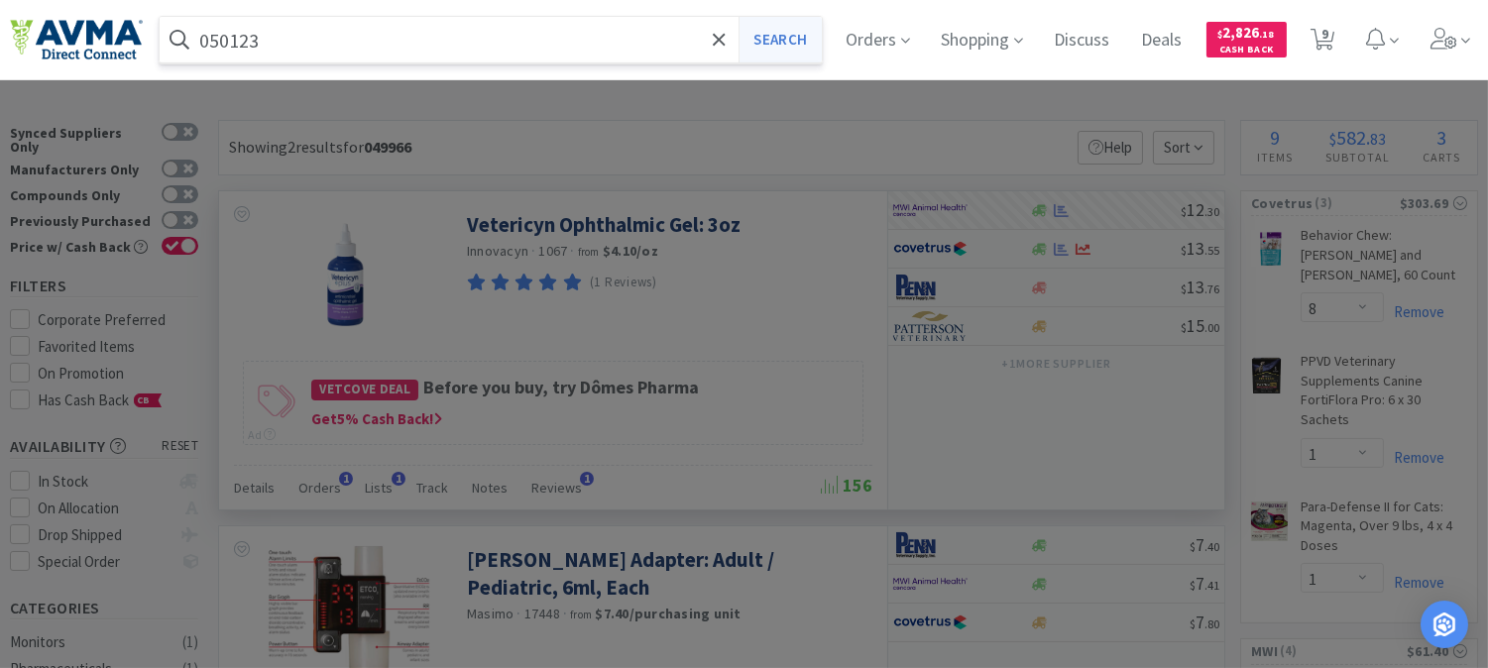
type input "050123"
click at [791, 34] on button "Search" at bounding box center [779, 40] width 82 height 46
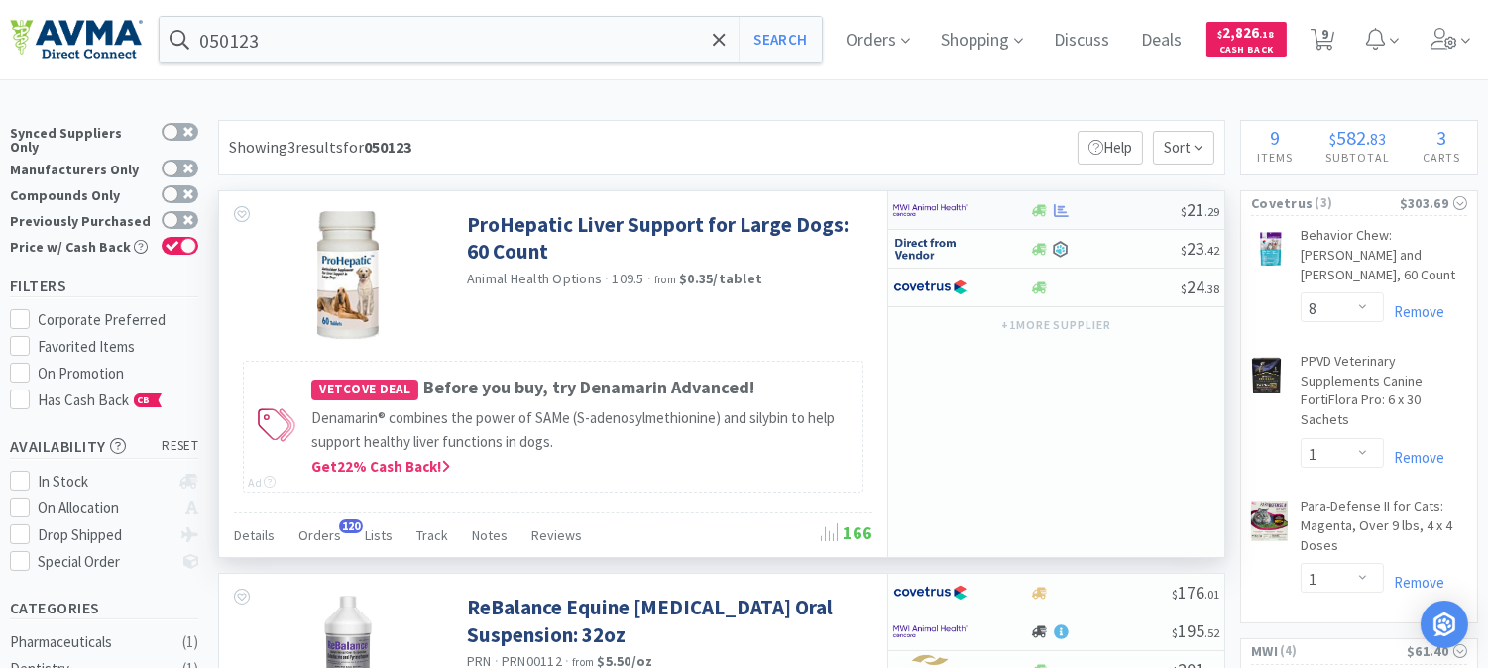
click at [914, 203] on img at bounding box center [930, 210] width 74 height 30
select select "1"
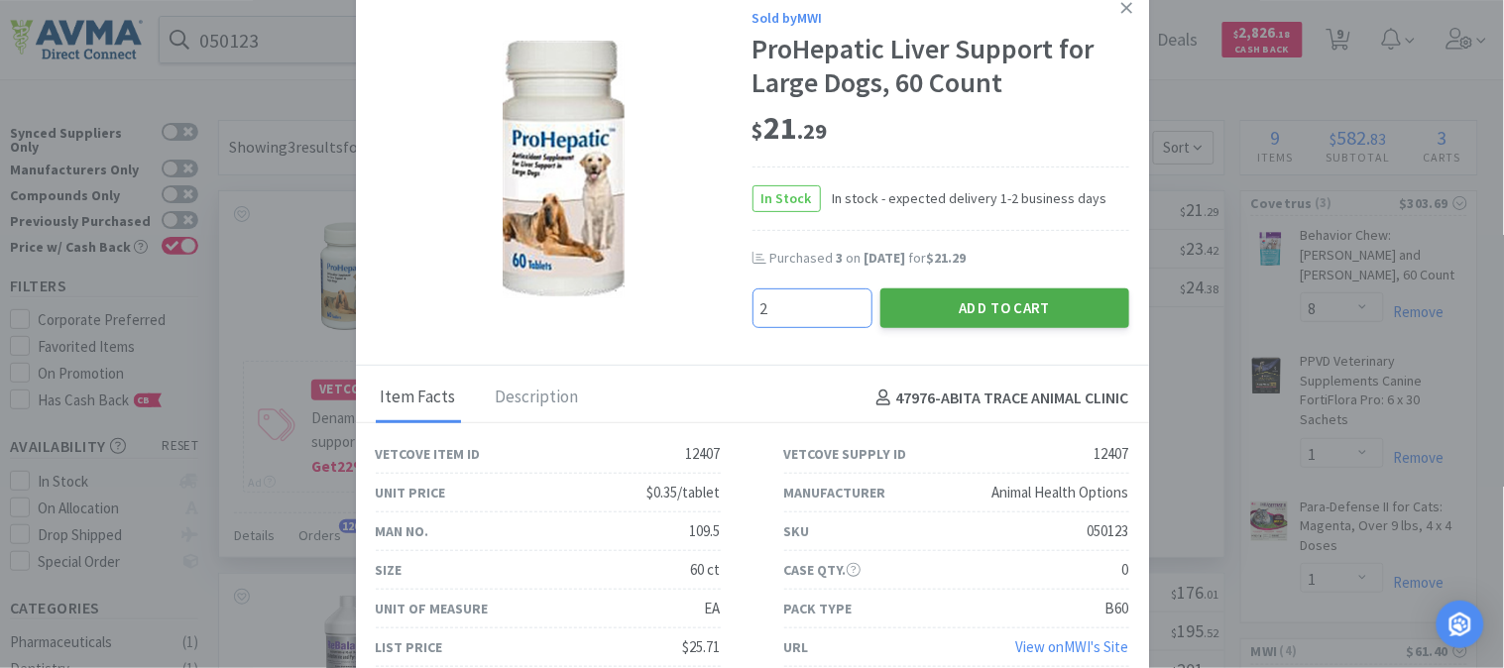
type input "2"
click at [1066, 299] on button "Add to Cart" at bounding box center [1004, 308] width 249 height 40
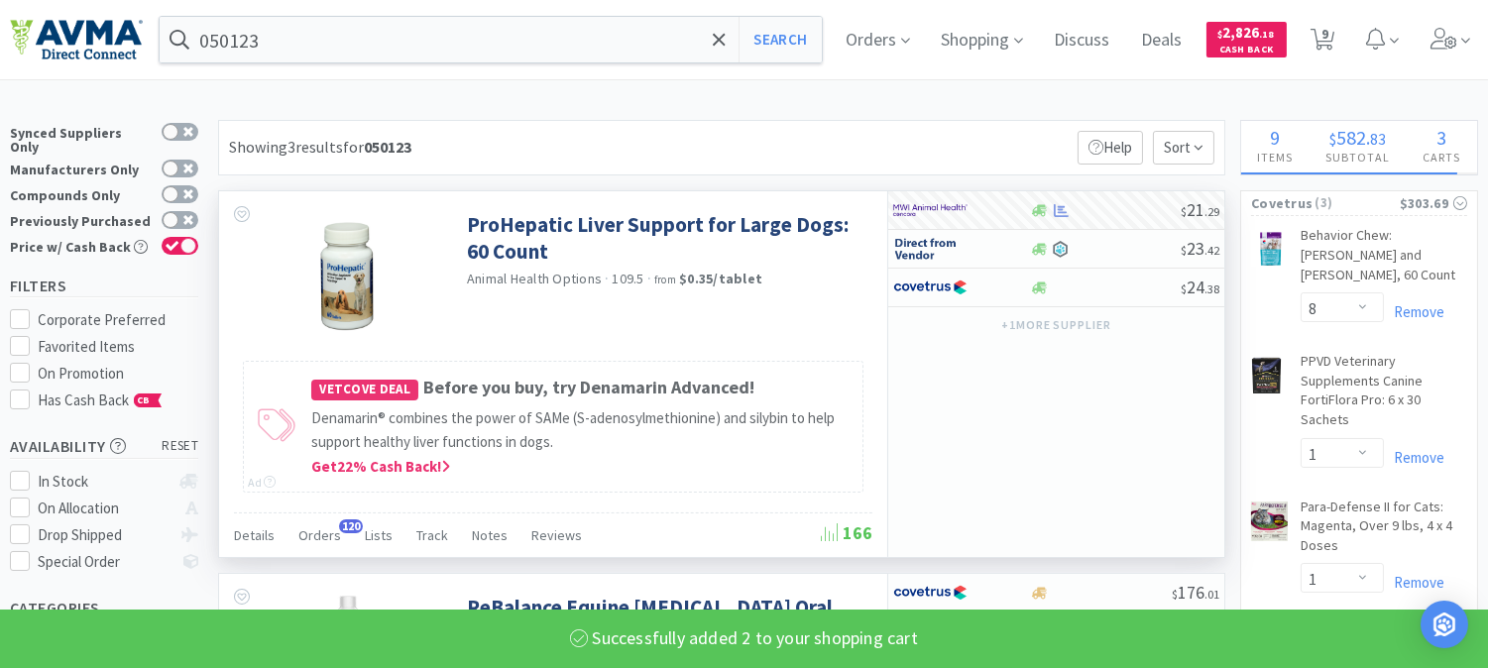
select select "2"
select select "1"
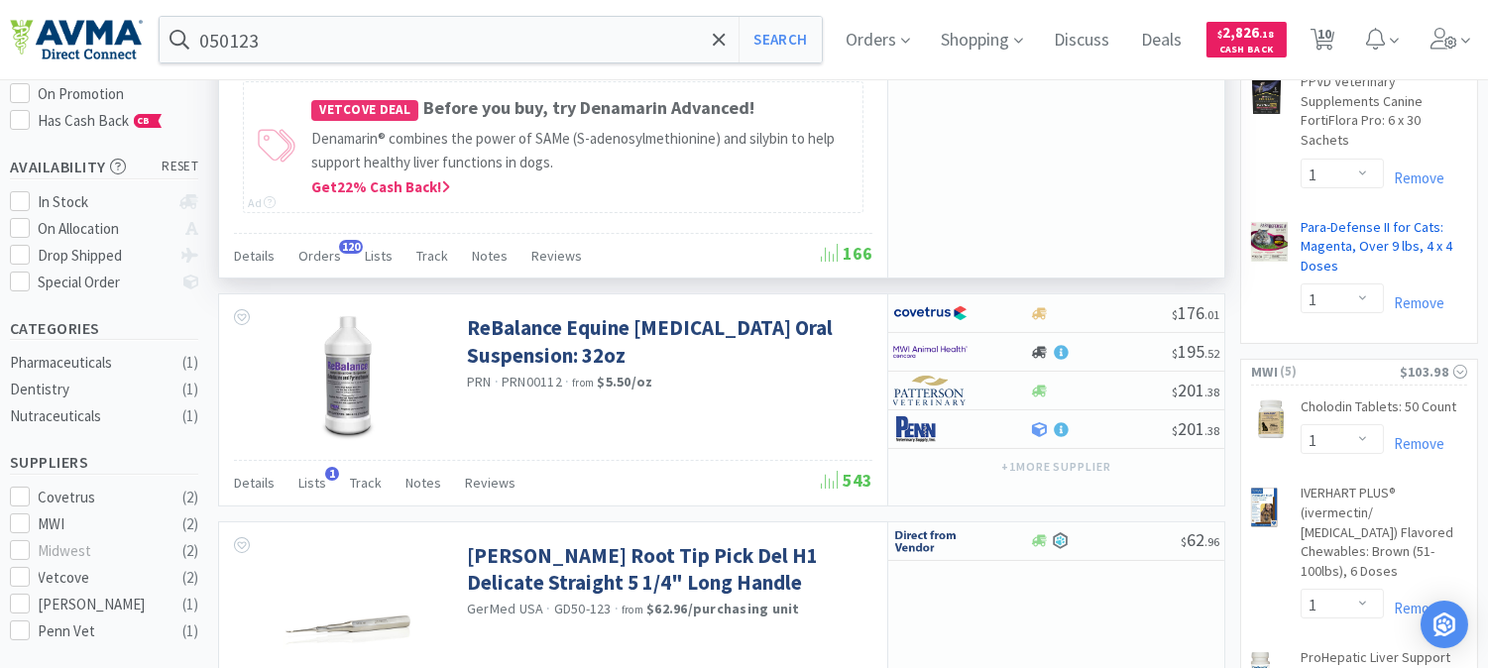
scroll to position [330, 0]
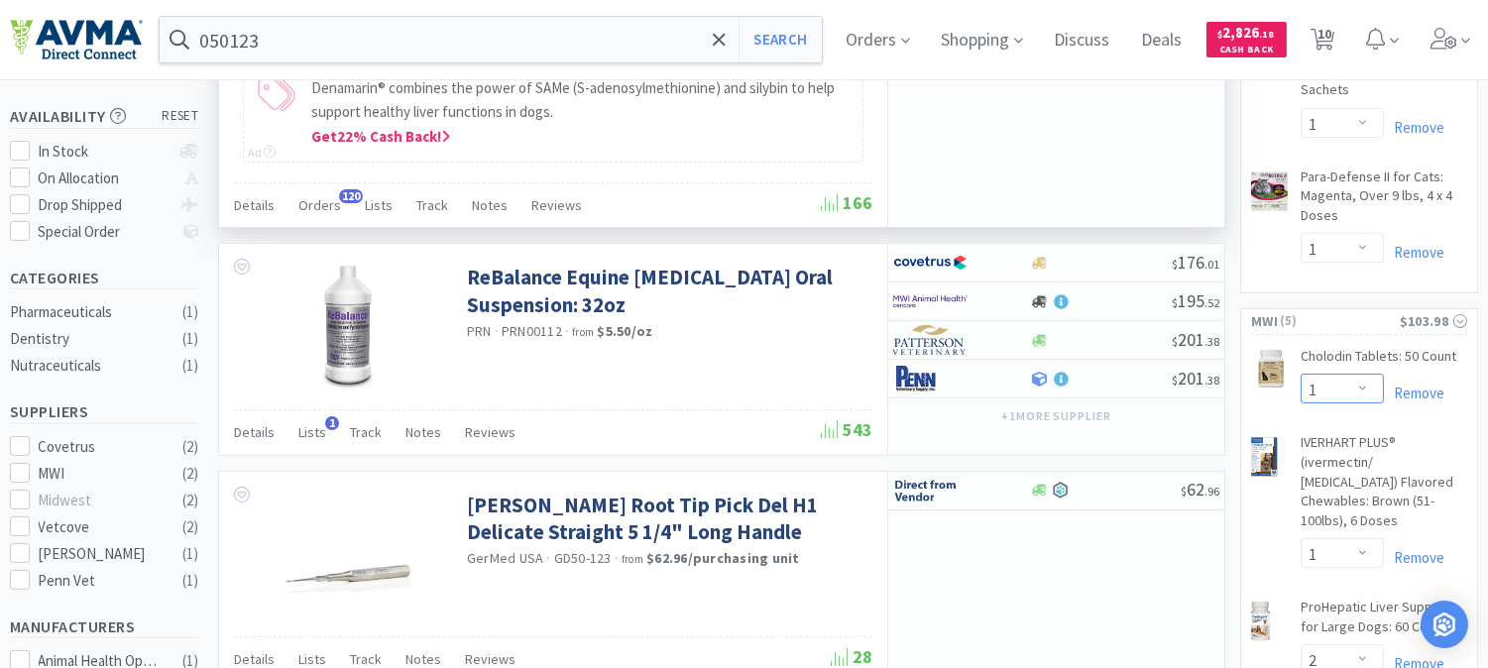
click at [1362, 374] on select "Enter Quantity 1 2 3 4 5 6 7 8 9 10 11 12 13 14 15 16 17 18 19 20 Enter Quantity" at bounding box center [1341, 389] width 83 height 30
click at [1300, 374] on select "Enter Quantity 1 2 3 4 5 6 7 8 9 10 11 12 13 14 15 16 17 18 19 20 Enter Quantity" at bounding box center [1341, 389] width 83 height 30
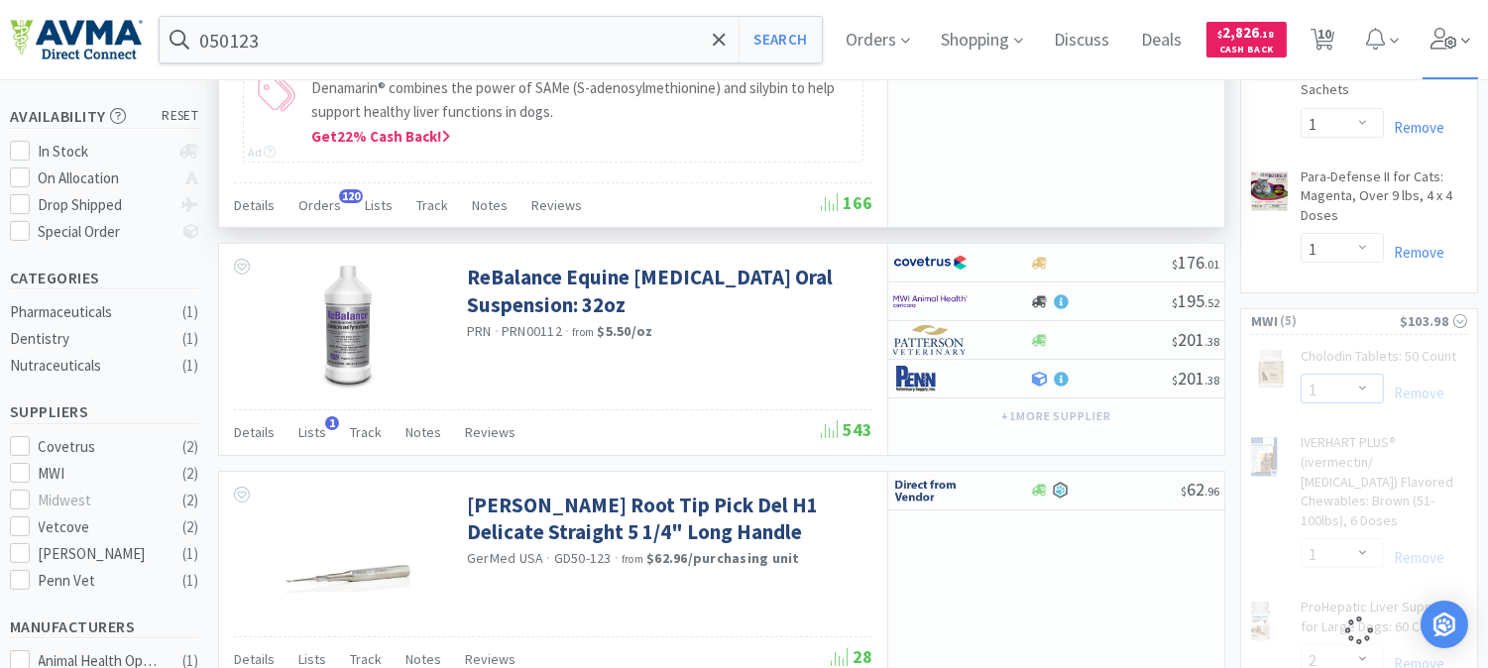
select select "2"
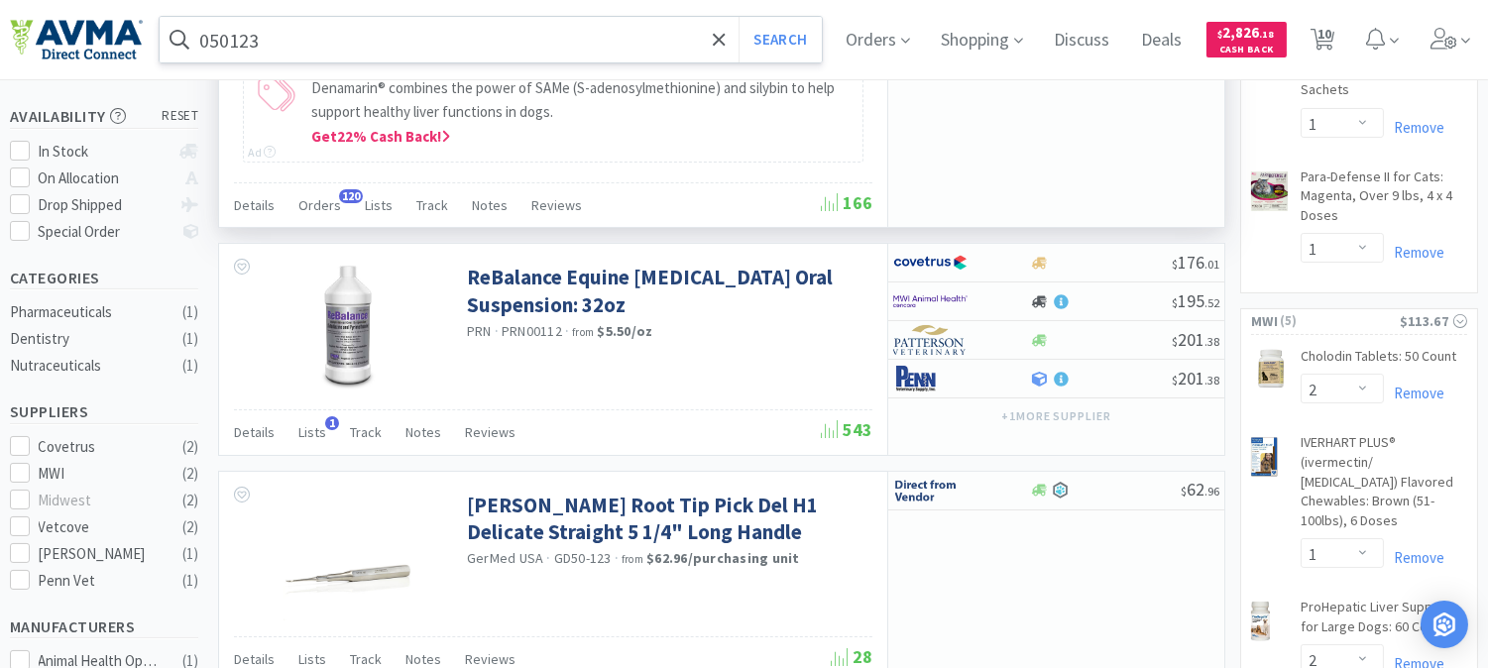
click at [463, 48] on input "050123" at bounding box center [491, 40] width 662 height 46
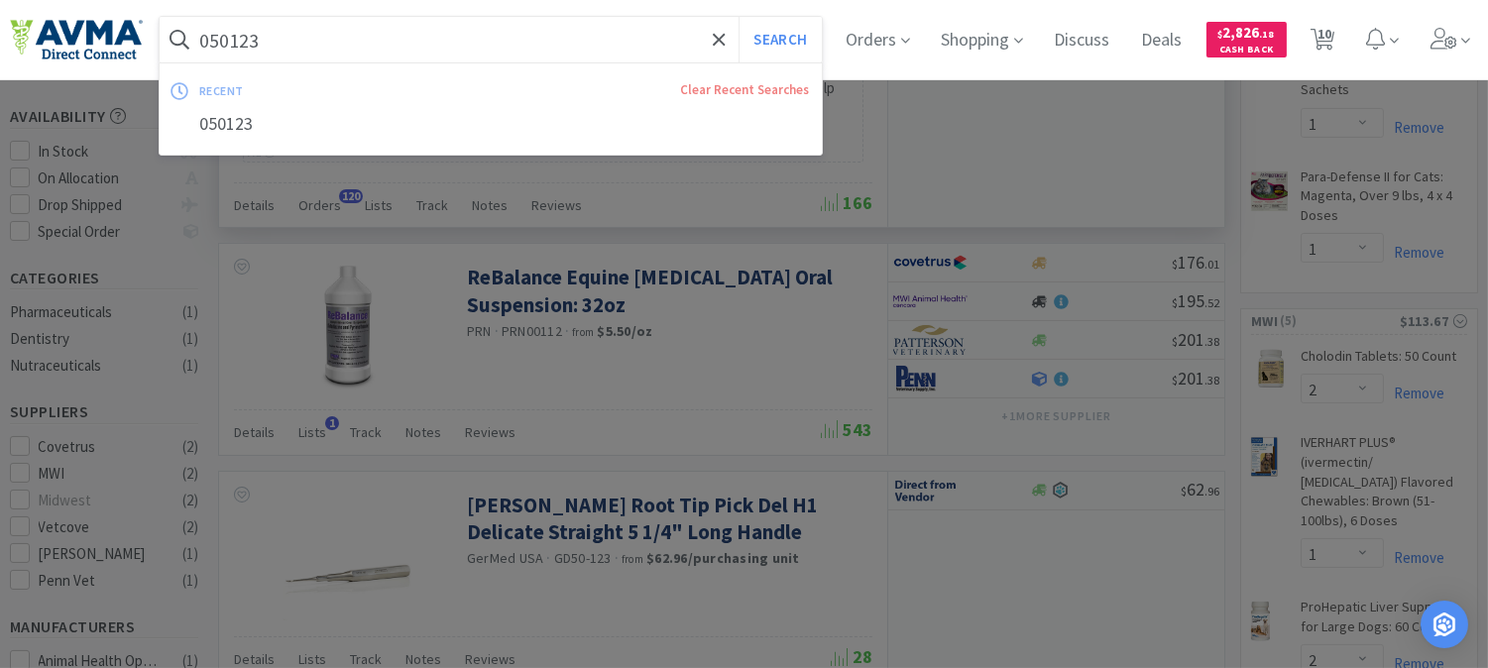
paste input "7842615"
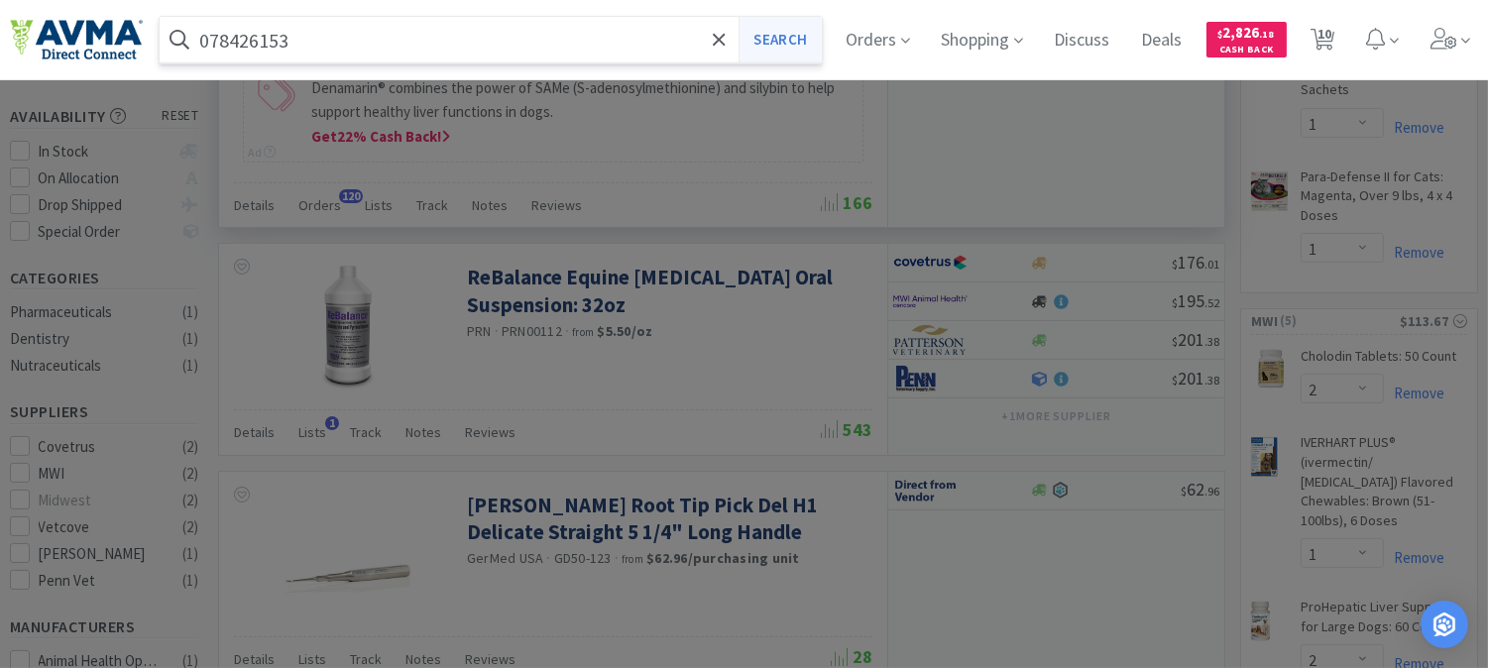
type input "078426153"
click at [811, 40] on button "Search" at bounding box center [779, 40] width 82 height 46
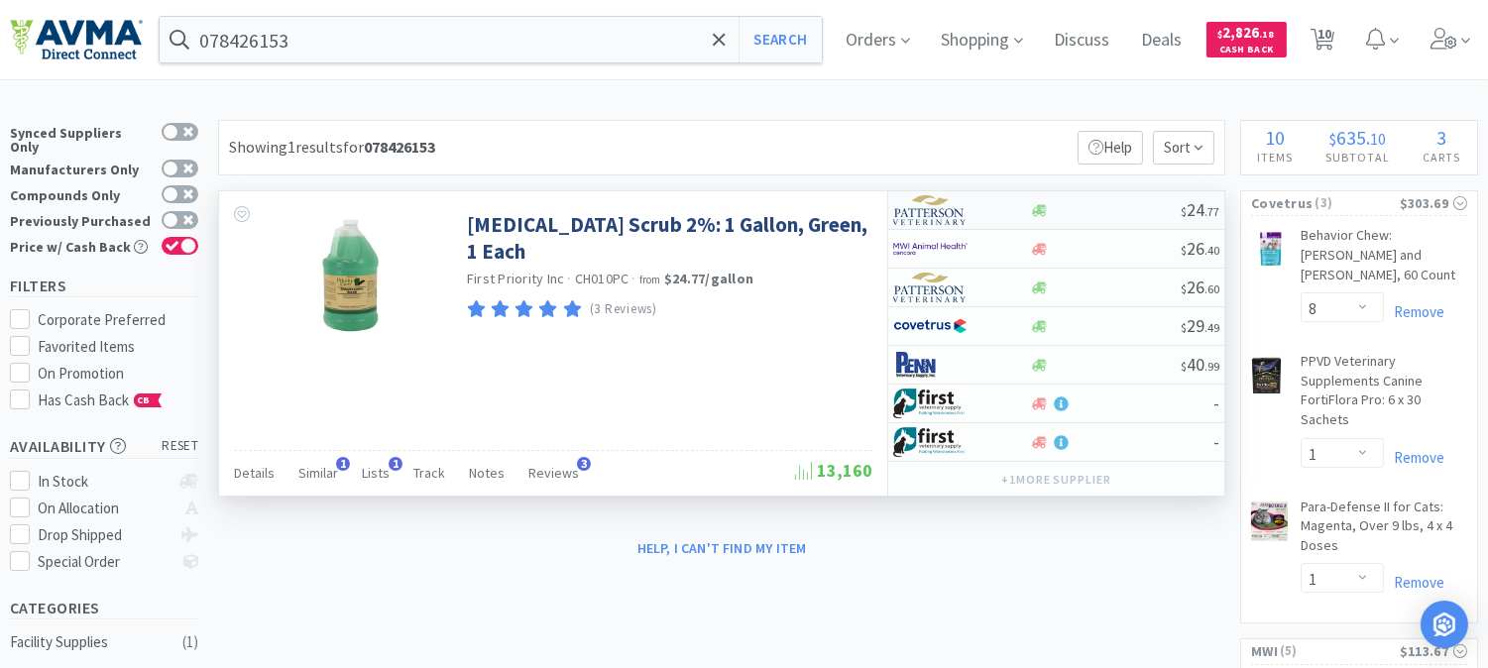
click at [937, 214] on img at bounding box center [930, 210] width 74 height 30
select select "1"
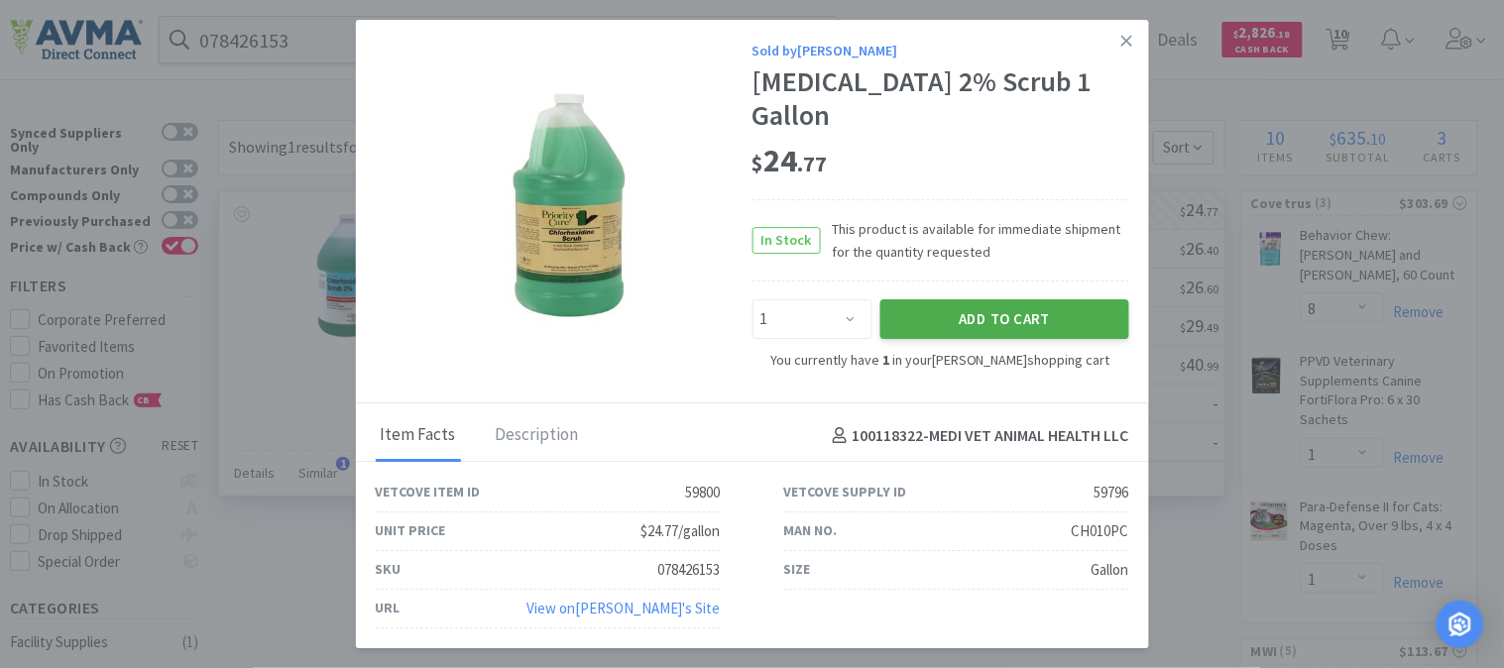
click at [1031, 321] on button "Add to Cart" at bounding box center [1004, 319] width 249 height 40
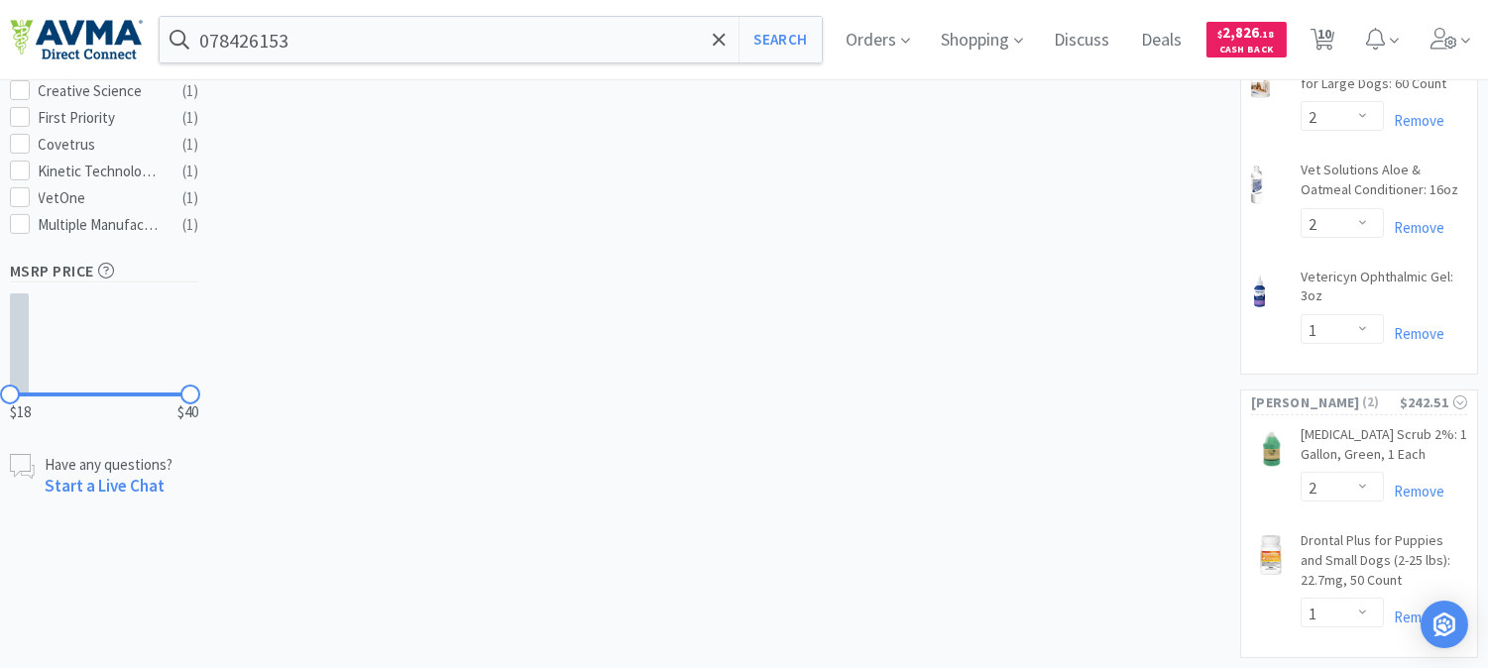
scroll to position [878, 0]
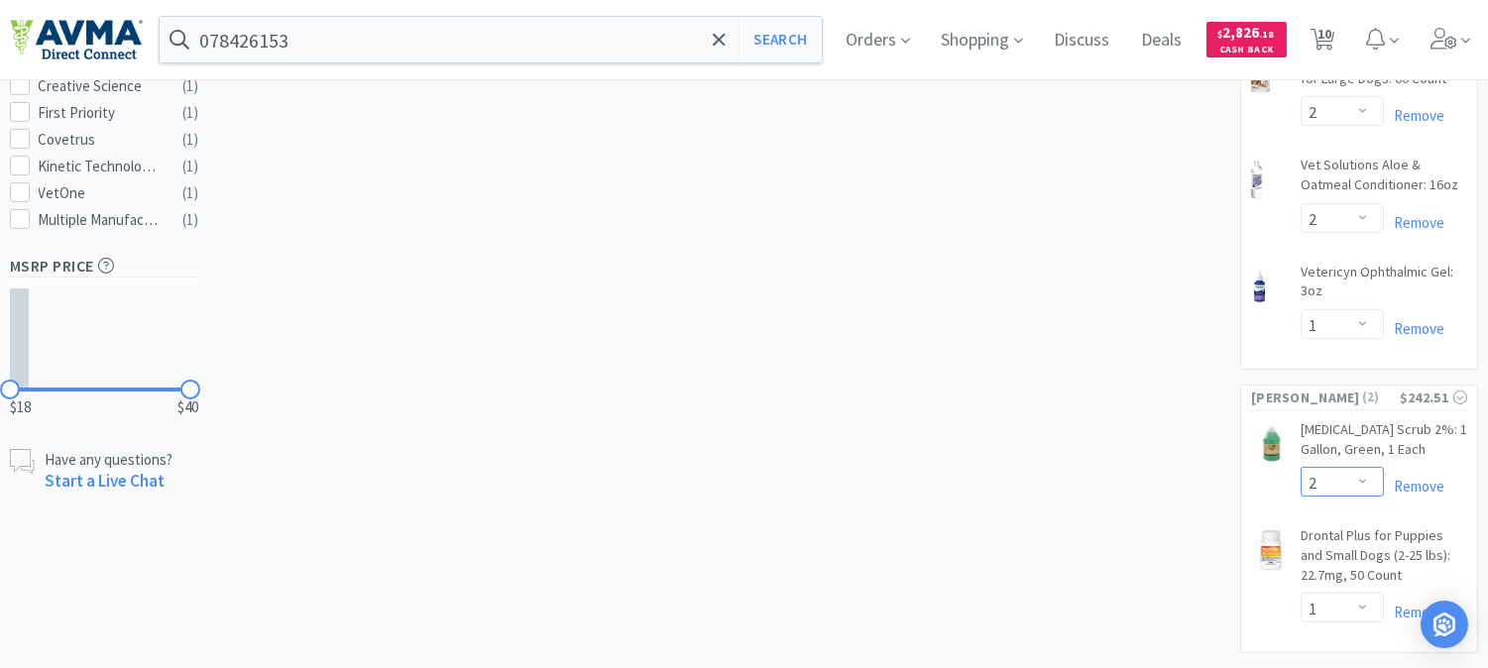
click at [1365, 467] on select "Enter Quantity 1 2 3 4 5 6 7 8 9 10 11 12 13 14 15 16 17 18 19 20 Enter Quantity" at bounding box center [1341, 482] width 83 height 30
click at [1300, 467] on select "Enter Quantity 1 2 3 4 5 6 7 8 9 10 11 12 13 14 15 16 17 18 19 20 Enter Quantity" at bounding box center [1341, 482] width 83 height 30
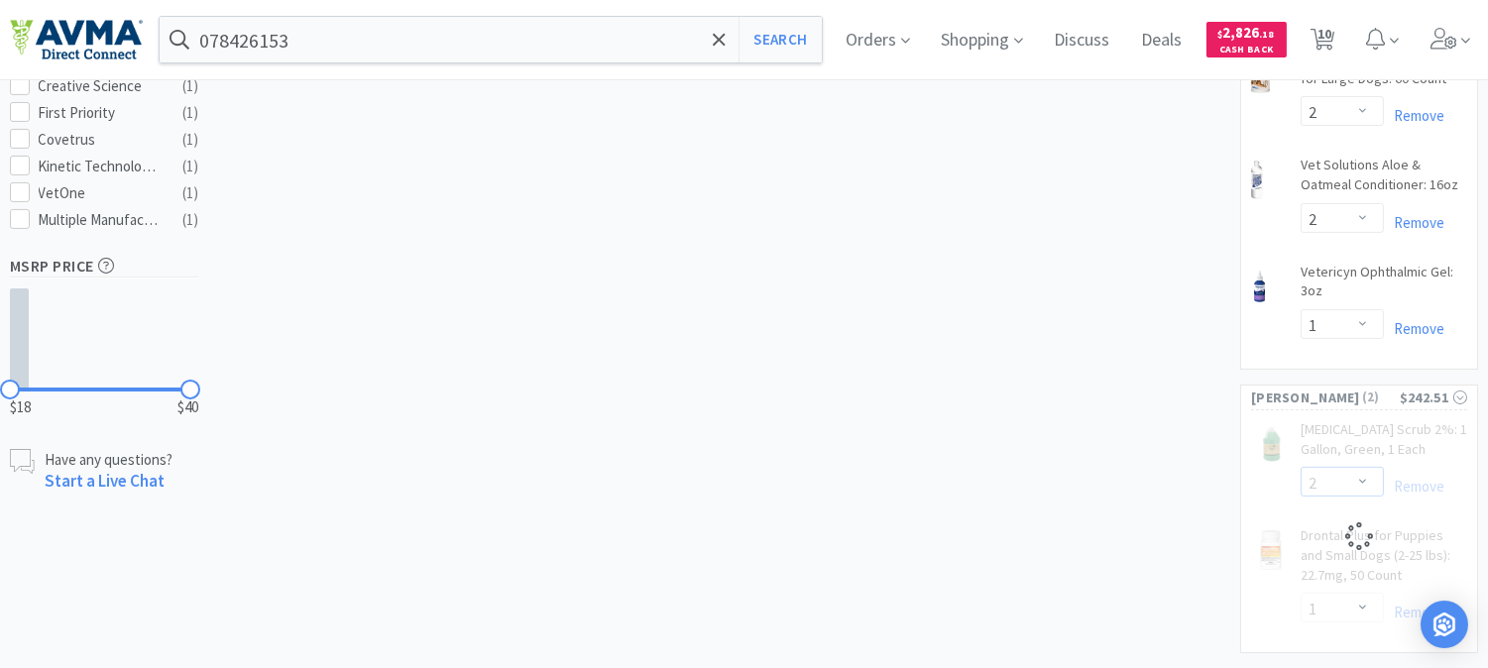
select select "1"
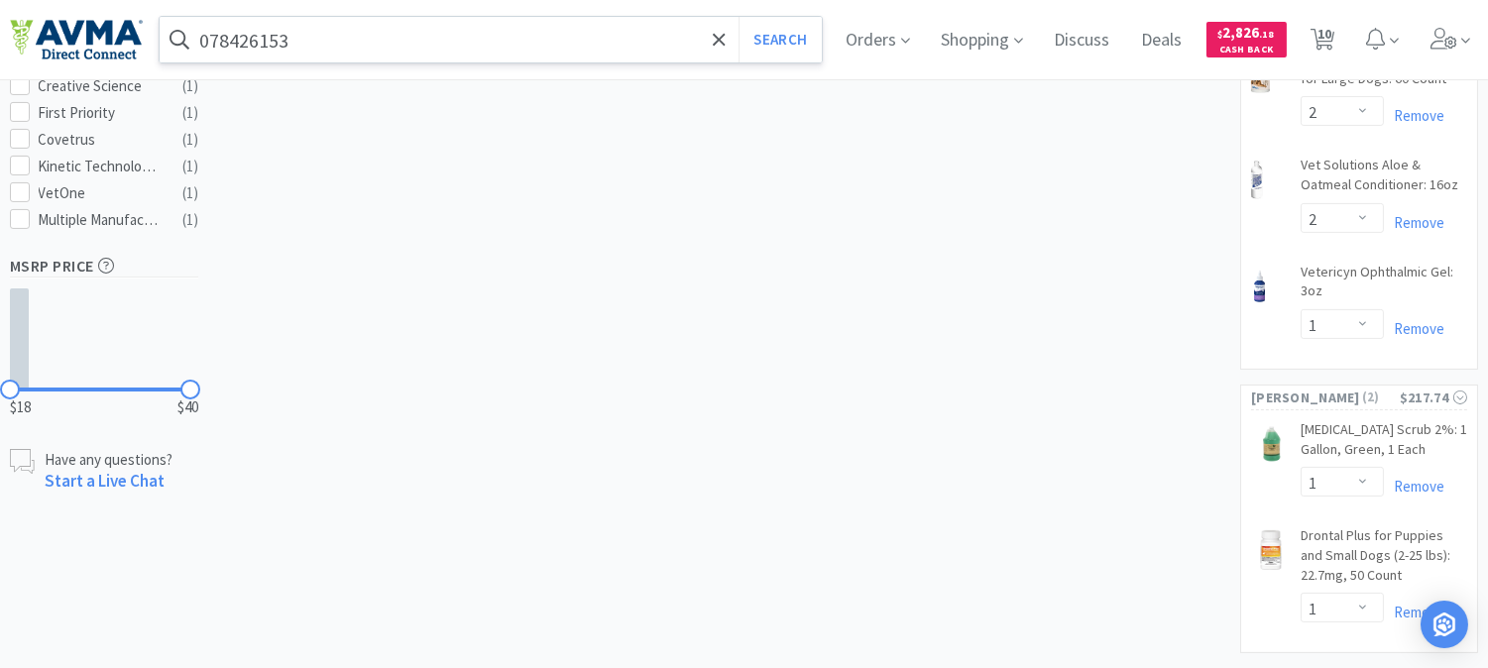
click at [400, 55] on input "078426153" at bounding box center [491, 40] width 662 height 46
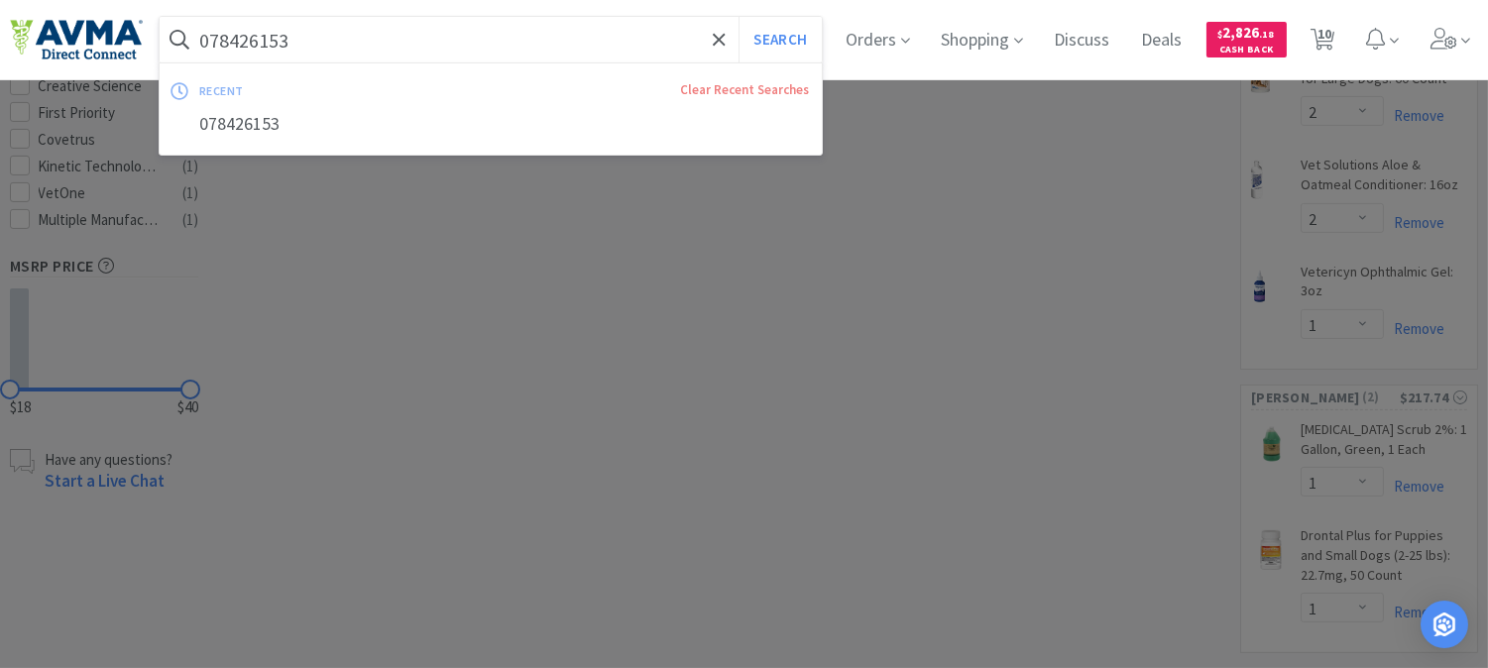
paste input "CA4333Y07AM"
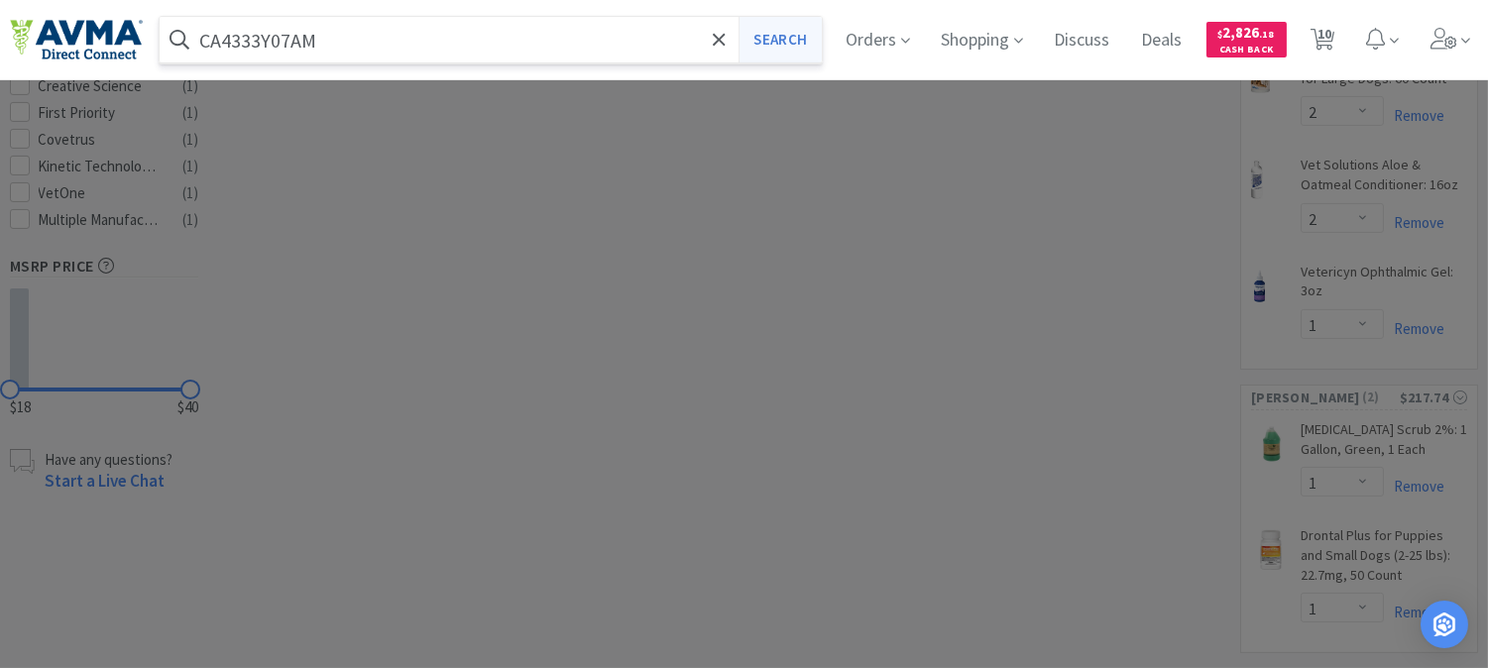
type input "CA4333Y07AM"
click at [790, 40] on button "Search" at bounding box center [779, 40] width 82 height 46
